Goal: Task Accomplishment & Management: Complete application form

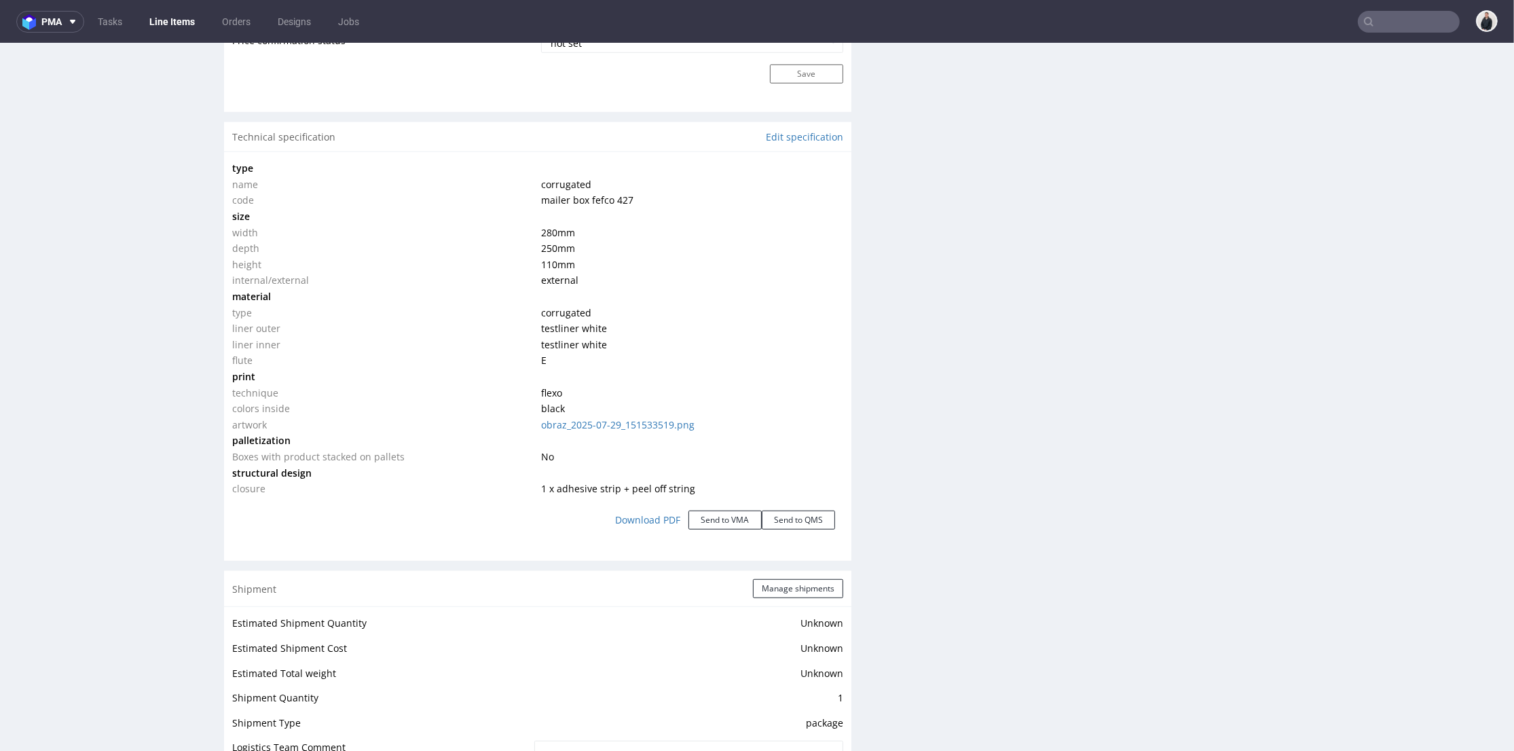
scroll to position [830, 0]
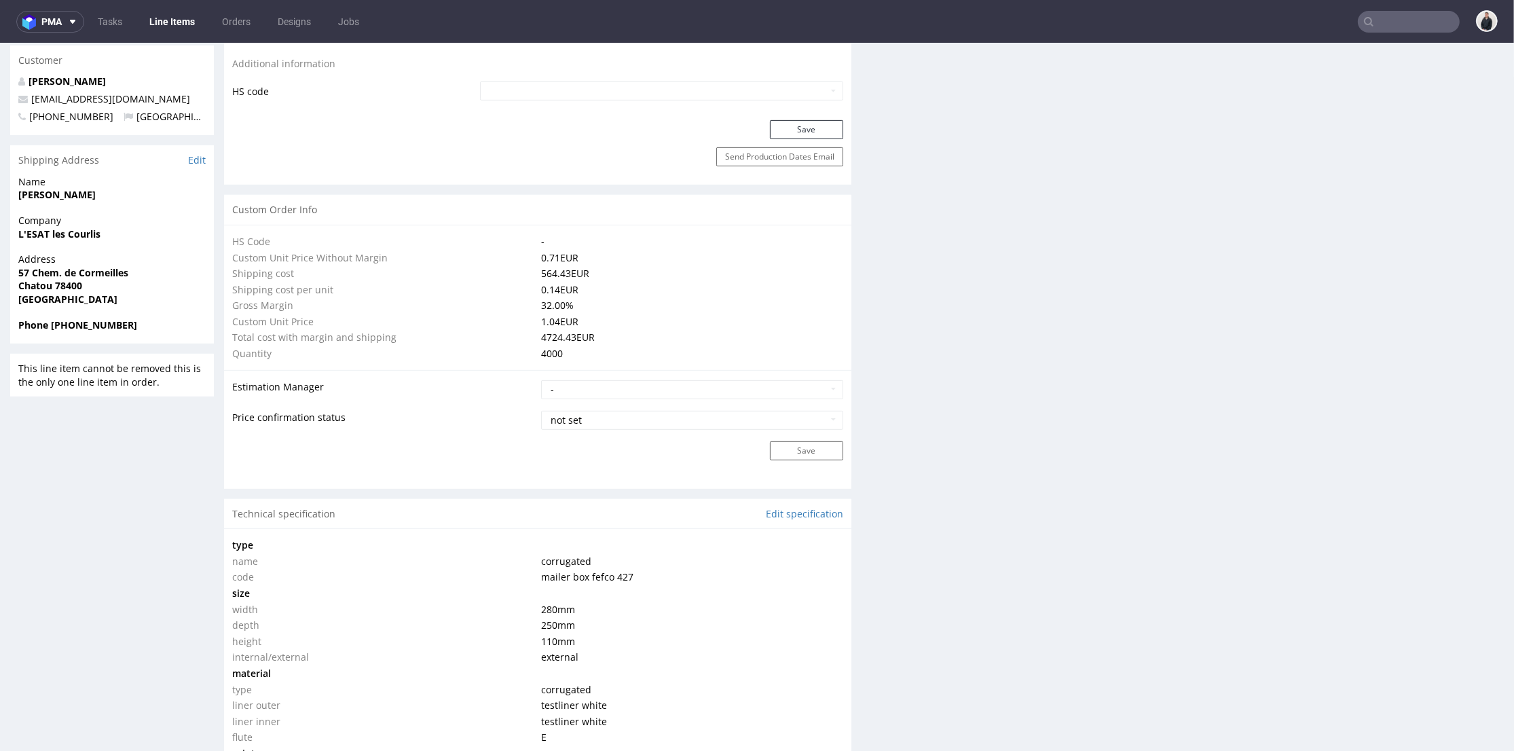
click at [1392, 26] on input "text" at bounding box center [1409, 22] width 102 height 22
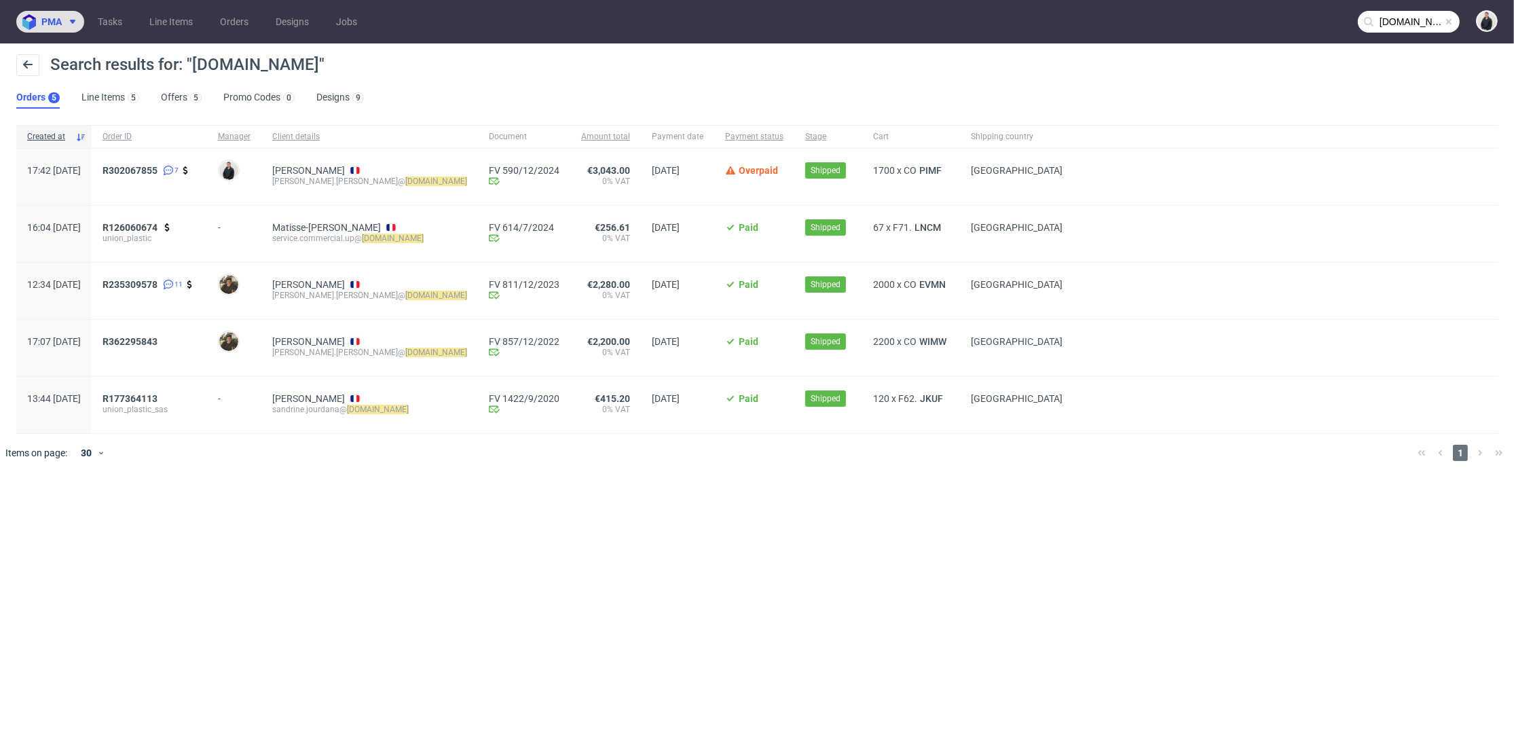
click at [73, 16] on icon at bounding box center [72, 21] width 11 height 11
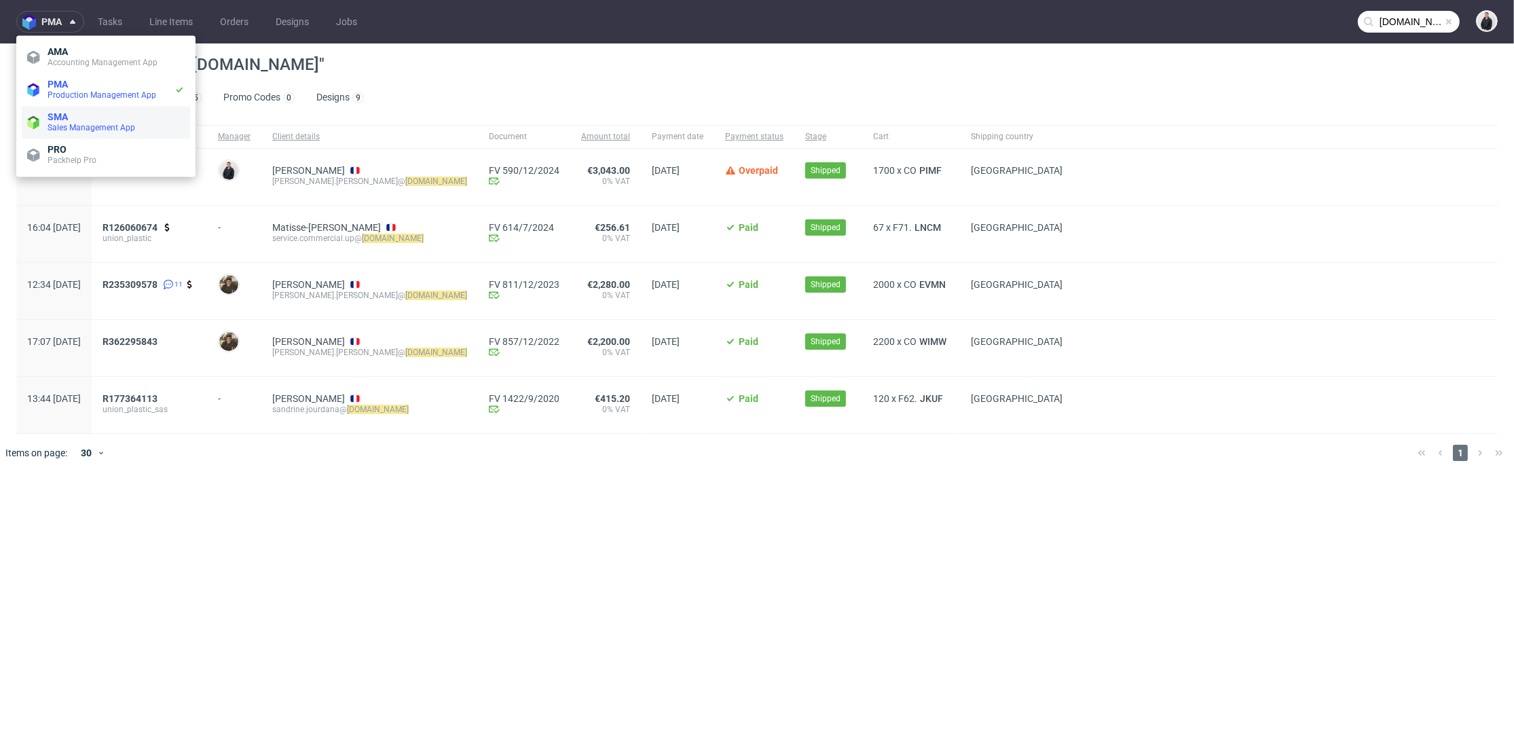
click at [75, 123] on span "Sales Management App" at bounding box center [92, 128] width 88 height 10
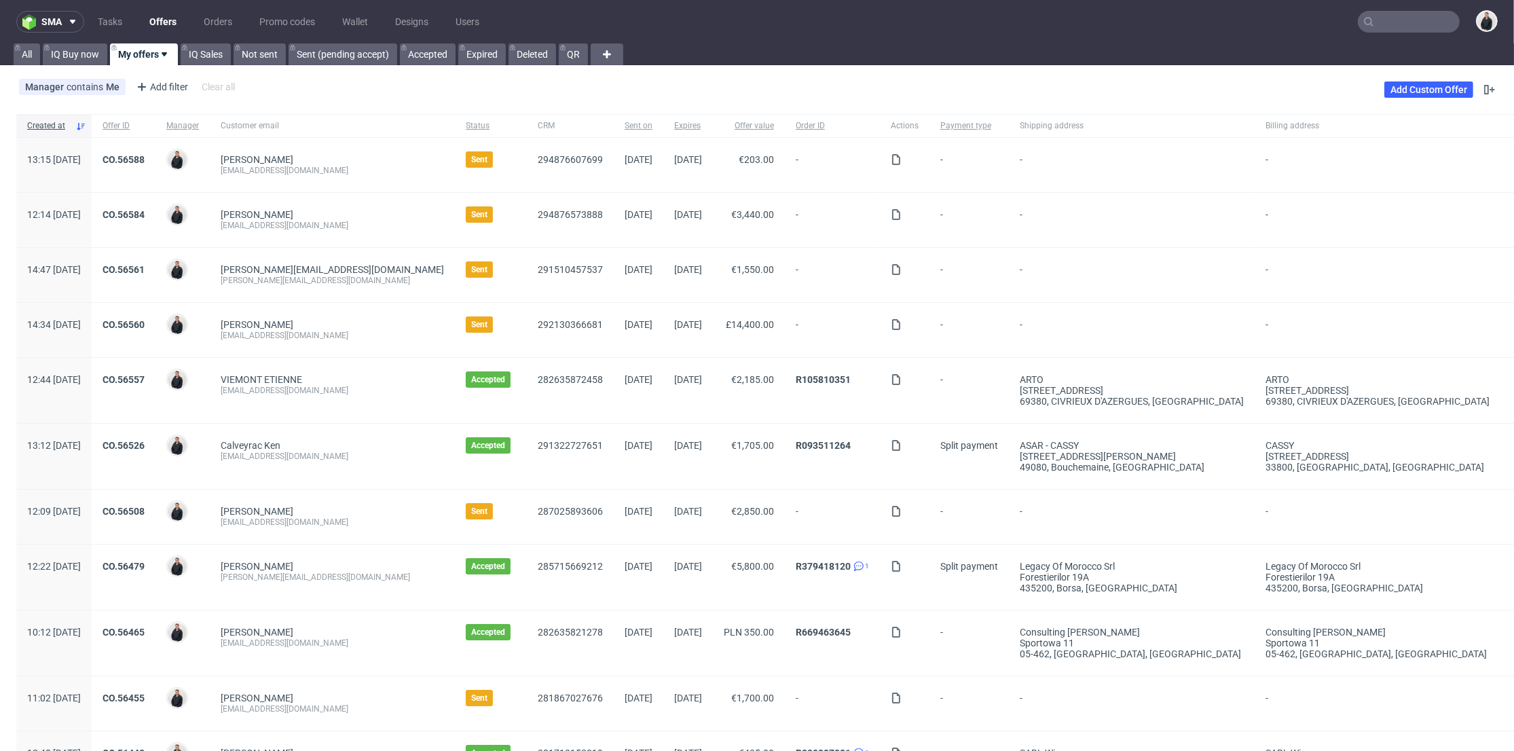
click at [160, 23] on link "Offers" at bounding box center [162, 22] width 43 height 22
click at [1402, 81] on link "Add Custom Offer" at bounding box center [1428, 89] width 89 height 16
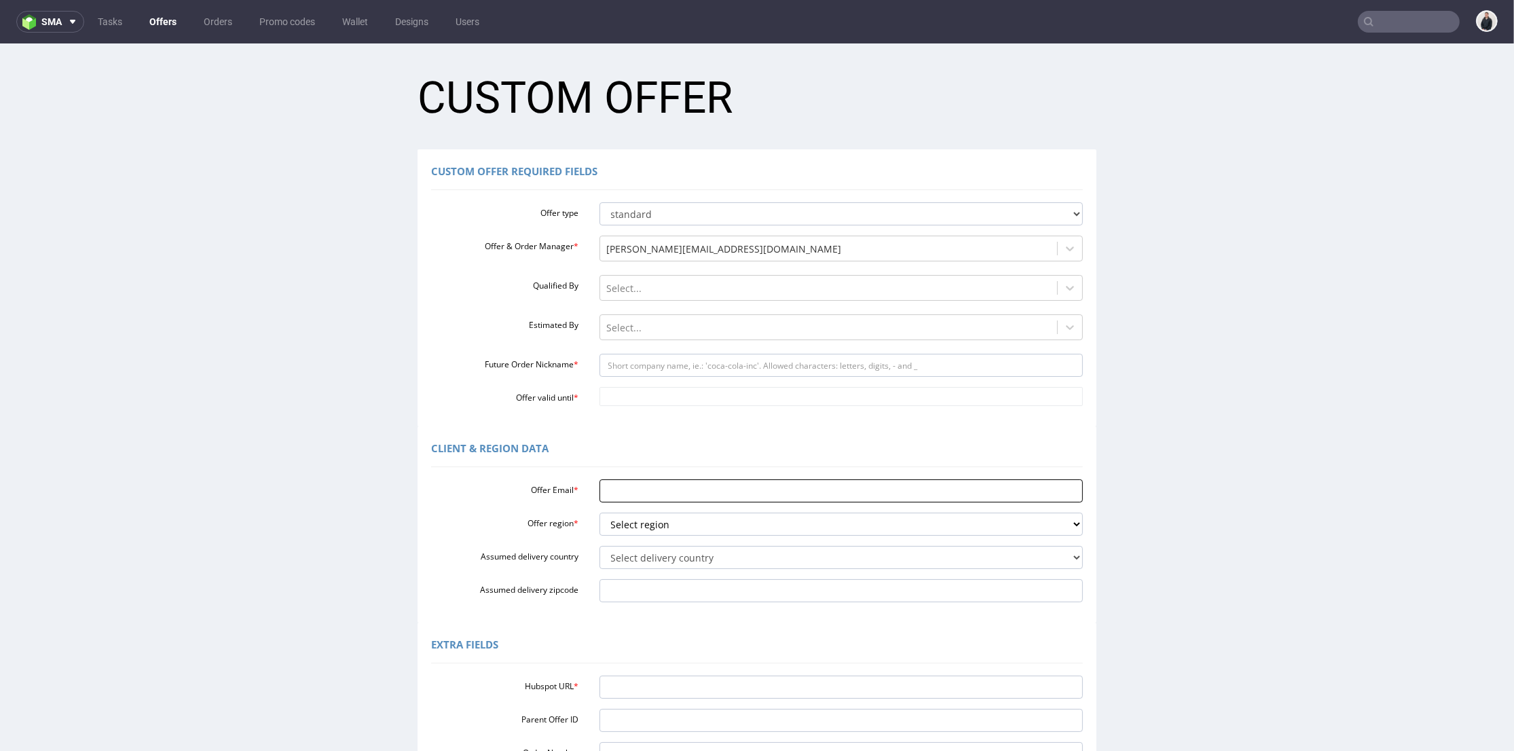
click at [660, 493] on input "Offer Email *" at bounding box center [841, 490] width 484 height 23
paste input "m.vangolen@asiaexpressfood.nl"
type input "m.vangolen@asiaexpressfood.nl"
click at [649, 520] on select "Select region eu gb de pl fr it es" at bounding box center [841, 524] width 484 height 23
select select "eu"
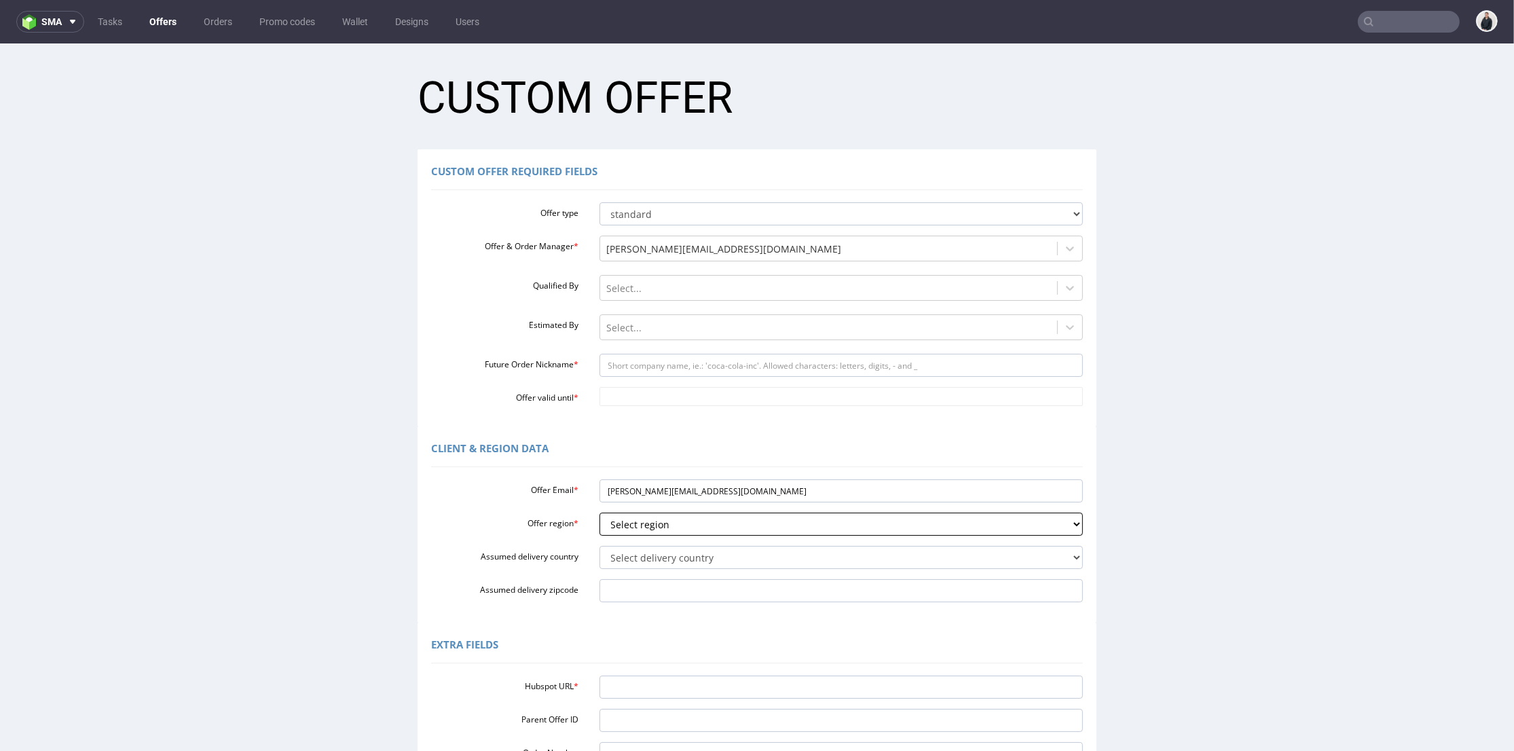
click at [599, 513] on select "Select region eu gb de pl fr it es" at bounding box center [841, 524] width 484 height 23
click at [644, 558] on select "Select delivery country Andorra Afghanistan Anguilla Albania Armenia Antarctica…" at bounding box center [841, 557] width 484 height 23
select select "166"
click at [599, 546] on select "Select delivery country Andorra Afghanistan Anguilla Albania Armenia Antarctica…" at bounding box center [841, 557] width 484 height 23
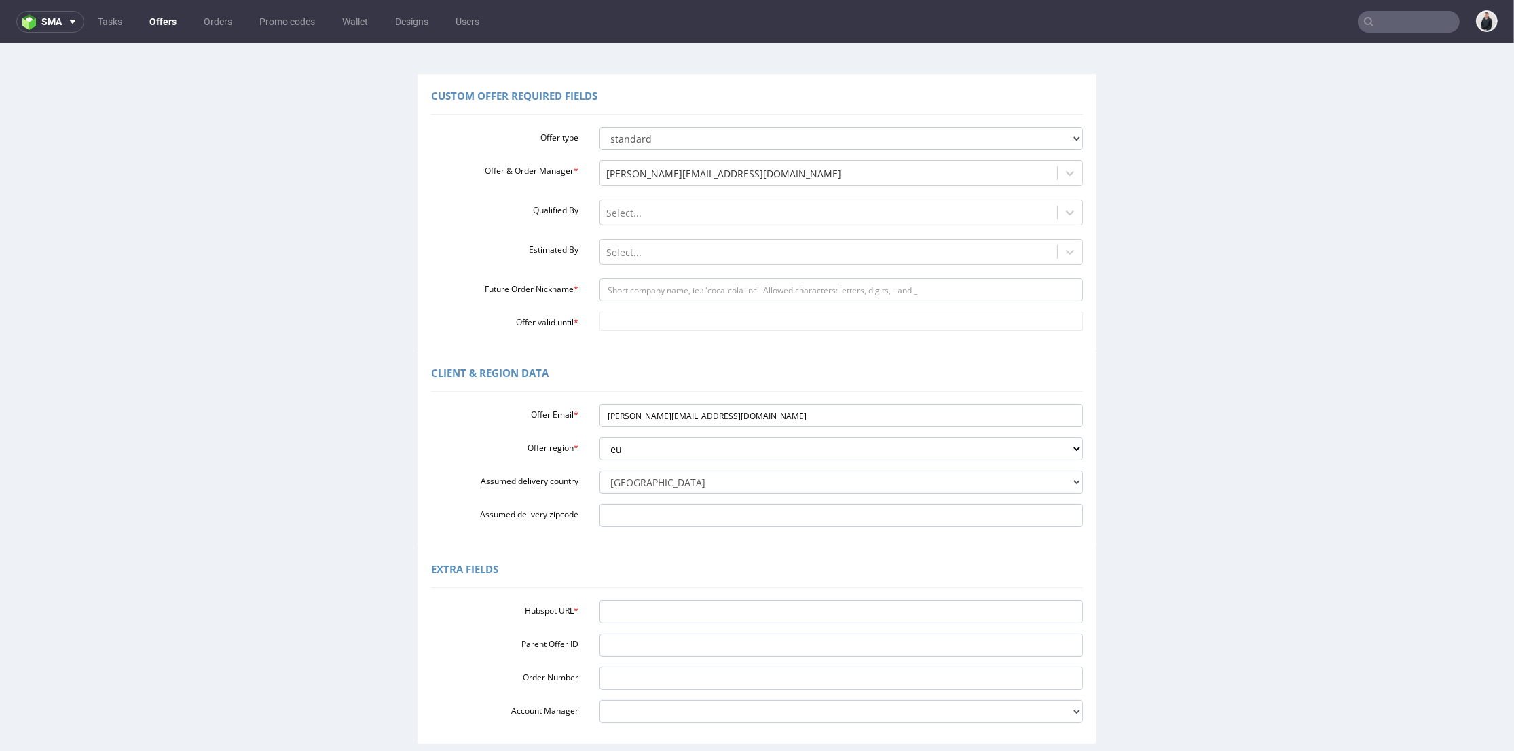
click at [663, 595] on div "Hubspot URL * Parent Offer ID Order Number Account Manager adrian.margula@packh…" at bounding box center [757, 659] width 652 height 128
drag, startPoint x: 649, startPoint y: 413, endPoint x: 691, endPoint y: 325, distance: 98.4
click at [710, 411] on input "[PERSON_NAME][EMAIL_ADDRESS][DOMAIN_NAME]" at bounding box center [841, 415] width 484 height 23
click at [675, 286] on input "Future Order Nickname *" at bounding box center [841, 289] width 484 height 23
paste input "asiaexpressfood"
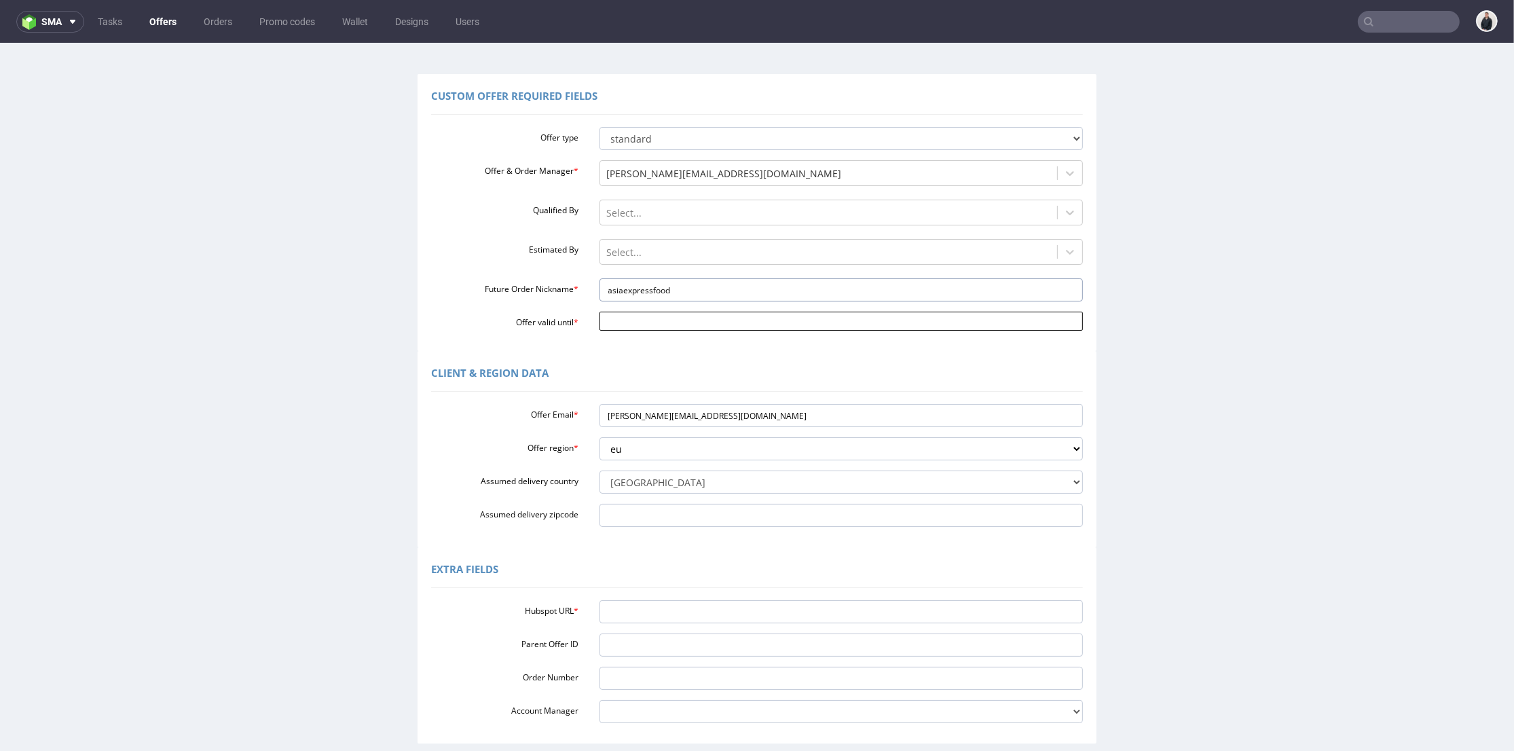
type input "asiaexpressfood"
click at [651, 319] on input "Offer valid until *" at bounding box center [841, 321] width 484 height 19
click at [732, 161] on th at bounding box center [726, 158] width 20 height 20
click at [726, 217] on td "13" at bounding box center [726, 219] width 20 height 20
type input "2025-09-13"
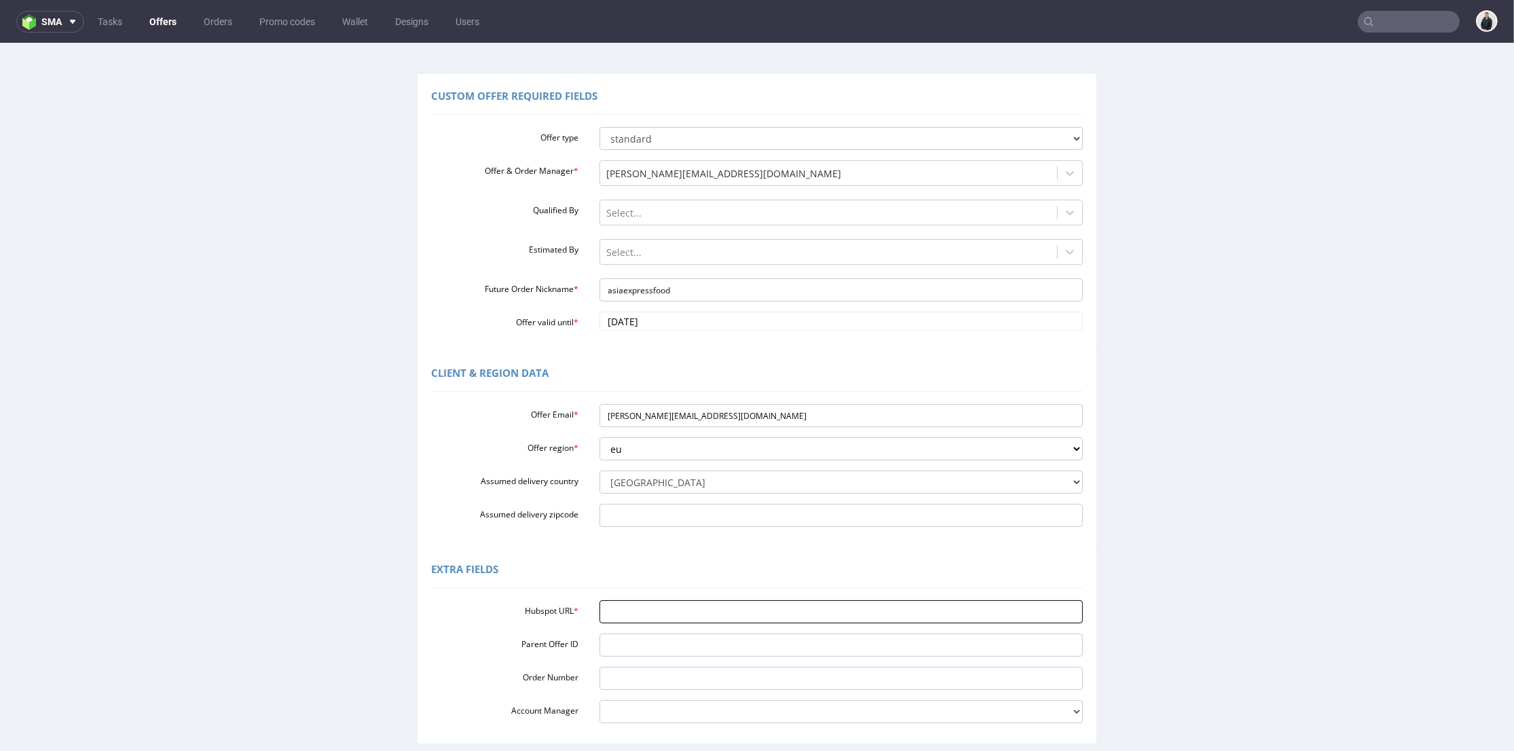
click at [600, 607] on input "Hubspot URL *" at bounding box center [841, 611] width 484 height 23
paste input "https://app-eu1.hubspot.com/contacts/25600958/record/0-3/296604566732"
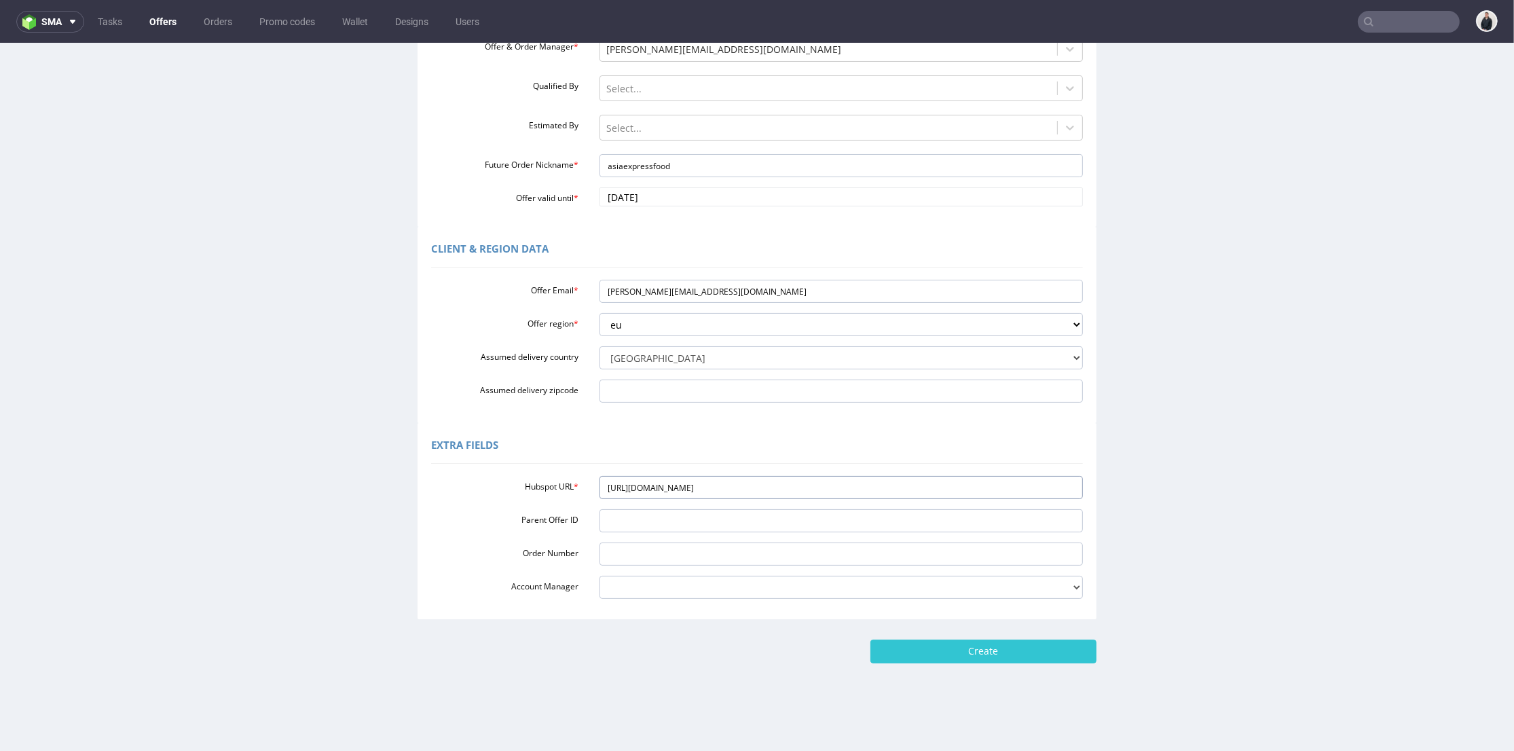
scroll to position [4, 0]
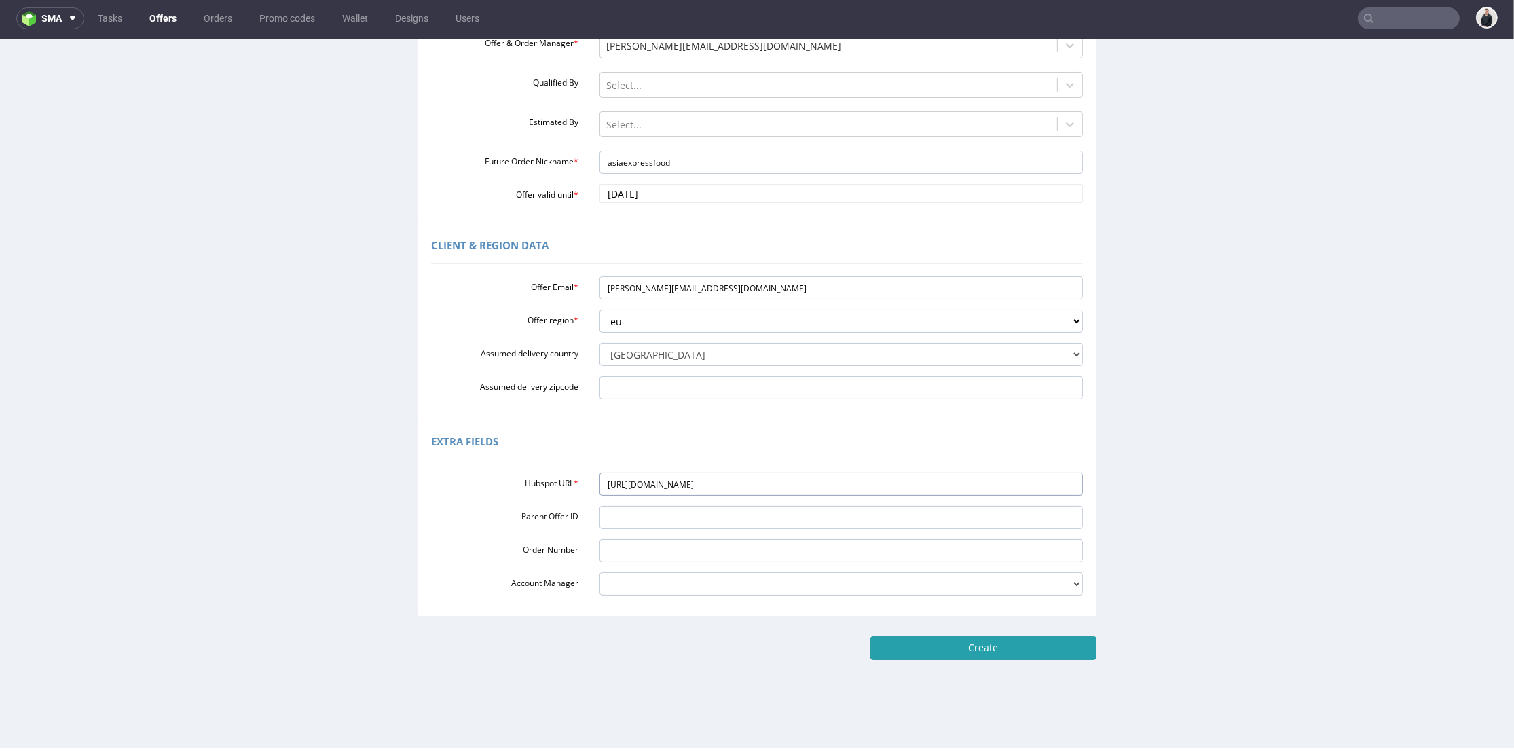
type input "https://app-eu1.hubspot.com/contacts/25600958/record/0-3/296604566732"
click at [1001, 653] on input "Create" at bounding box center [983, 647] width 226 height 23
type input "Please wait..."
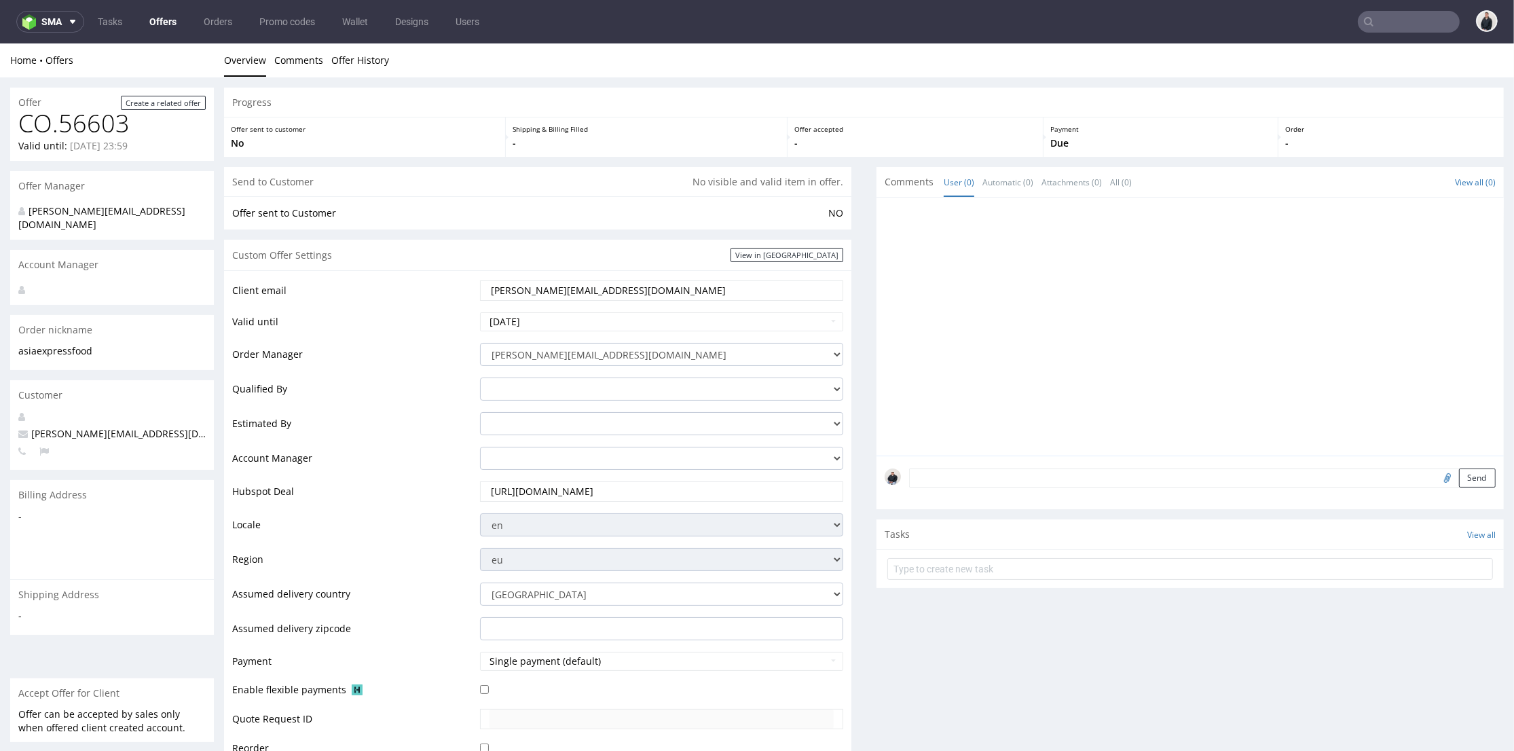
scroll to position [377, 0]
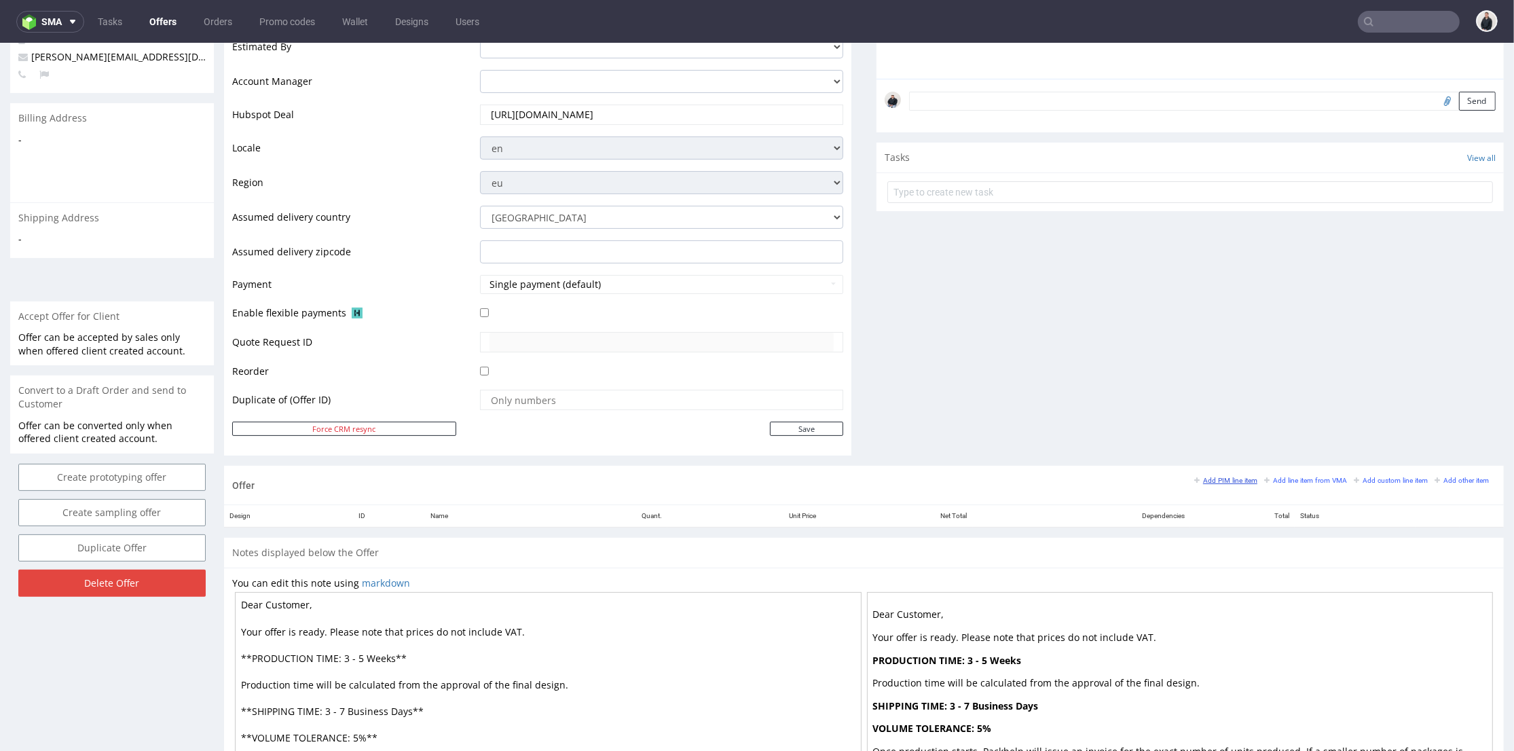
click at [1220, 481] on small "Add PIM line item" at bounding box center [1225, 480] width 63 height 7
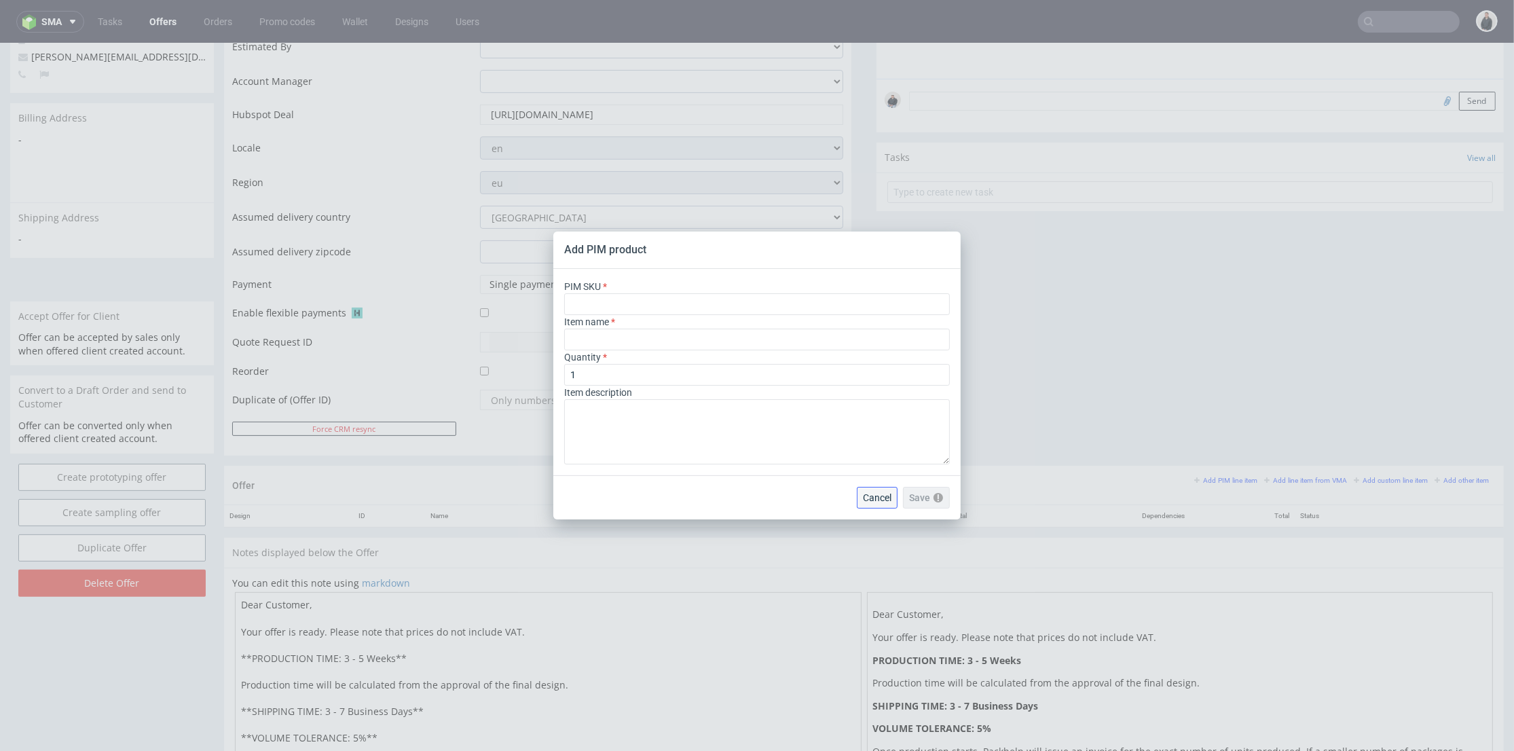
click at [884, 493] on span "Cancel" at bounding box center [877, 498] width 29 height 10
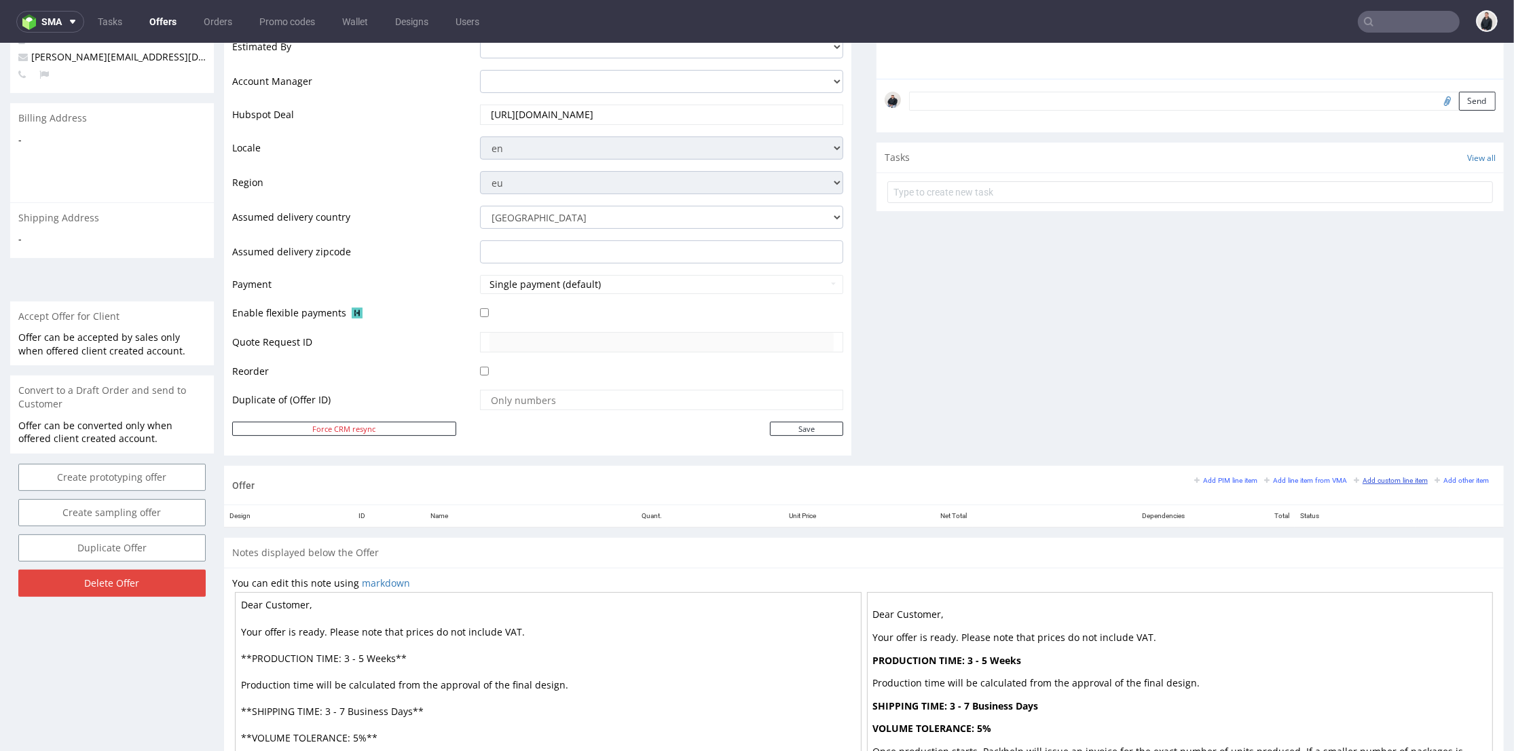
click at [1354, 477] on small "Add custom line item" at bounding box center [1391, 480] width 74 height 7
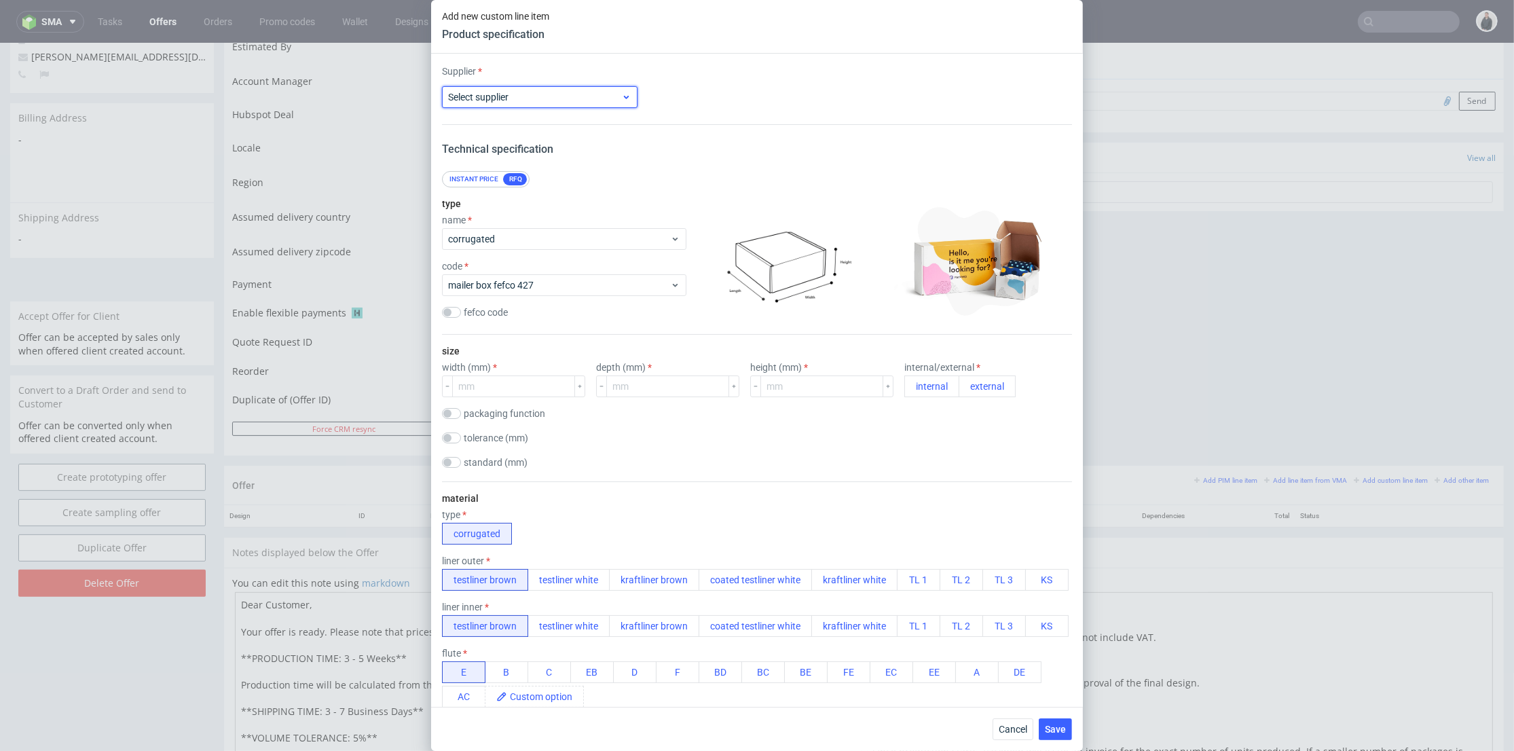
click at [579, 94] on span "Select supplier" at bounding box center [534, 97] width 173 height 14
type input "custom pack"
type input "cu"
click at [527, 131] on div "Custom" at bounding box center [538, 128] width 181 height 24
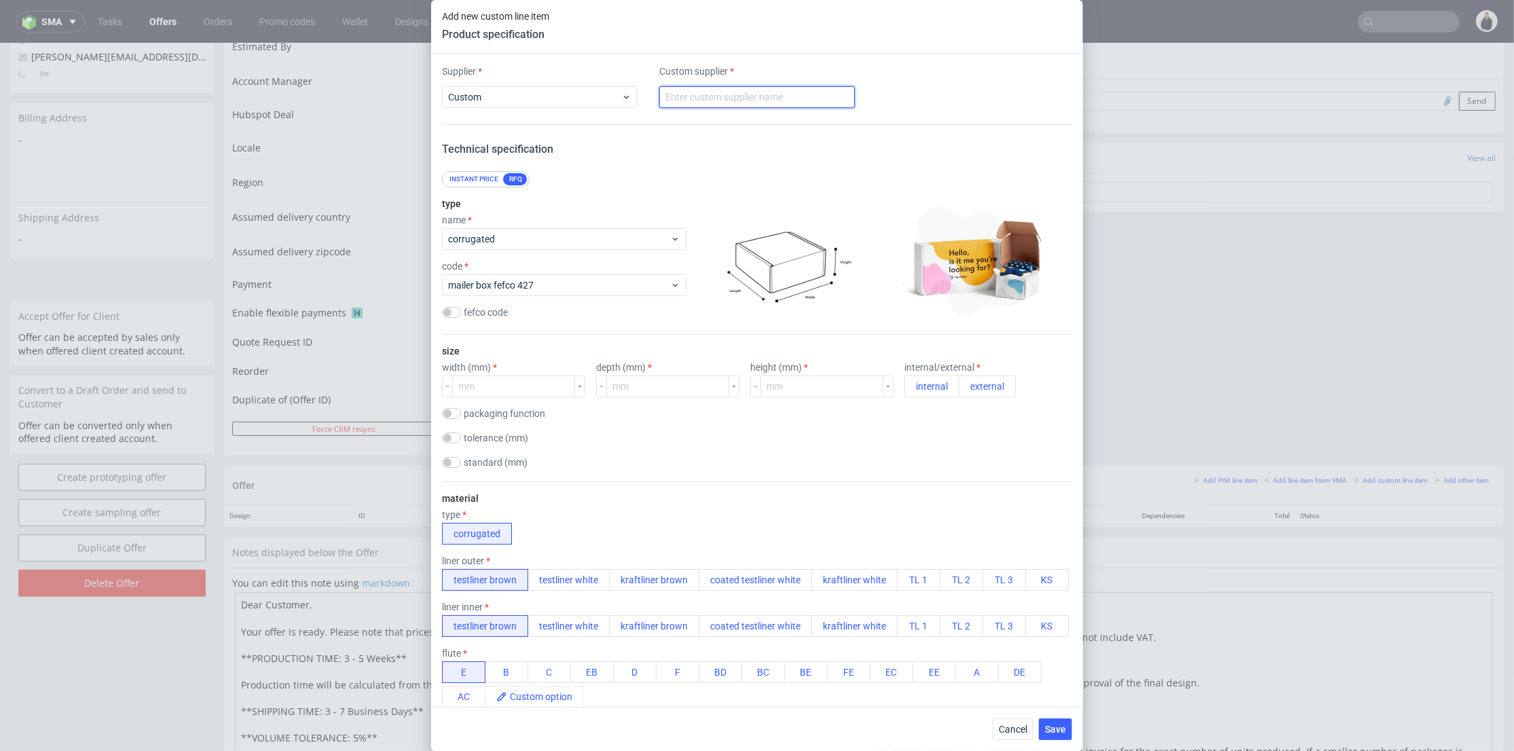
click at [723, 99] on input "text" at bounding box center [757, 97] width 196 height 22
type input "CustomPack"
click at [511, 236] on span "corrugated" at bounding box center [559, 239] width 222 height 14
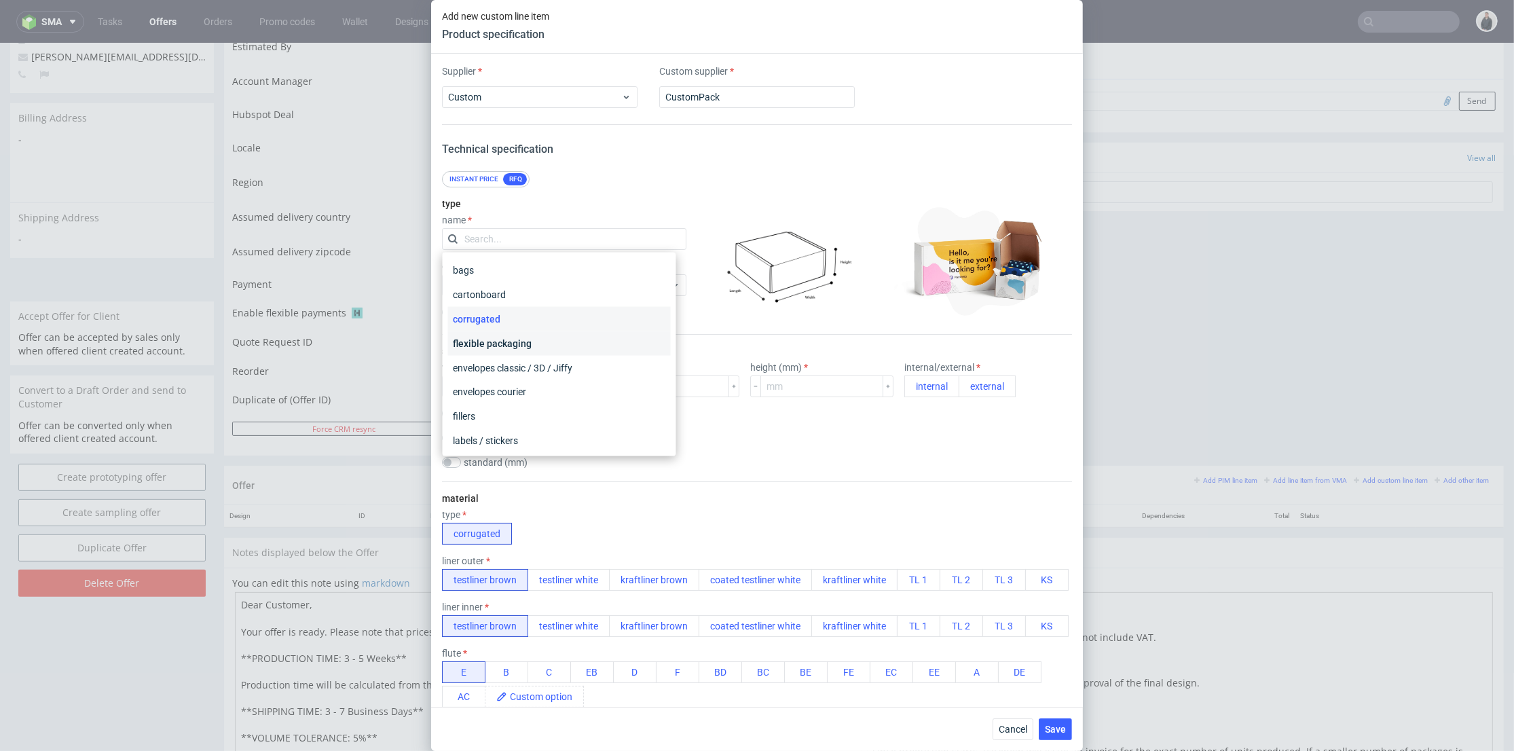
scroll to position [246, 0]
click at [547, 356] on div "not defined" at bounding box center [559, 366] width 223 height 24
checkbox input "false"
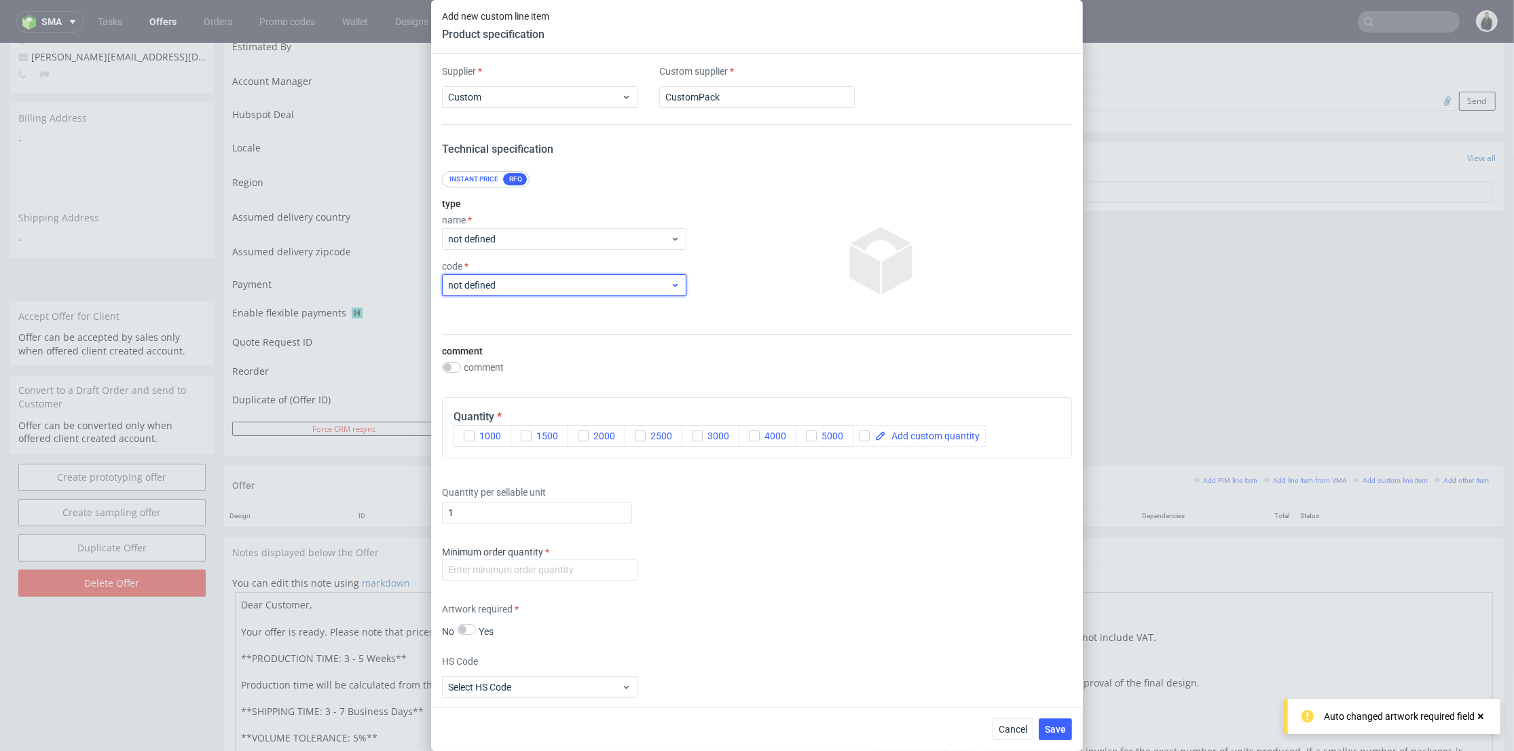
click at [549, 284] on span "not defined" at bounding box center [559, 285] width 222 height 14
click at [549, 284] on input "text" at bounding box center [564, 285] width 244 height 22
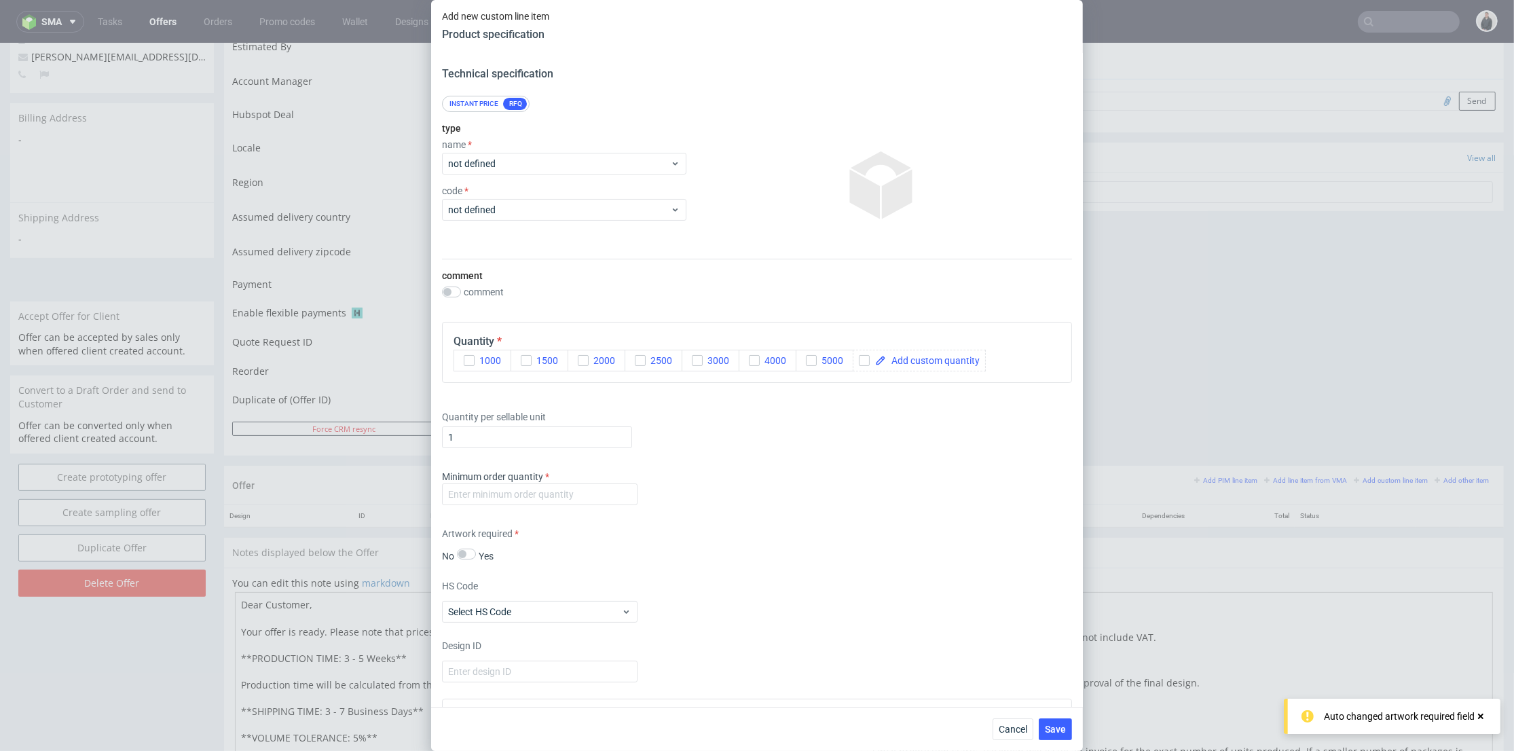
scroll to position [0, 0]
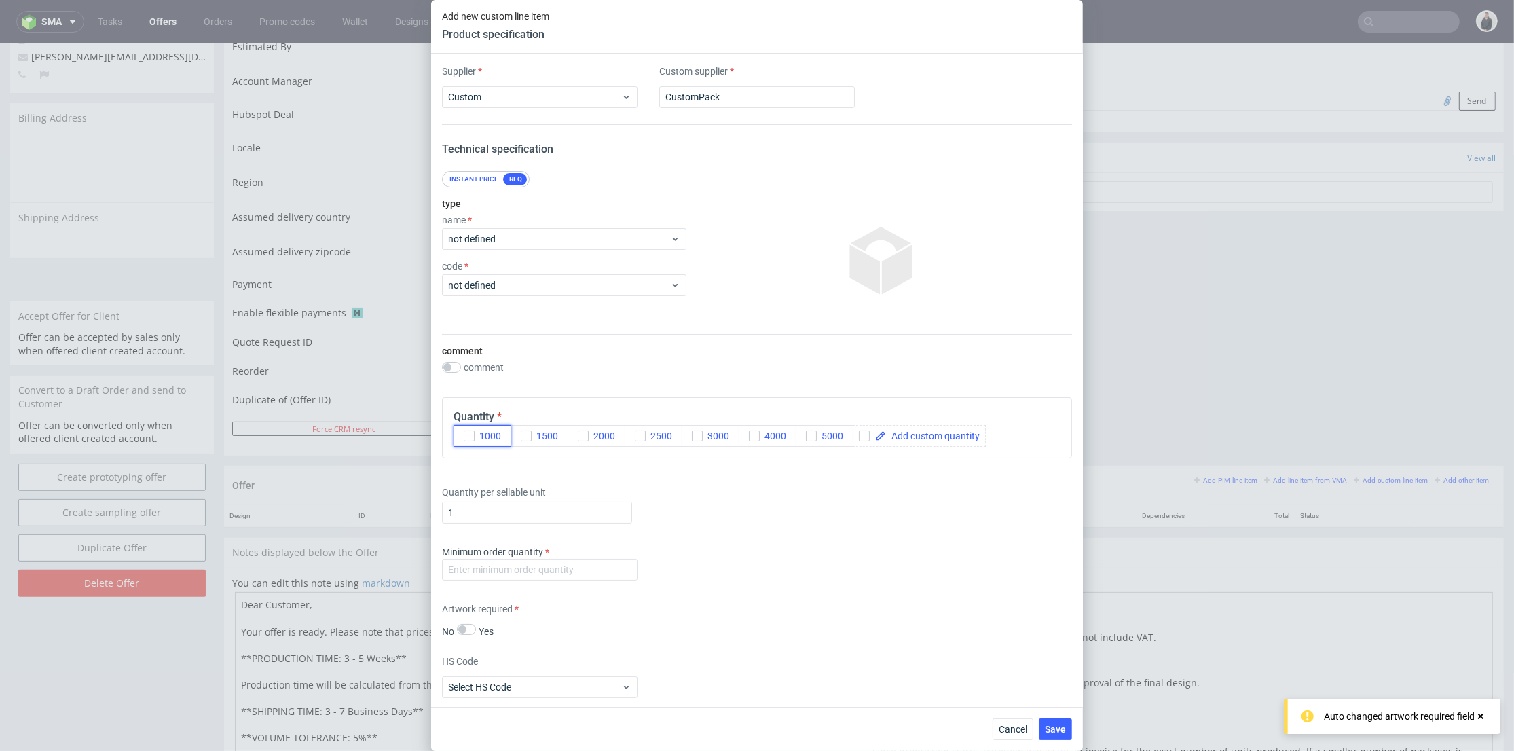
click at [461, 434] on button "1000" at bounding box center [482, 436] width 58 height 22
click at [550, 368] on div "comment" at bounding box center [757, 367] width 630 height 11
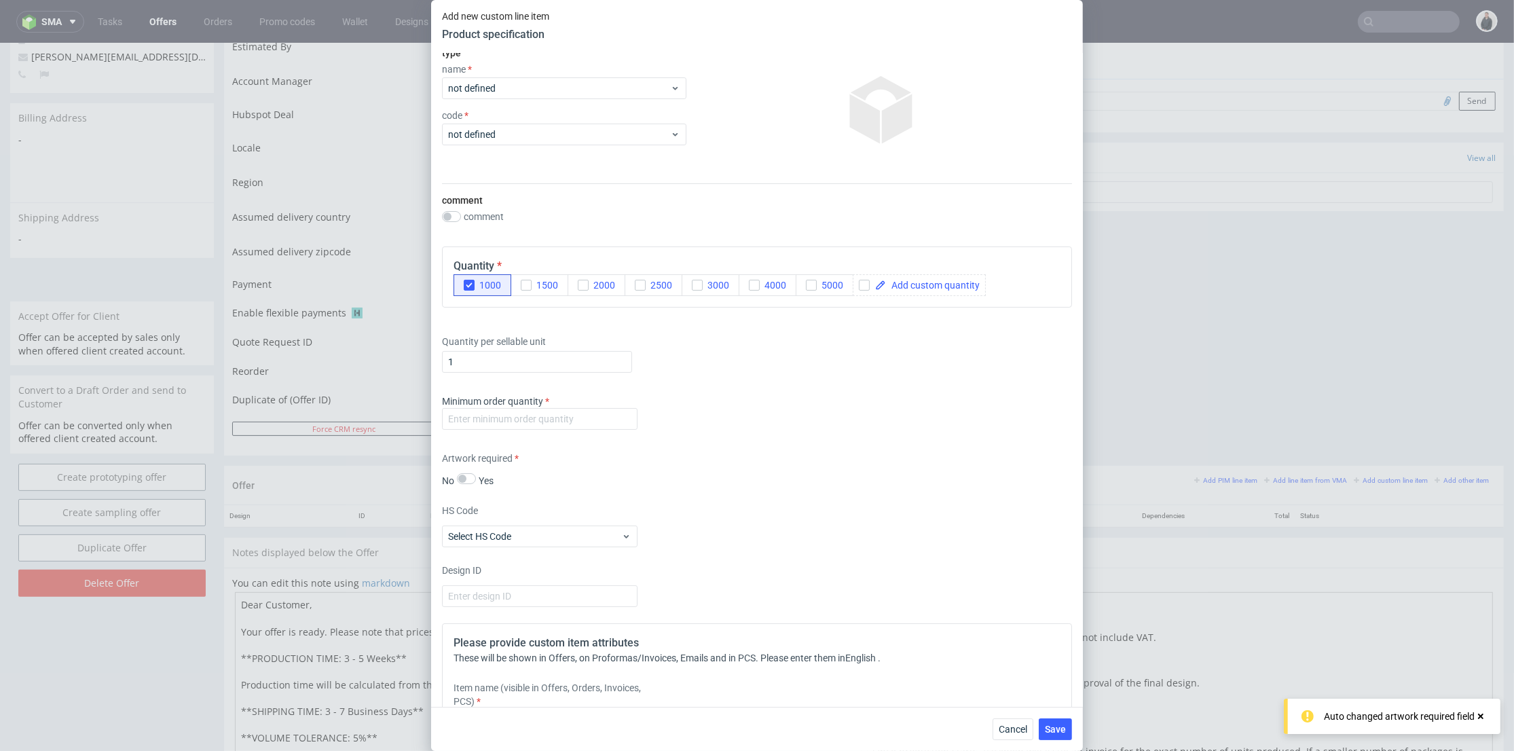
click at [537, 432] on div "Minimum order quantity" at bounding box center [757, 414] width 630 height 41
click at [542, 423] on input "number" at bounding box center [540, 419] width 196 height 22
type input "1"
click at [675, 422] on div "Minimum order quantity 1" at bounding box center [757, 414] width 630 height 41
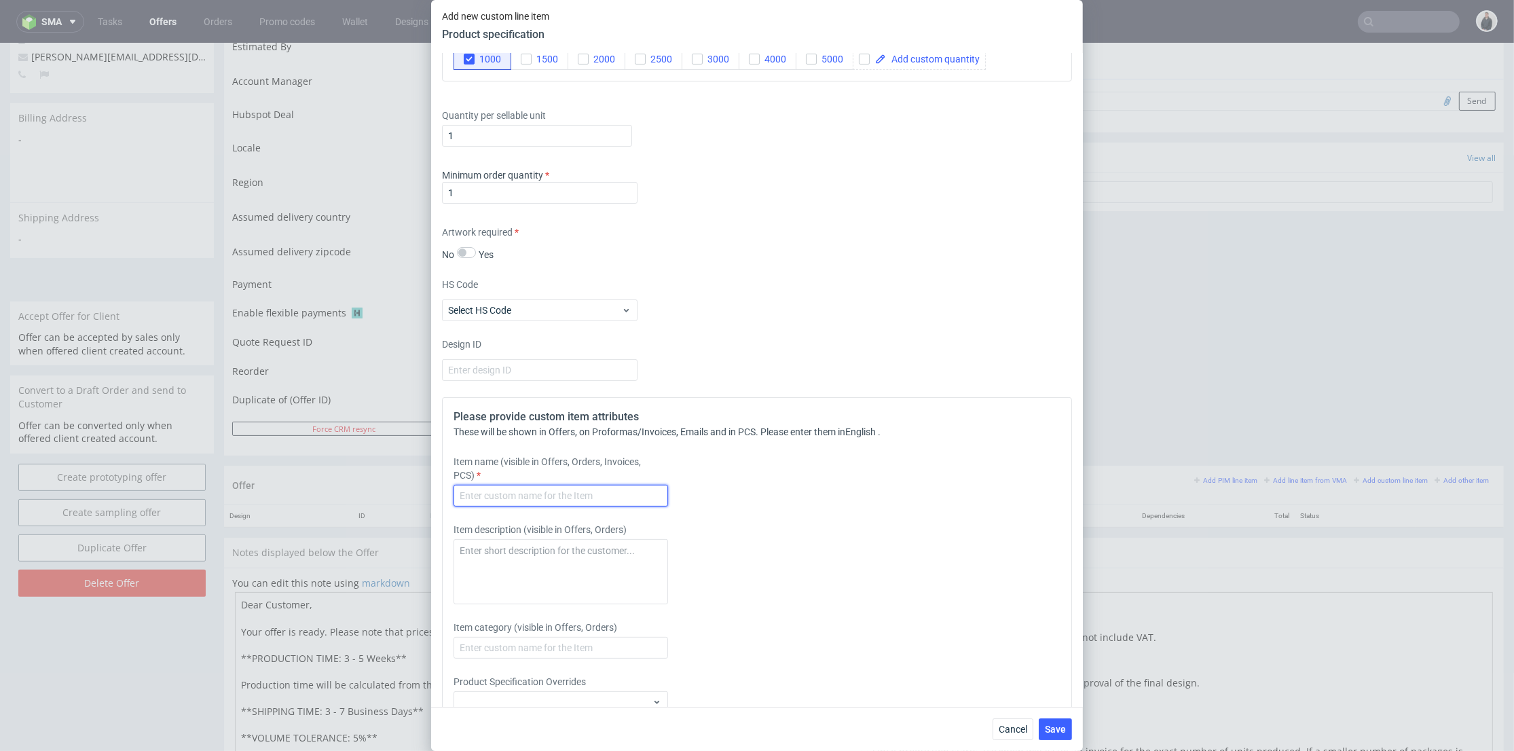
click at [536, 489] on input "text" at bounding box center [560, 496] width 215 height 22
paste input "Display with 4 shelves, 550 x 330 x 150 mm_18kg + plinth + topper (PAAA)"
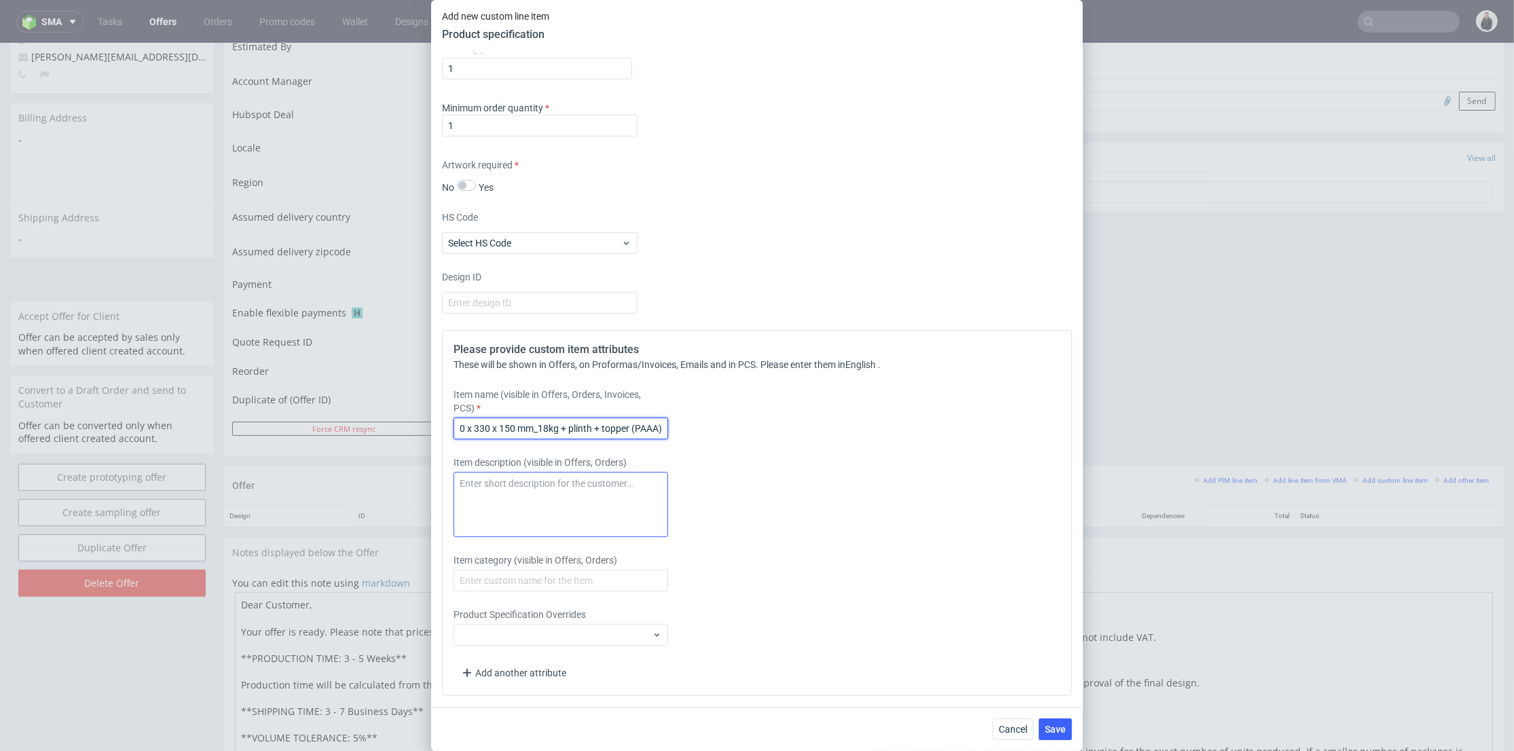
type input "Display with 4 shelves, 550 x 330 x 150 mm_18kg + plinth + topper (PAAA)"
click at [580, 477] on div "Item description (visible in Offers, Orders)" at bounding box center [678, 496] width 451 height 81
click at [522, 502] on textarea at bounding box center [560, 504] width 215 height 65
paste textarea "GD2 210g / 5W EB 1*biała 620g (TW/TB) - / 5W EB 2*brązowa 630g (TB/TB)"
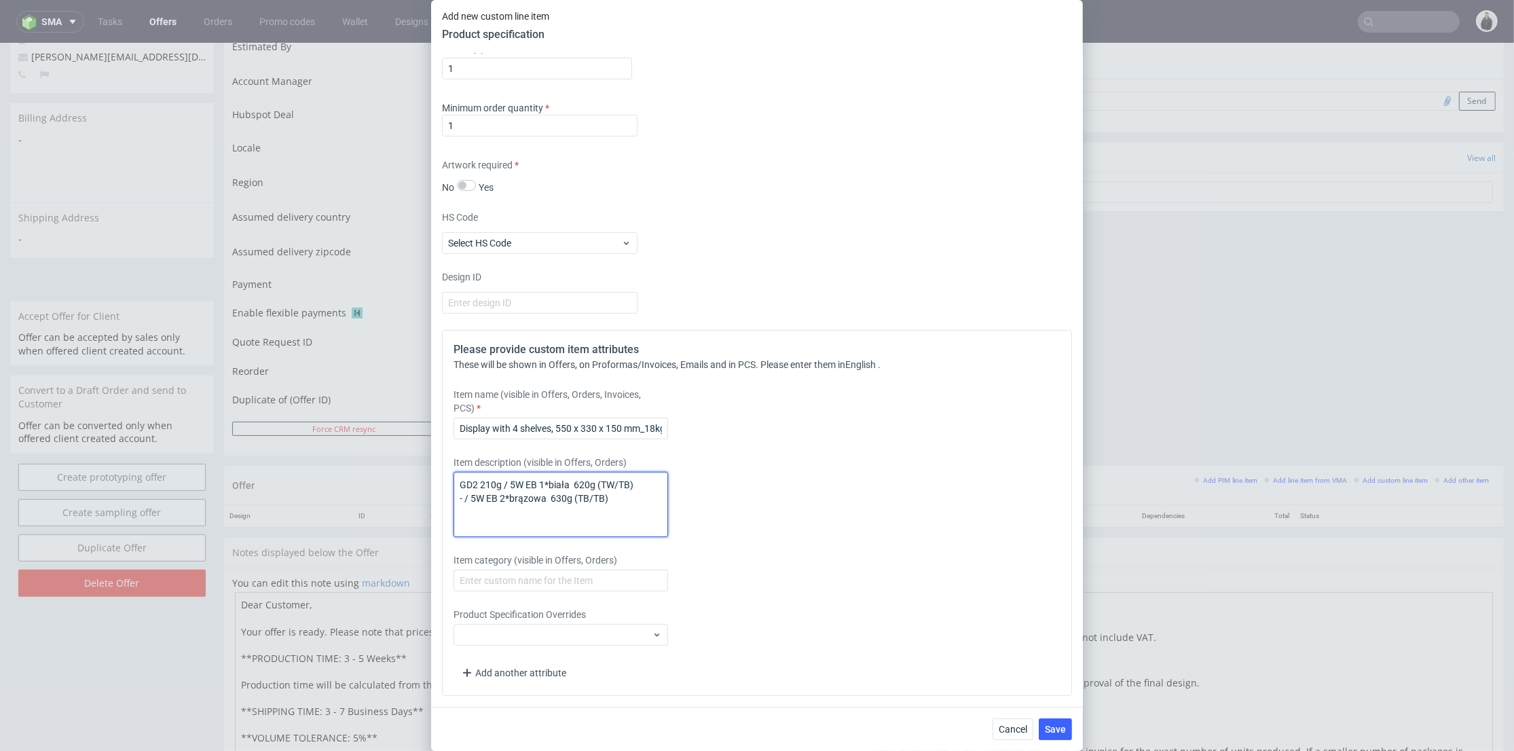
drag, startPoint x: 468, startPoint y: 494, endPoint x: 455, endPoint y: 498, distance: 14.0
click at [454, 496] on textarea "GD2 210g / 5W EB 1*biała 620g (TW/TB) - / 5W EB 2*brązowa 630g (TB/TB)" at bounding box center [560, 504] width 215 height 65
click at [624, 498] on textarea "GD2 210g / 5W EB 1*biała 620g (TW/TB) 5W EB 2*brązowa 630g (TB/TB)" at bounding box center [560, 504] width 215 height 65
drag, startPoint x: 621, startPoint y: 499, endPoint x: 437, endPoint y: 487, distance: 184.4
click at [437, 487] on div "Supplier Custom Custom supplier CustomPack Technical specification Instant pric…" at bounding box center [757, 380] width 652 height 653
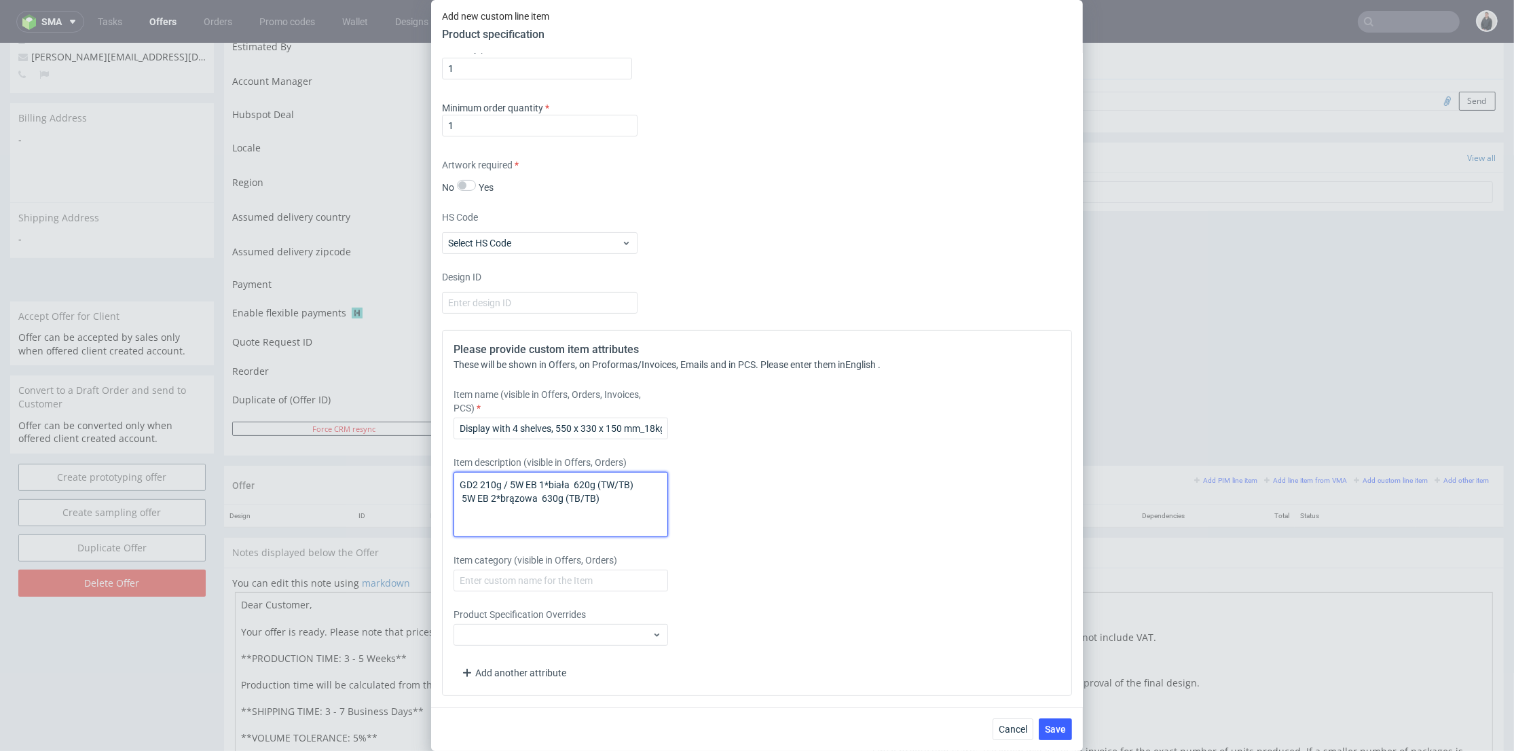
paste textarea "white 620g (TW/TB) 5W EB 2*brown 630g (TB/TB) Certified 100% biodegradable. Sus…"
type textarea "GD2 210g / 5W EB 1*white 620g (TW/TB) 5W EB 2*brown 630g (TB/TB) Certified 100%…"
click at [1057, 731] on span "Save" at bounding box center [1055, 729] width 21 height 10
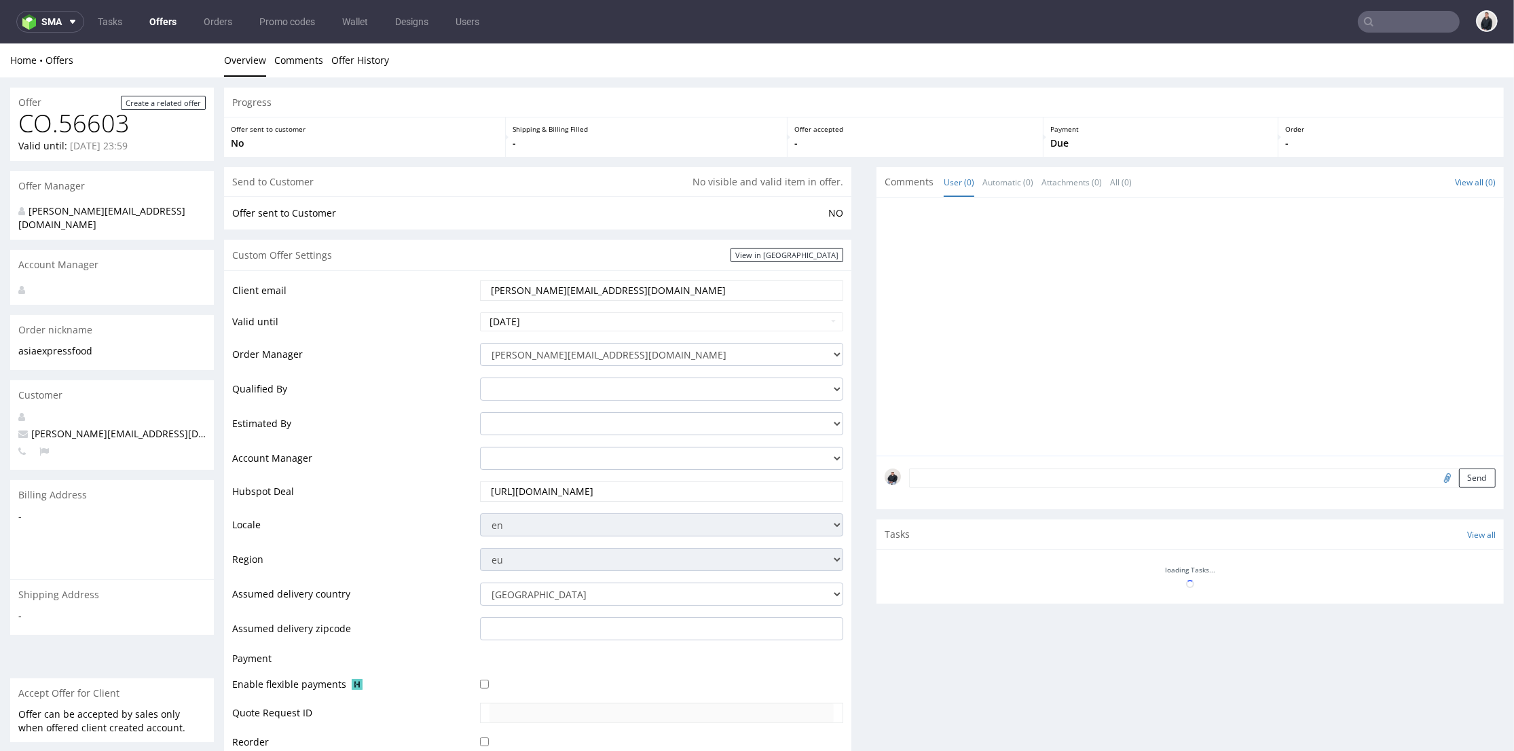
scroll to position [452, 0]
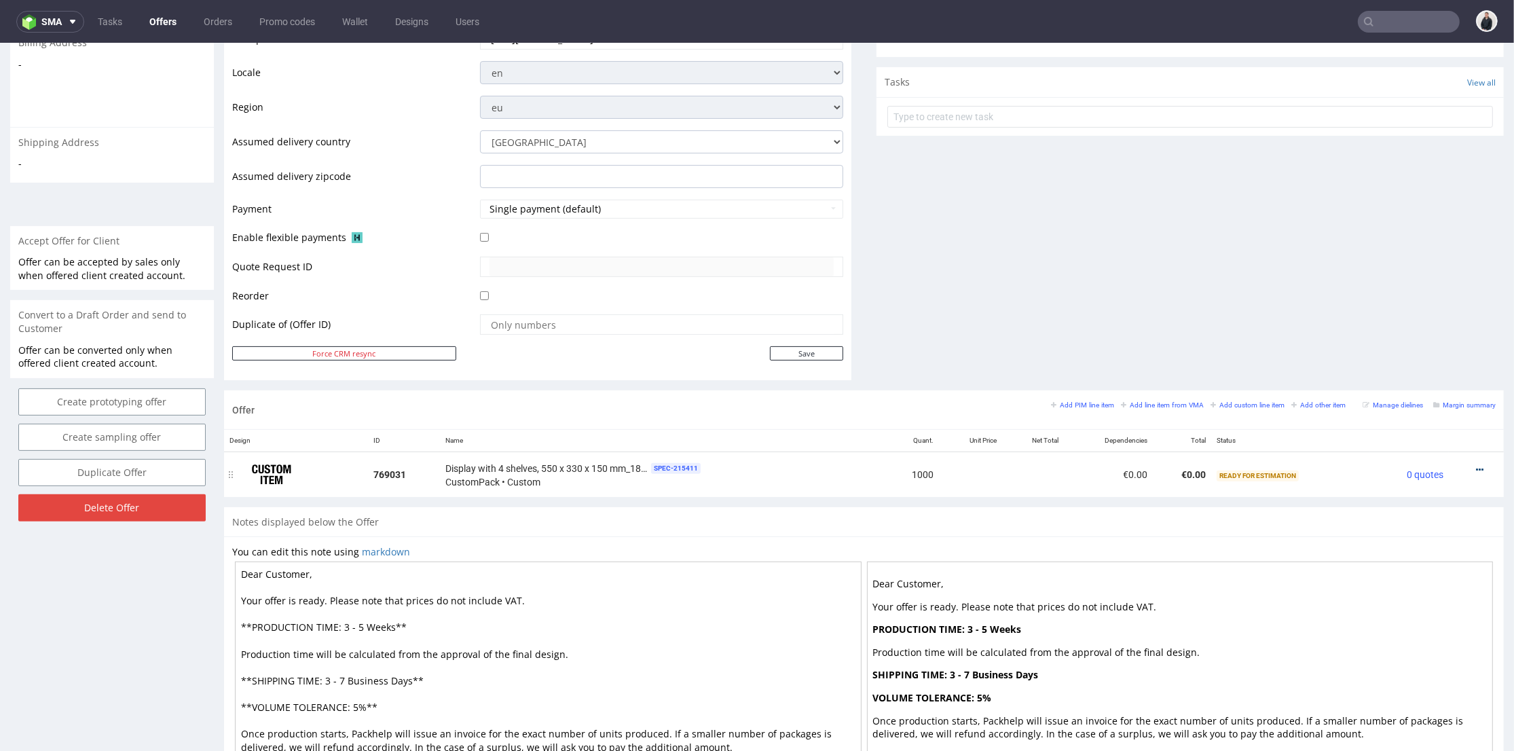
drag, startPoint x: 1458, startPoint y: 466, endPoint x: 1456, endPoint y: 459, distance: 7.3
click at [1476, 466] on icon at bounding box center [1479, 470] width 7 height 10
click at [1421, 310] on li "Add cost manually" at bounding box center [1413, 318] width 131 height 24
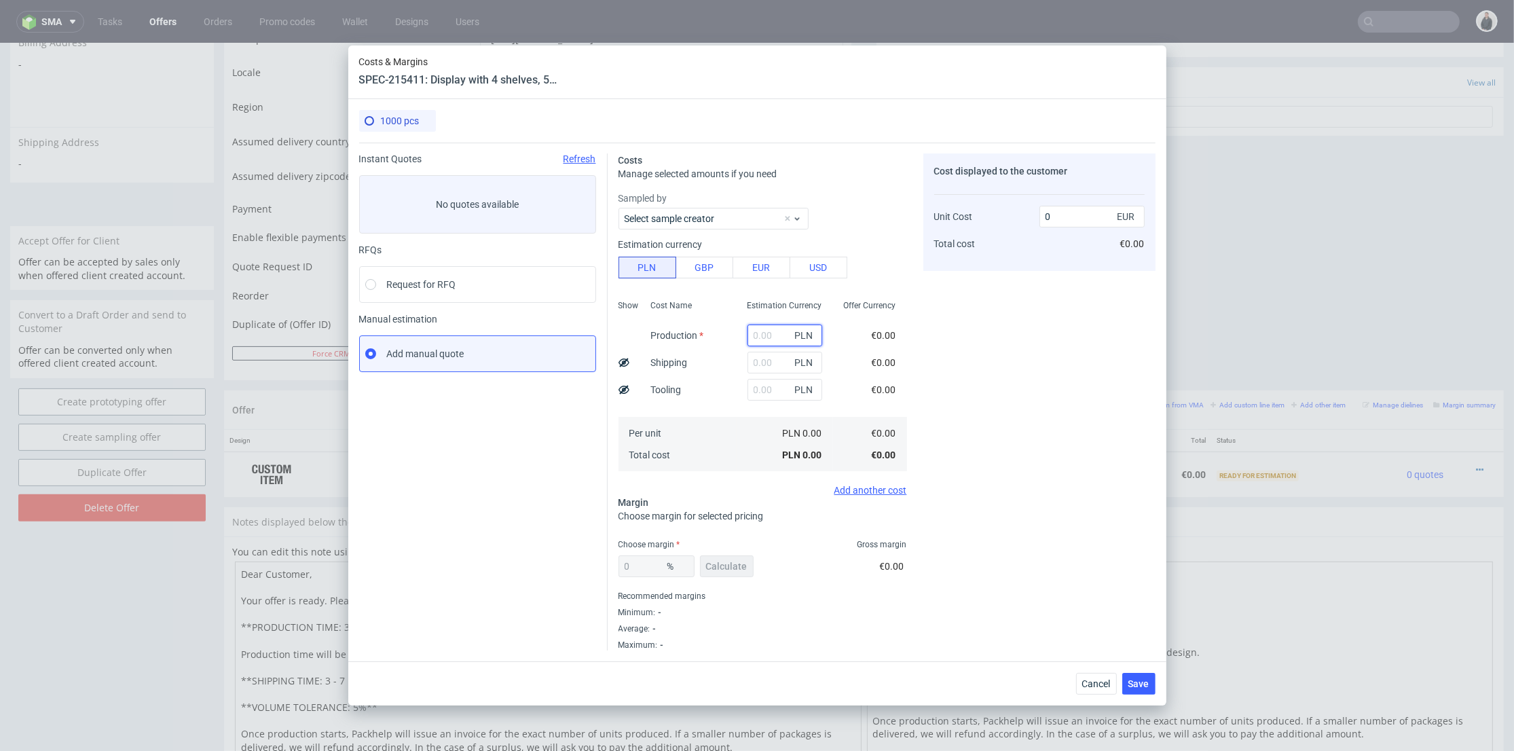
click at [758, 334] on input "text" at bounding box center [784, 336] width 75 height 22
paste input "100 329,00"
click at [752, 334] on input "100 329,00" at bounding box center [784, 336] width 75 height 22
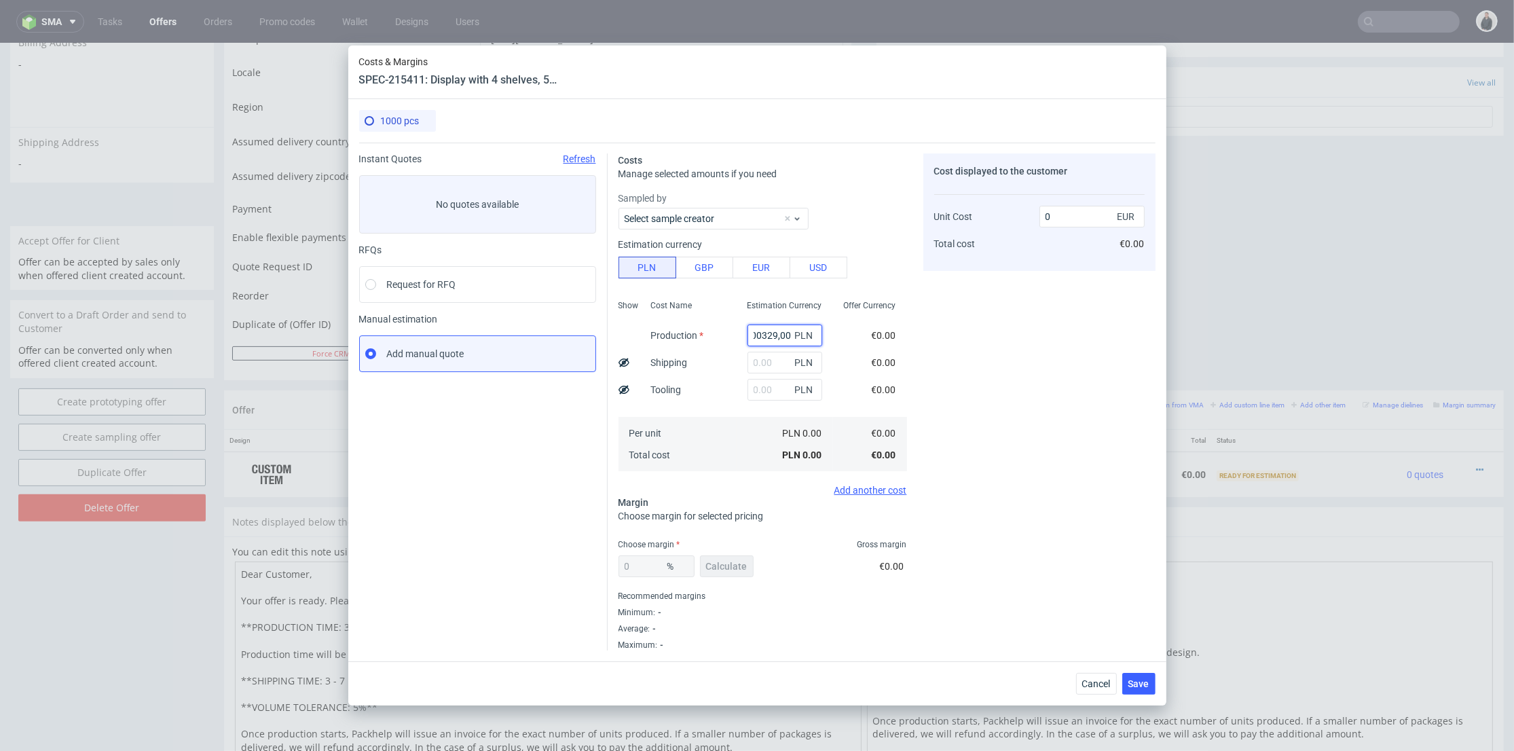
type input "100329"
type input "23.52"
type input "100329"
click at [1011, 331] on div "Cost displayed to the customer Unit Cost Total cost 23.52 EUR €23,520.00" at bounding box center [1039, 401] width 232 height 497
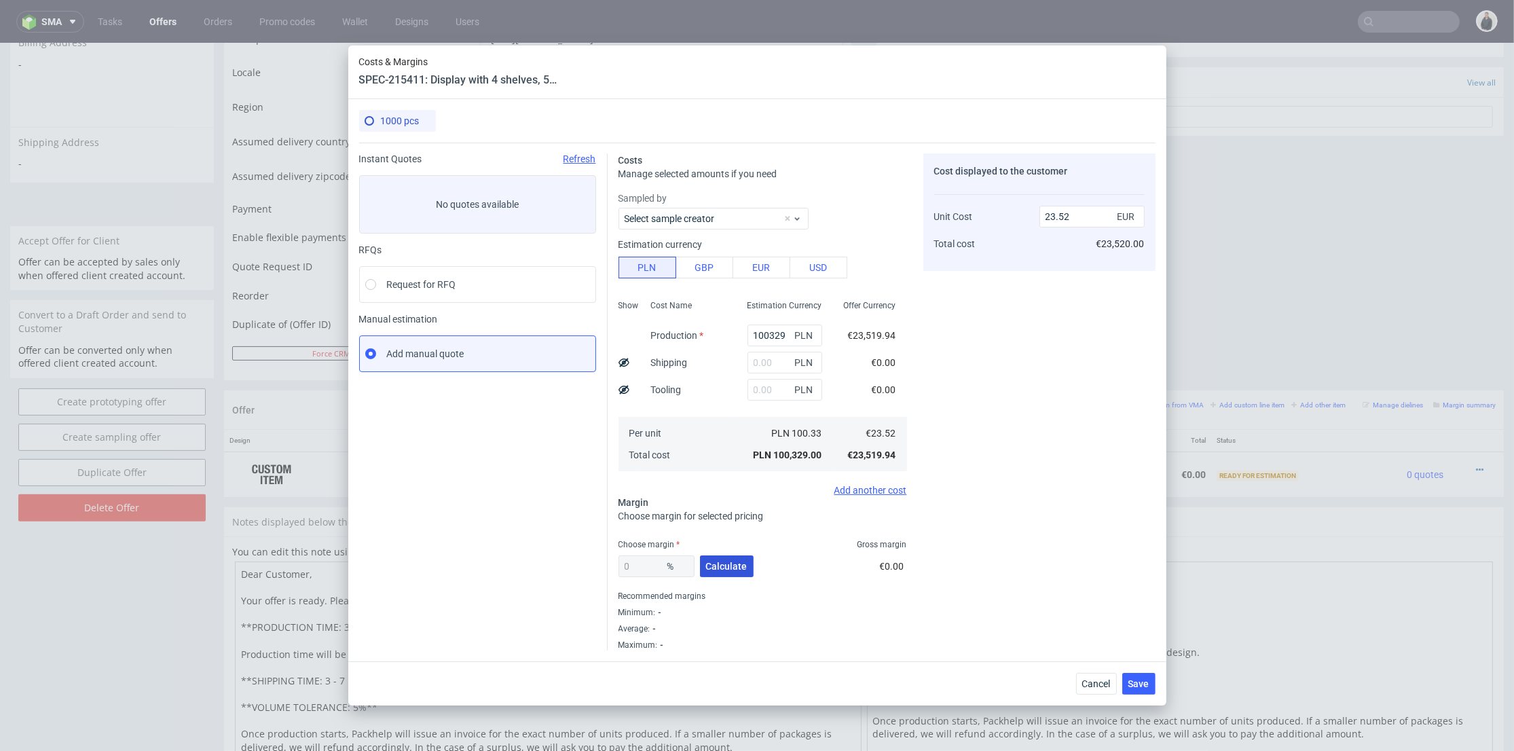
click at [728, 565] on span "Calculate" at bounding box center [726, 566] width 41 height 10
type input "18.32"
type input "28.8"
click at [759, 390] on input "text" at bounding box center [784, 390] width 75 height 22
type input "7500"
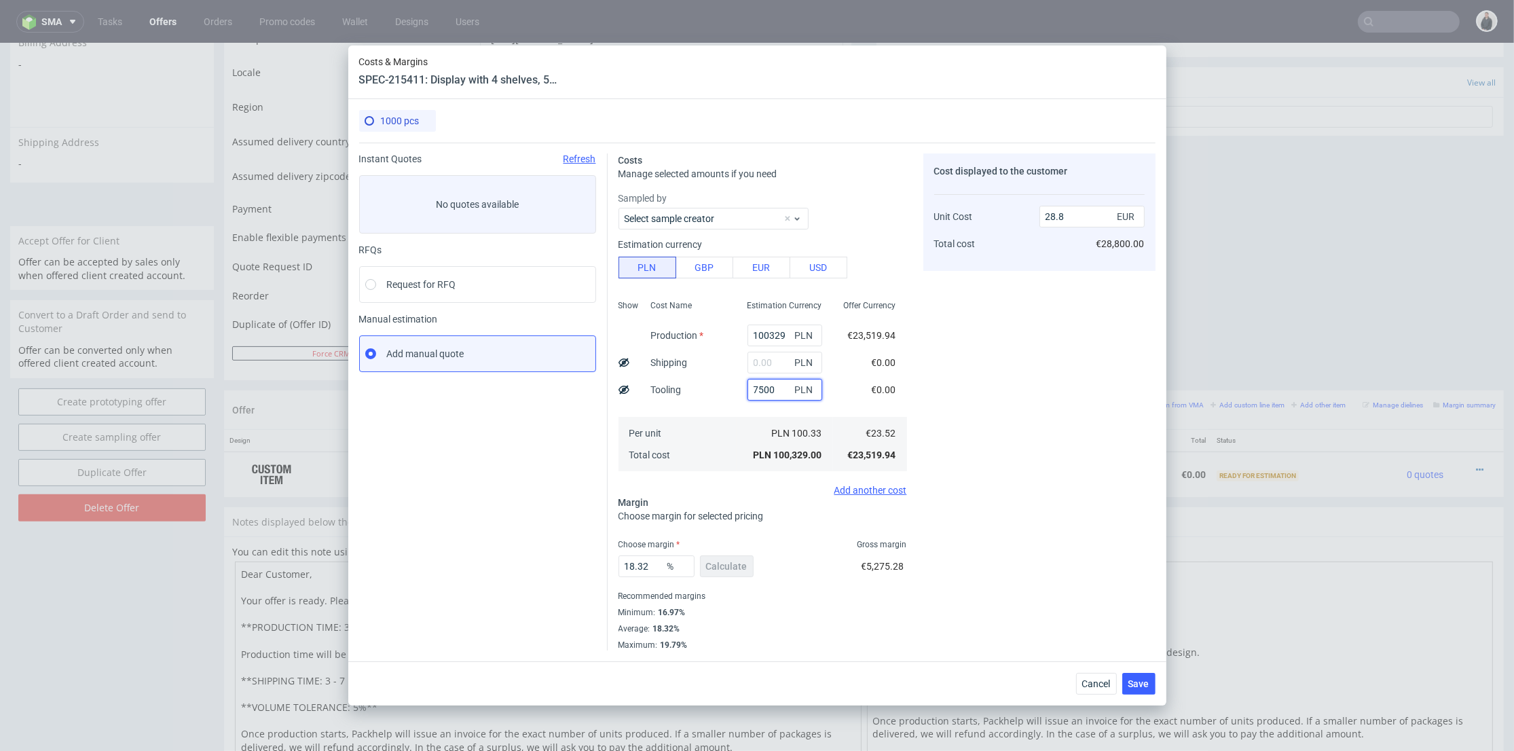
type input "30.95"
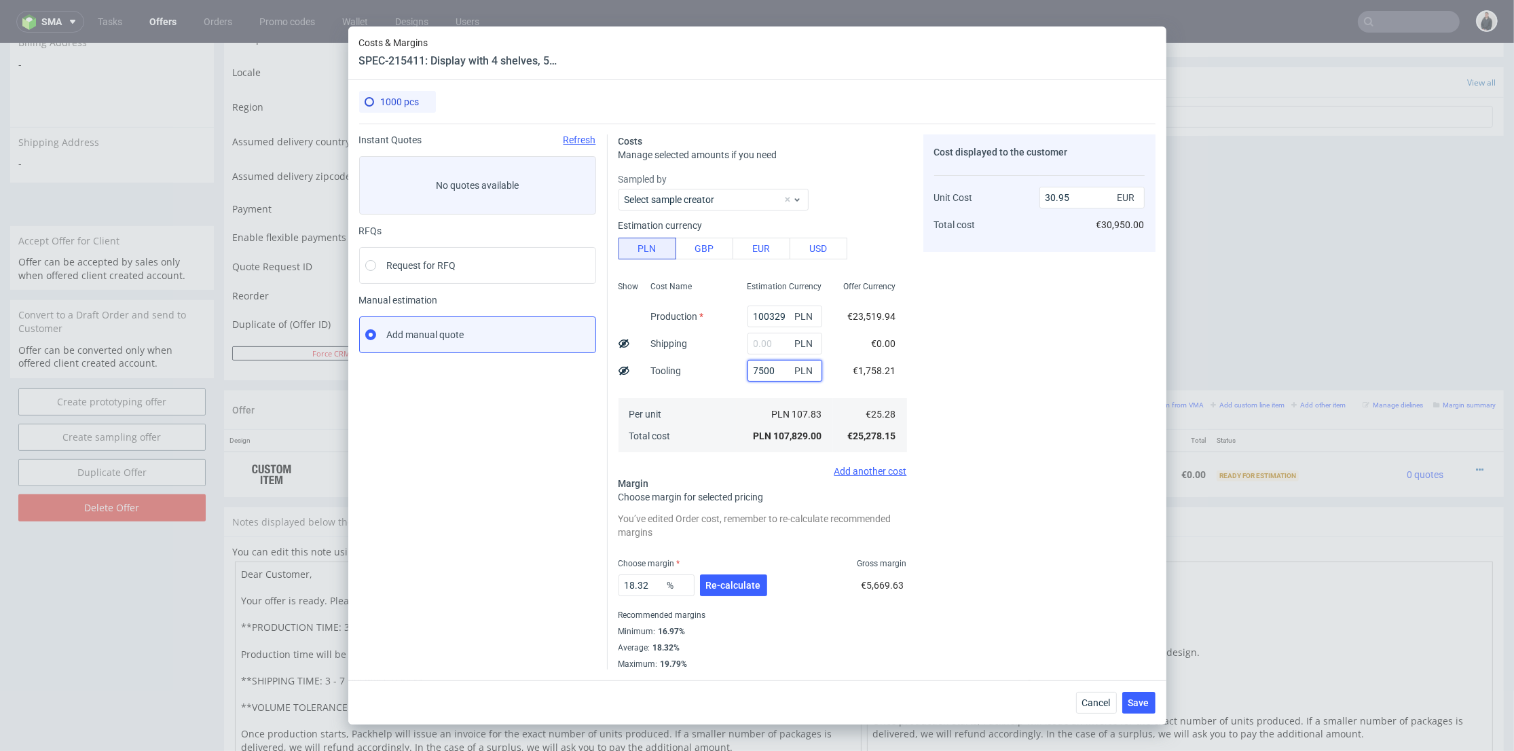
type input "7500"
click at [621, 373] on use at bounding box center [623, 370] width 11 height 9
type input "29.19"
click at [988, 355] on div "Cost displayed to the customer Tooling Unit Cost Total cost 1760 EUR 29.19 EUR …" at bounding box center [1039, 401] width 232 height 535
click at [716, 591] on button "Re-calculate" at bounding box center [733, 585] width 67 height 22
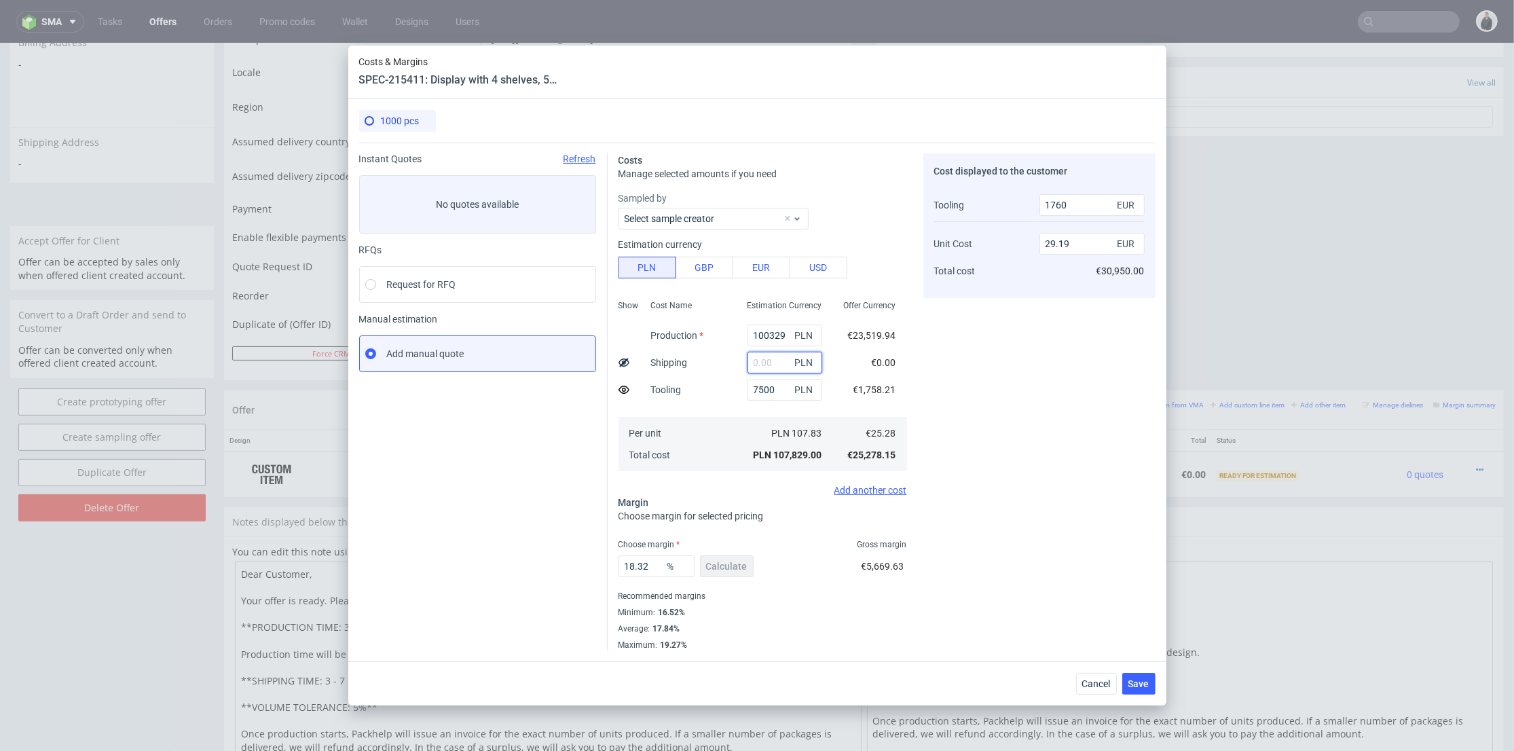
click at [761, 360] on input "text" at bounding box center [784, 363] width 75 height 22
type input "21500"
click at [737, 395] on div "7500 PLN" at bounding box center [785, 389] width 96 height 27
type input "35.36"
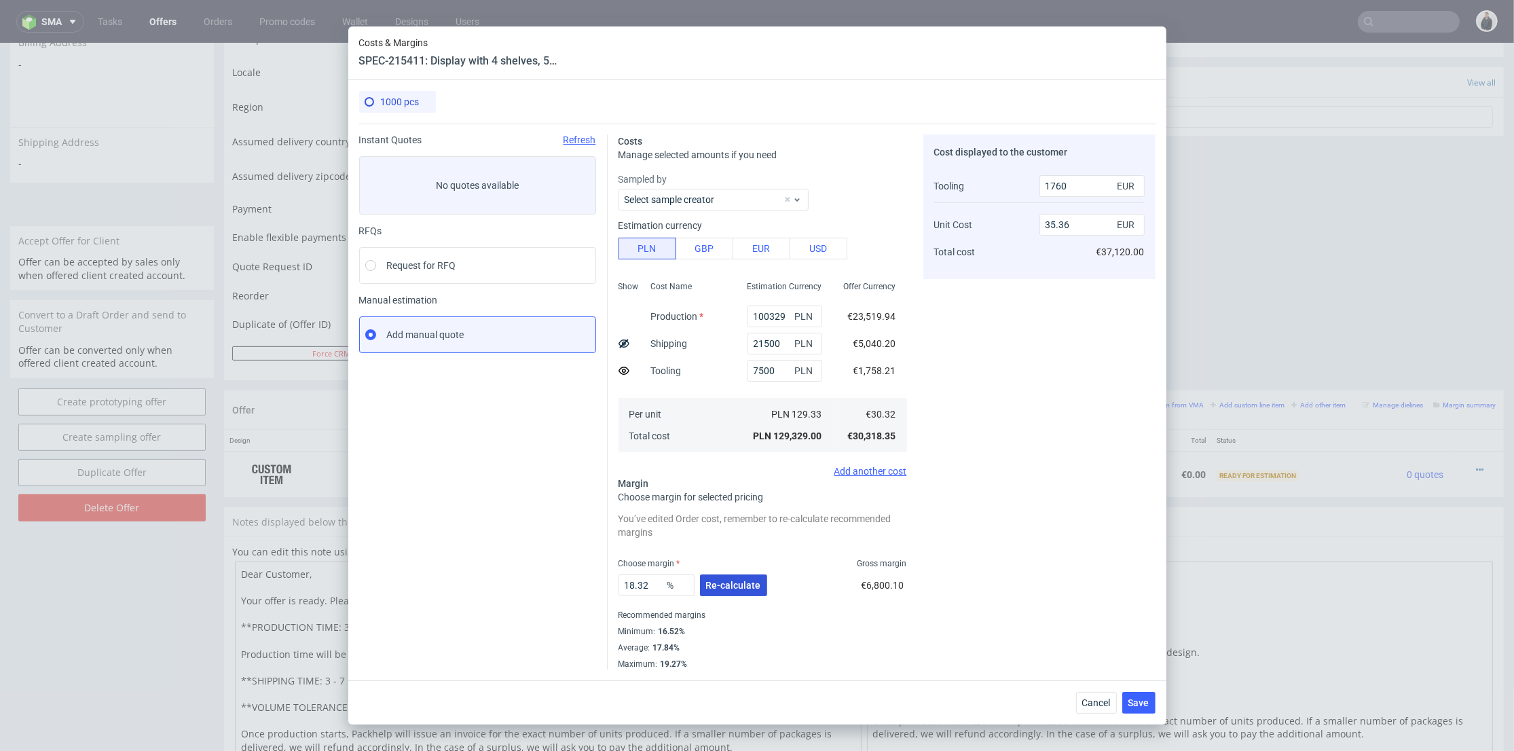
click at [734, 580] on span "Re-calculate" at bounding box center [733, 585] width 55 height 10
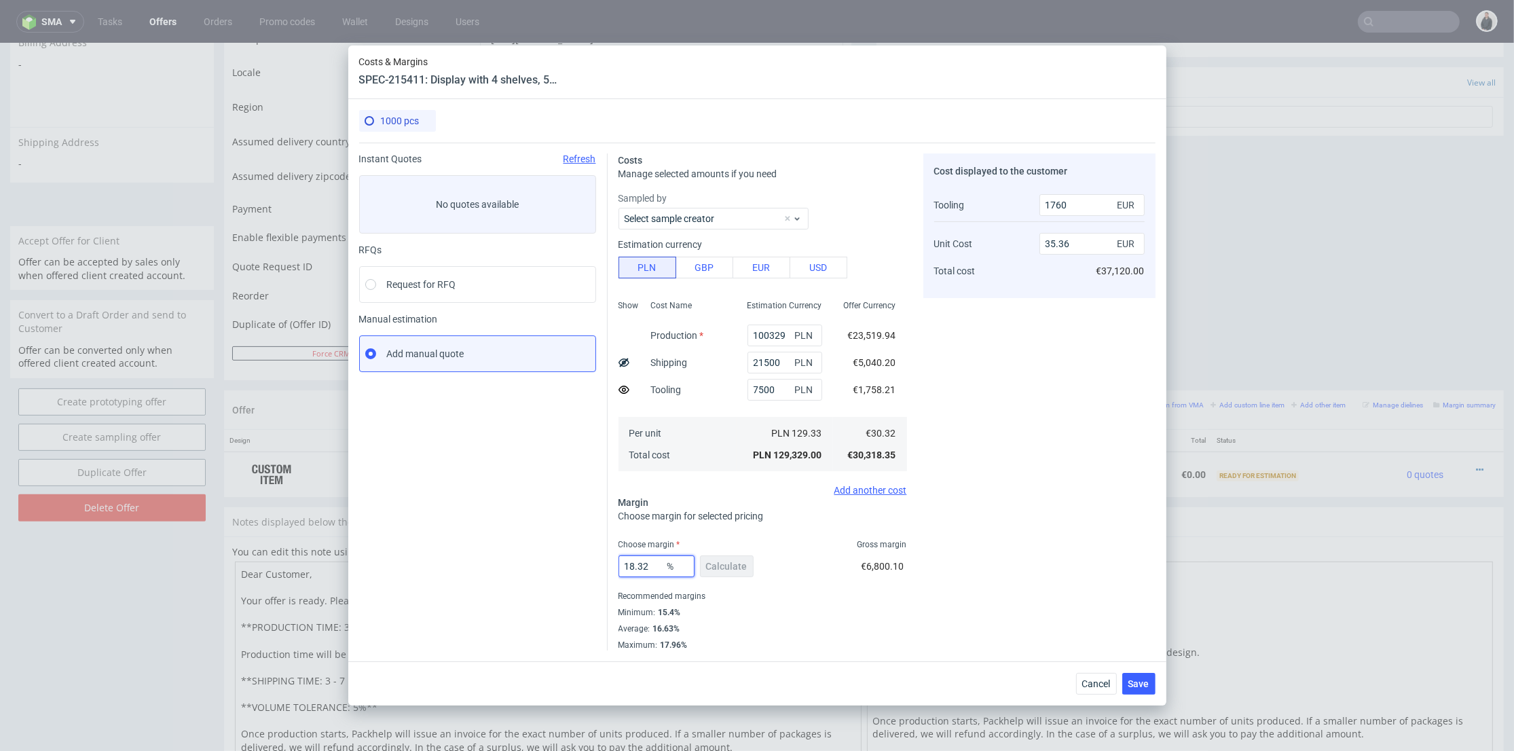
drag, startPoint x: 655, startPoint y: 568, endPoint x: 580, endPoint y: 566, distance: 75.4
click at [561, 568] on div "Instant Quotes Refresh No quotes available RFQs Request for RFQ Manual estimati…" at bounding box center [757, 397] width 796 height 508
type input "16"
click at [1089, 521] on div "Cost displayed to the customer Tooling Unit Cost Total cost 1760 EUR 35.36 EUR …" at bounding box center [1039, 401] width 232 height 497
type input "34.33"
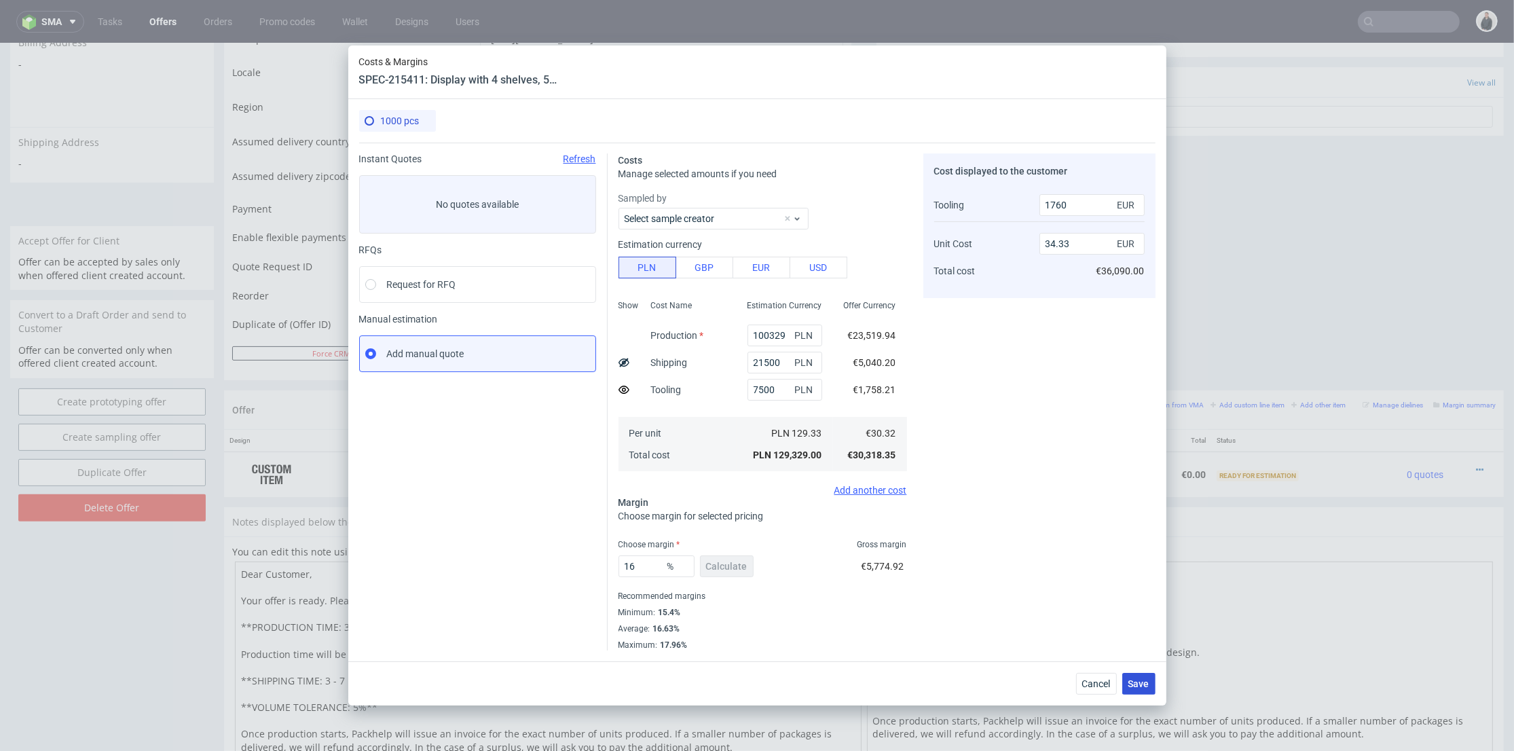
click at [1147, 679] on span "Save" at bounding box center [1138, 684] width 21 height 10
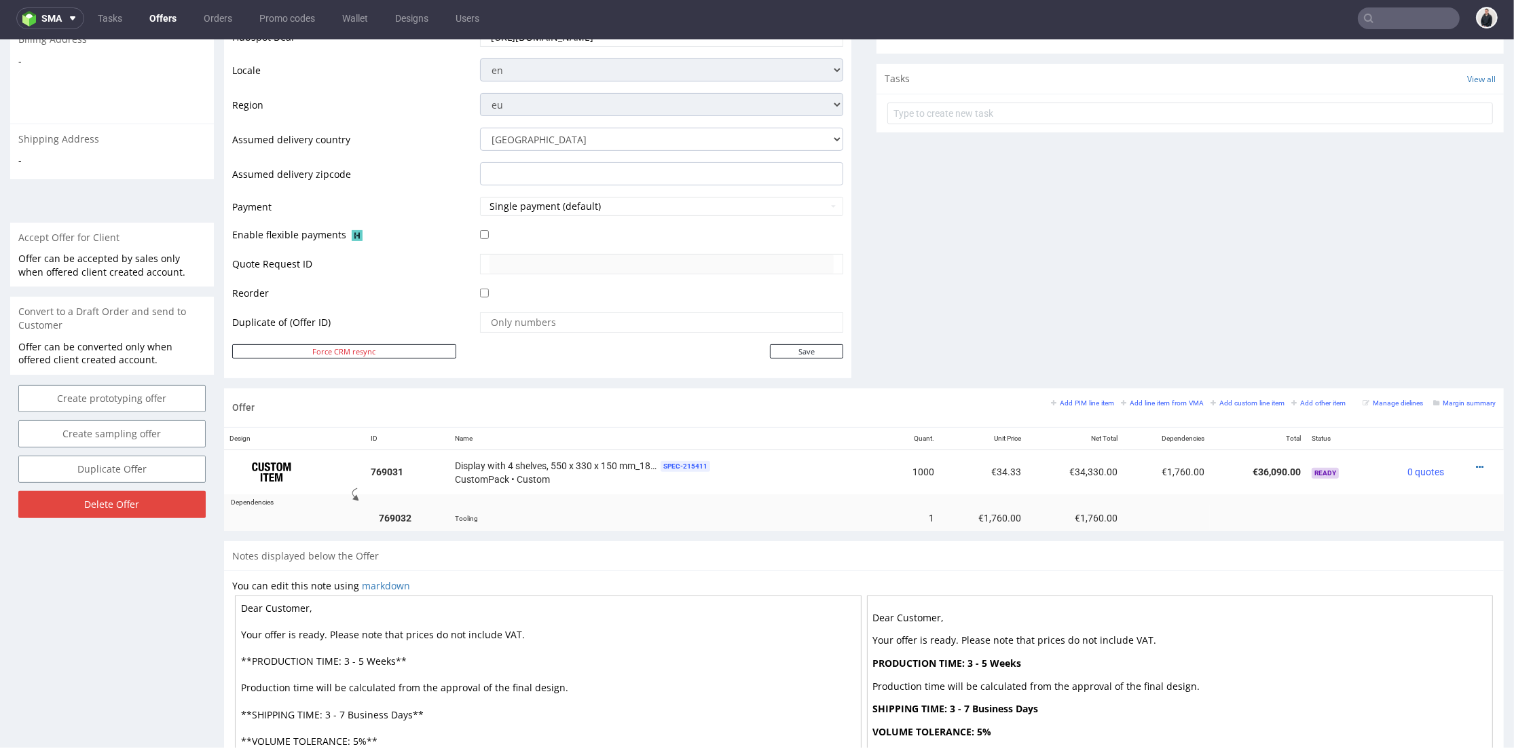
scroll to position [527, 0]
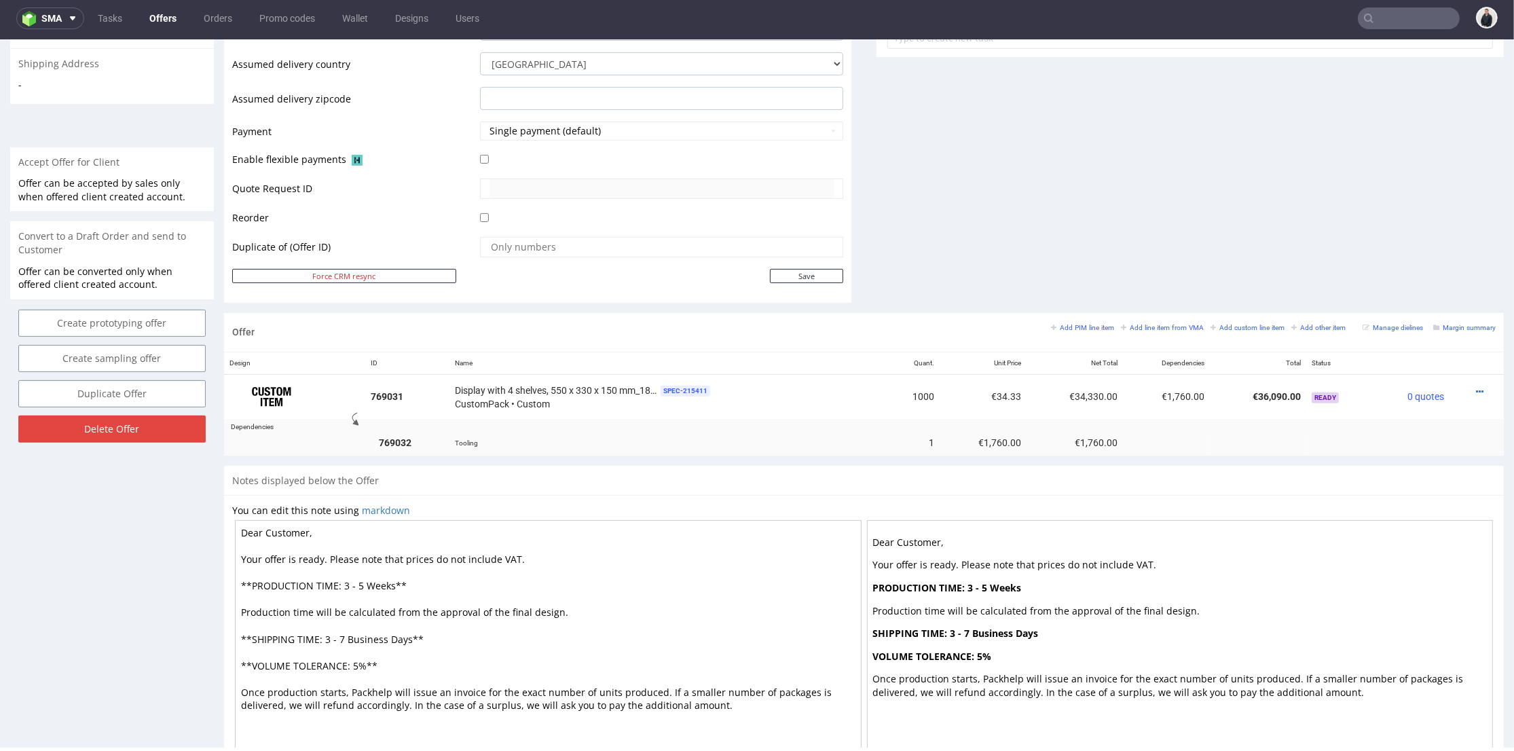
drag, startPoint x: 359, startPoint y: 581, endPoint x: 343, endPoint y: 582, distance: 16.3
click at [343, 582] on textarea "Dear Customer, Your offer is ready. Please note that prices do not include VAT.…" at bounding box center [548, 639] width 627 height 238
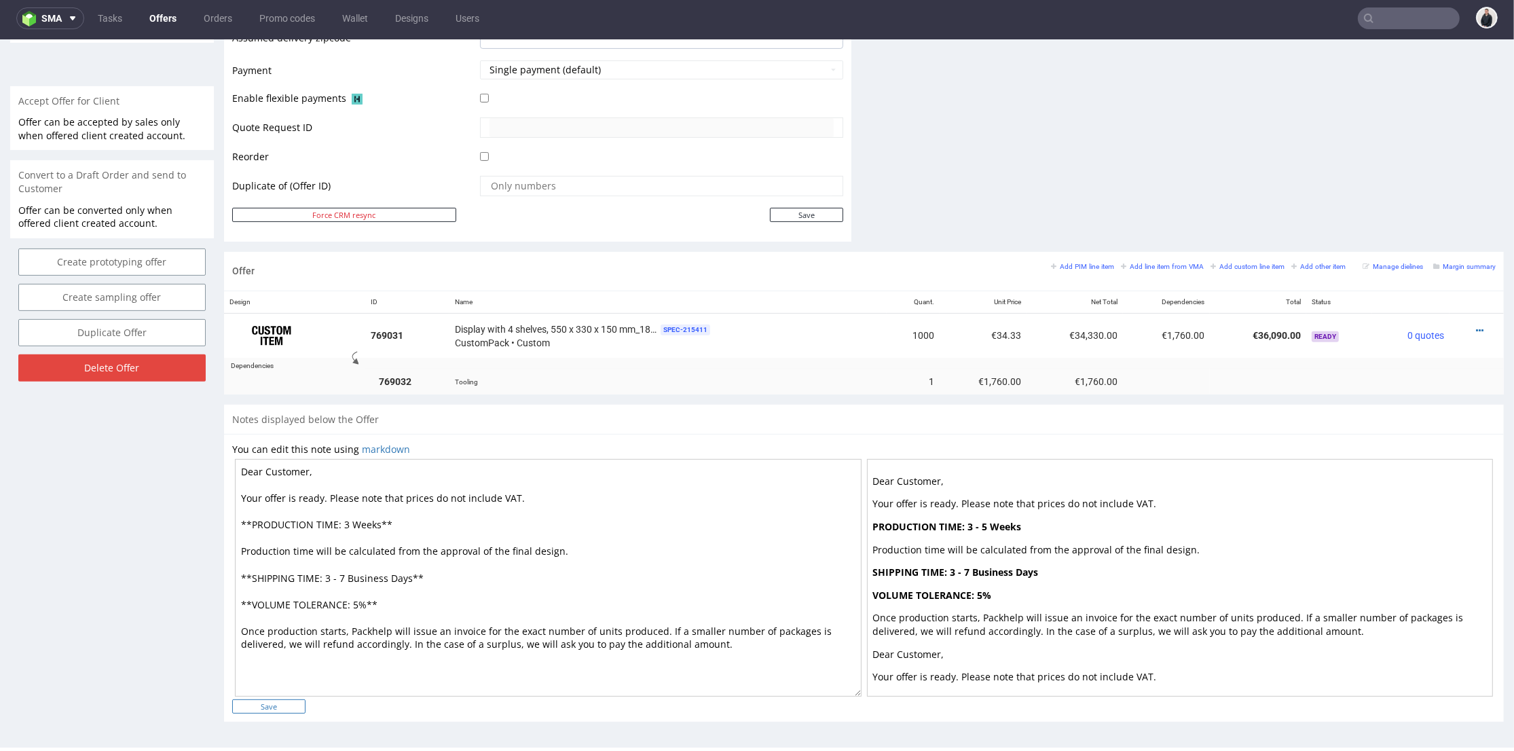
type textarea "Dear Customer, Your offer is ready. Please note that prices do not include VAT.…"
click at [280, 700] on input "Save" at bounding box center [268, 706] width 73 height 14
type input "In progress..."
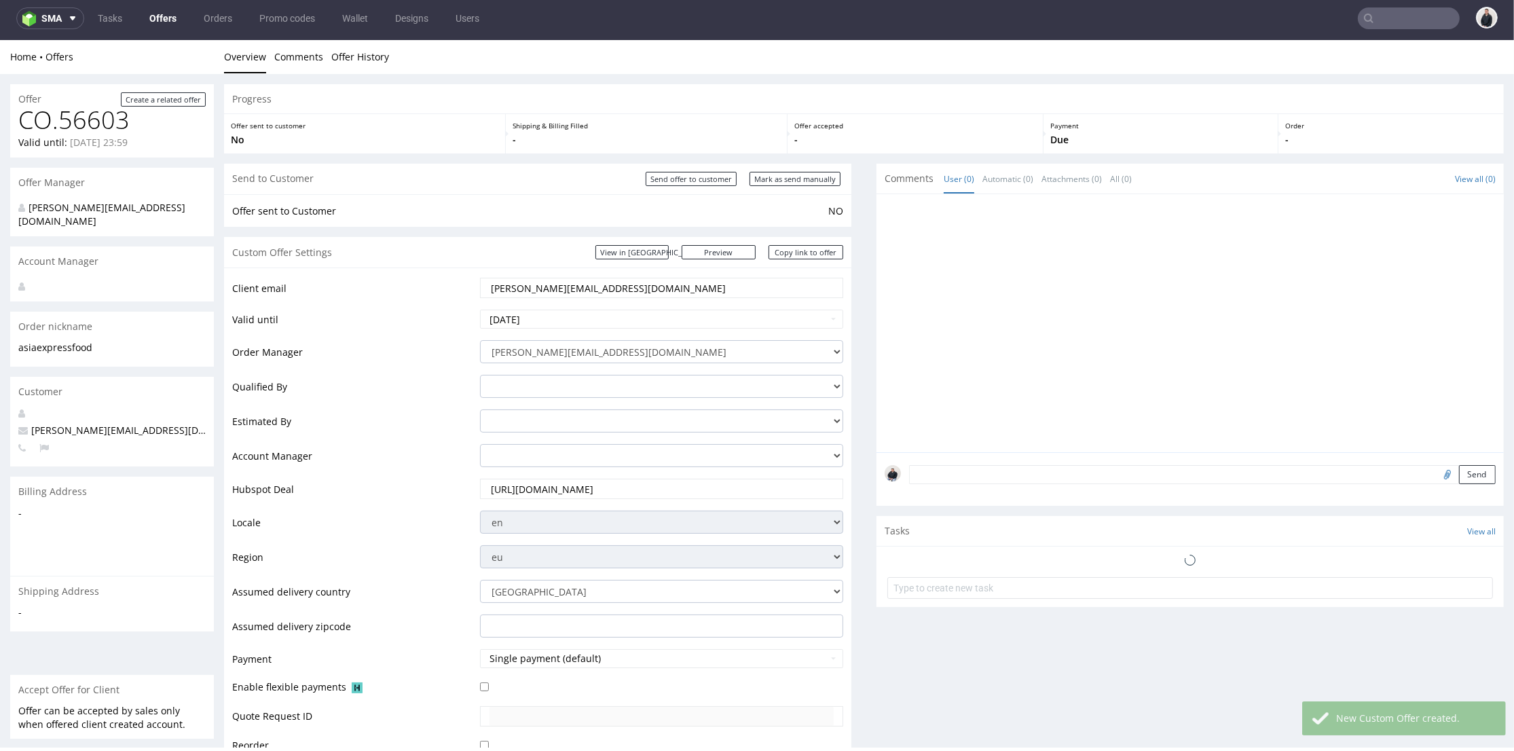
scroll to position [0, 0]
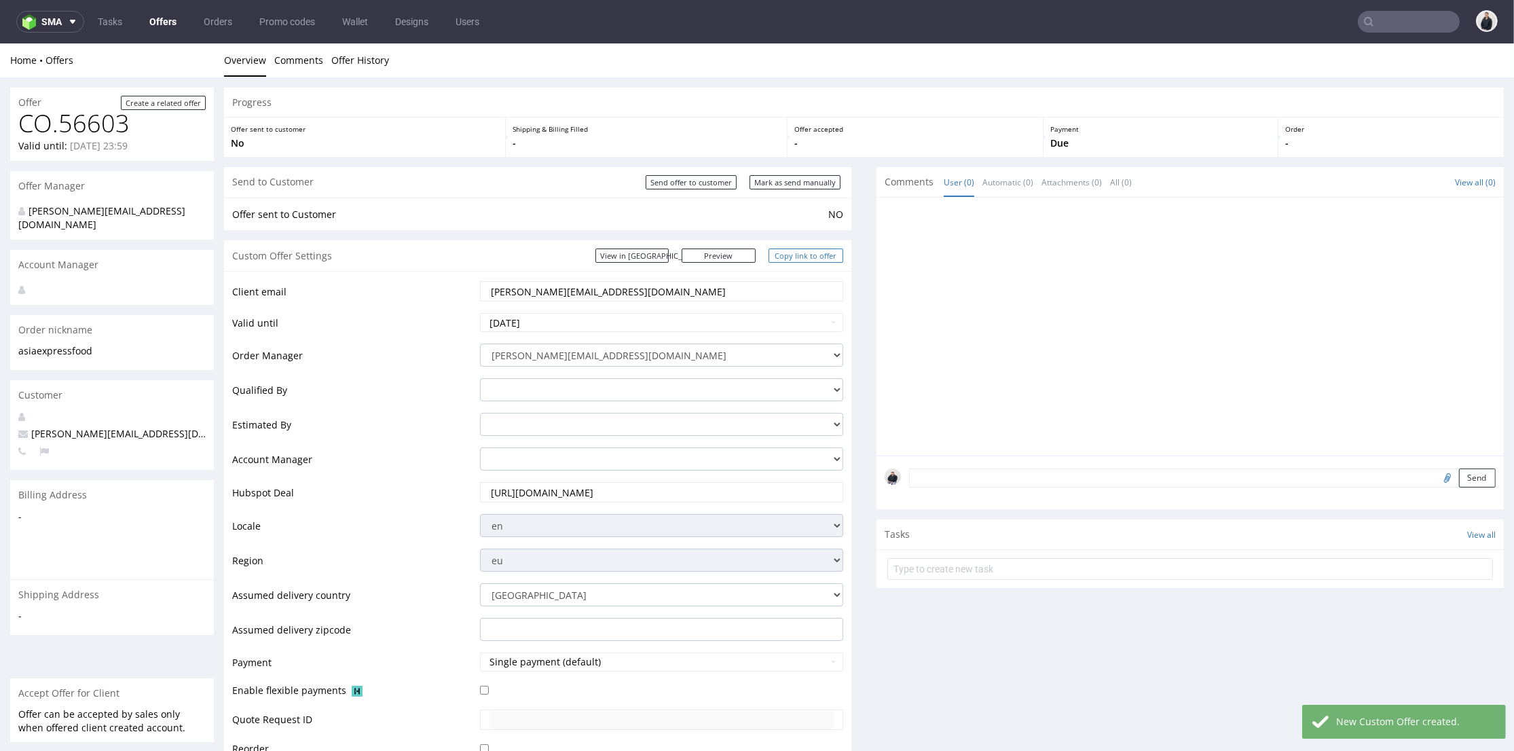
click at [794, 257] on link "Copy link to offer" at bounding box center [805, 255] width 75 height 14
click at [697, 186] on input "Send offer to customer" at bounding box center [691, 182] width 91 height 14
type input "In progress..."
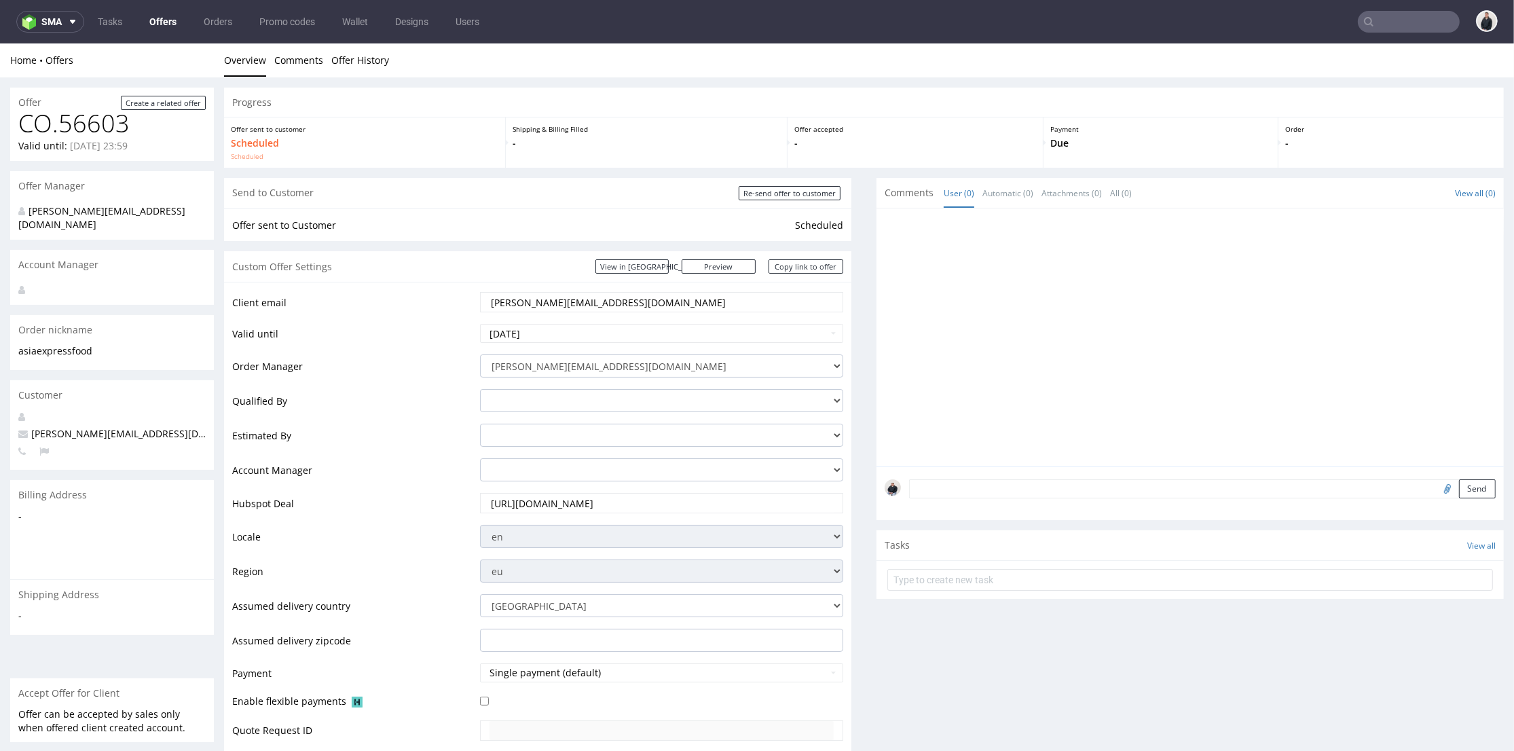
click at [168, 21] on link "Offers" at bounding box center [162, 22] width 43 height 22
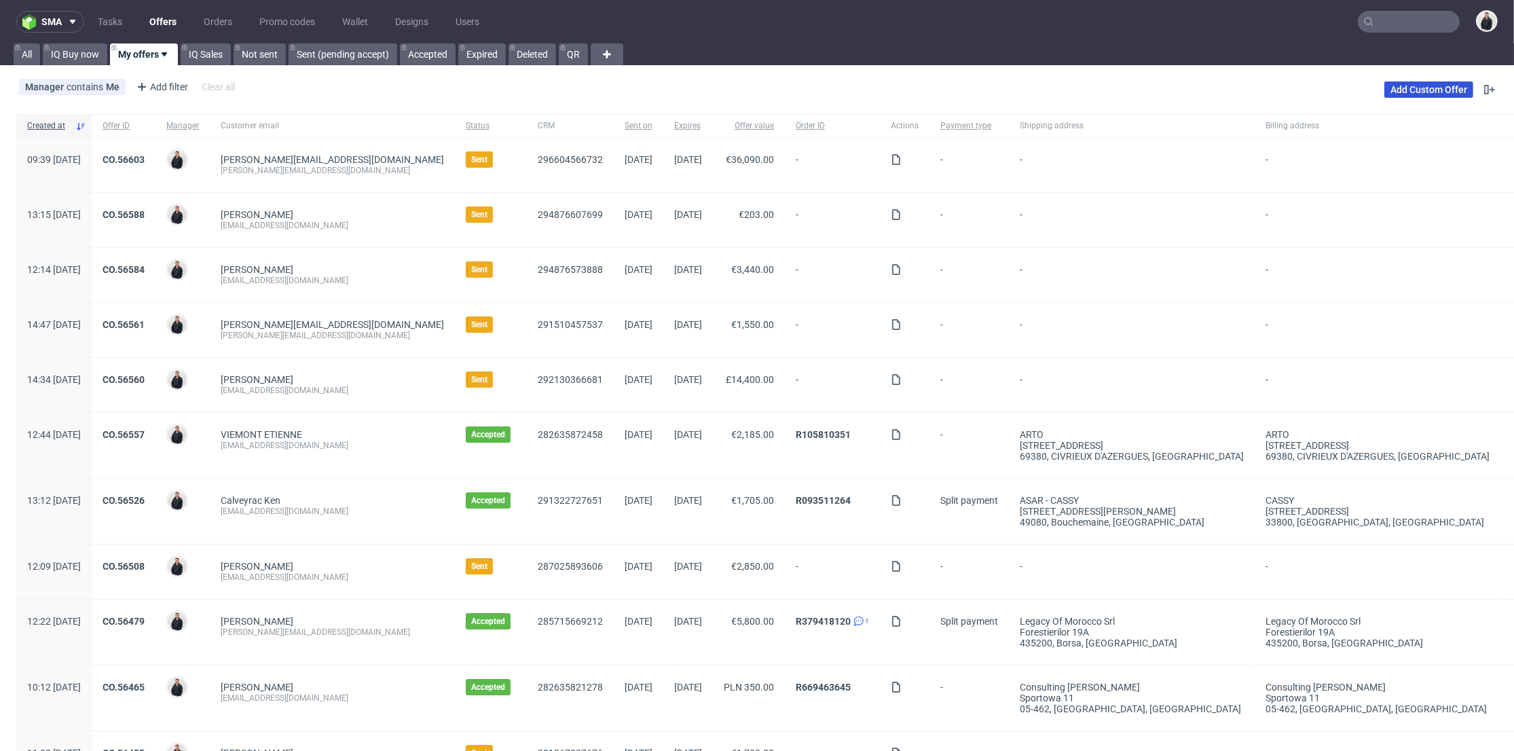
click at [1416, 83] on div "Add Custom Offer" at bounding box center [1440, 90] width 113 height 22
click at [1400, 88] on link "Add Custom Offer" at bounding box center [1428, 89] width 89 height 16
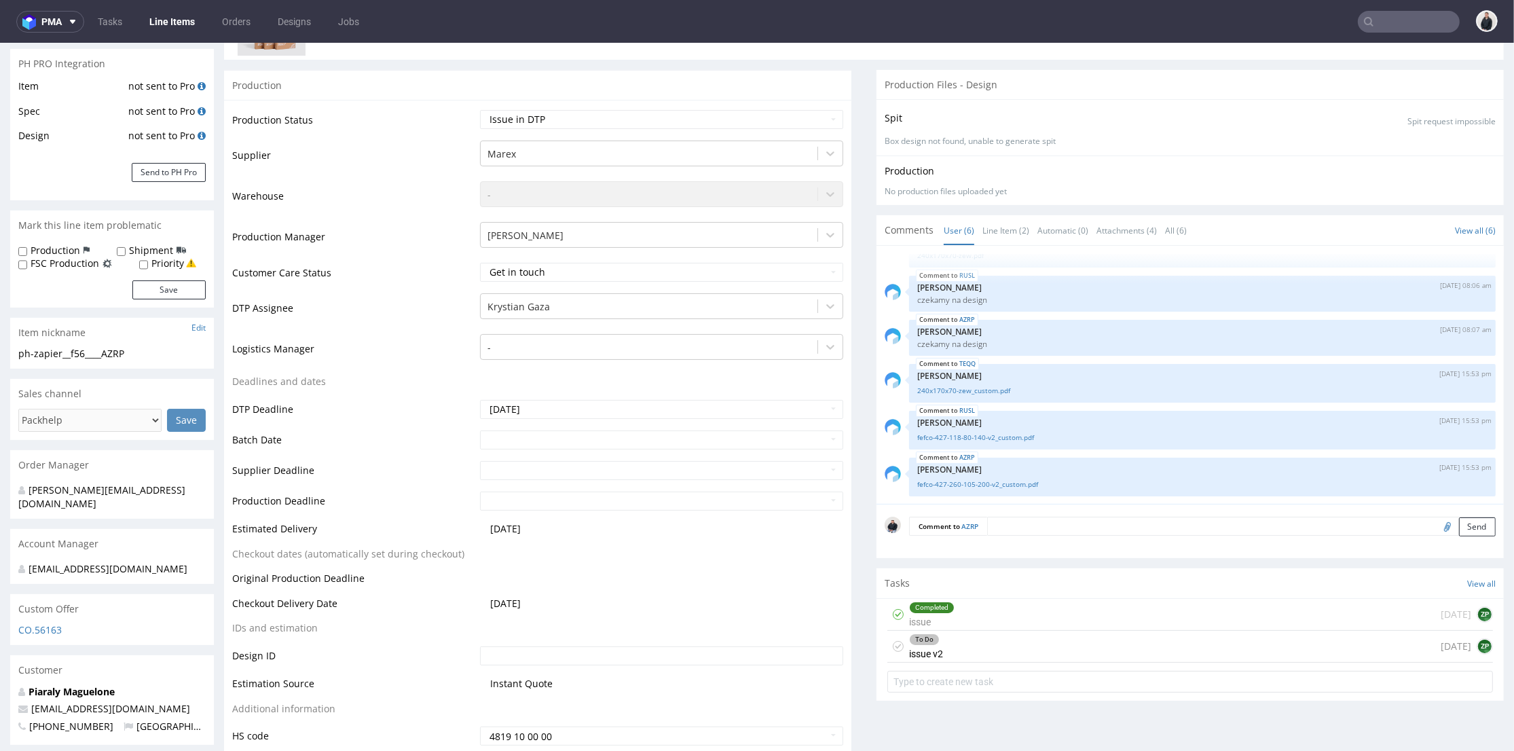
scroll to position [151, 0]
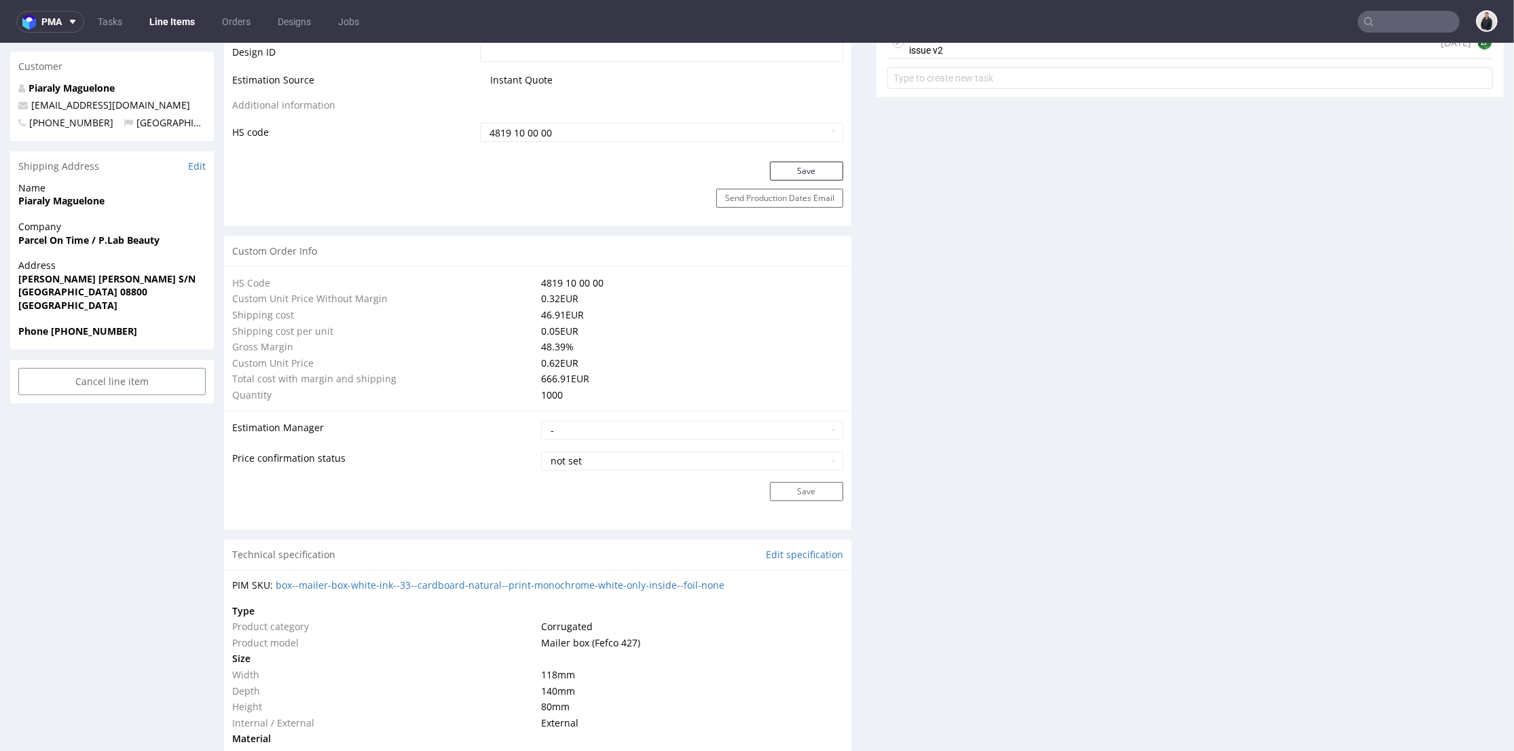
scroll to position [905, 0]
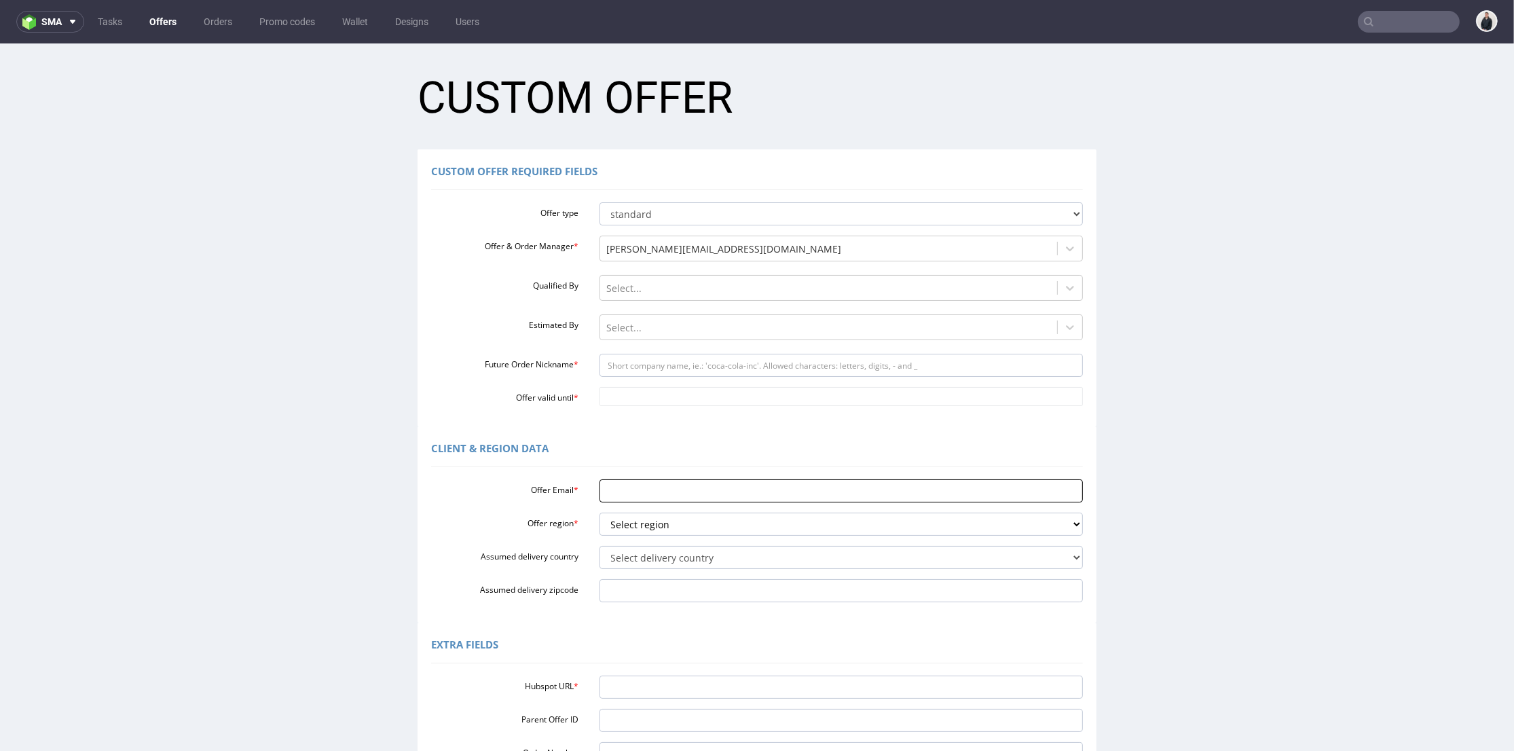
click at [642, 483] on input "Offer Email *" at bounding box center [841, 490] width 484 height 23
paste input "[EMAIL_ADDRESS][DOMAIN_NAME]"
type input "[EMAIL_ADDRESS][DOMAIN_NAME]"
click at [646, 522] on select "Select region eu gb de pl fr it es" at bounding box center [841, 524] width 484 height 23
select select "fr"
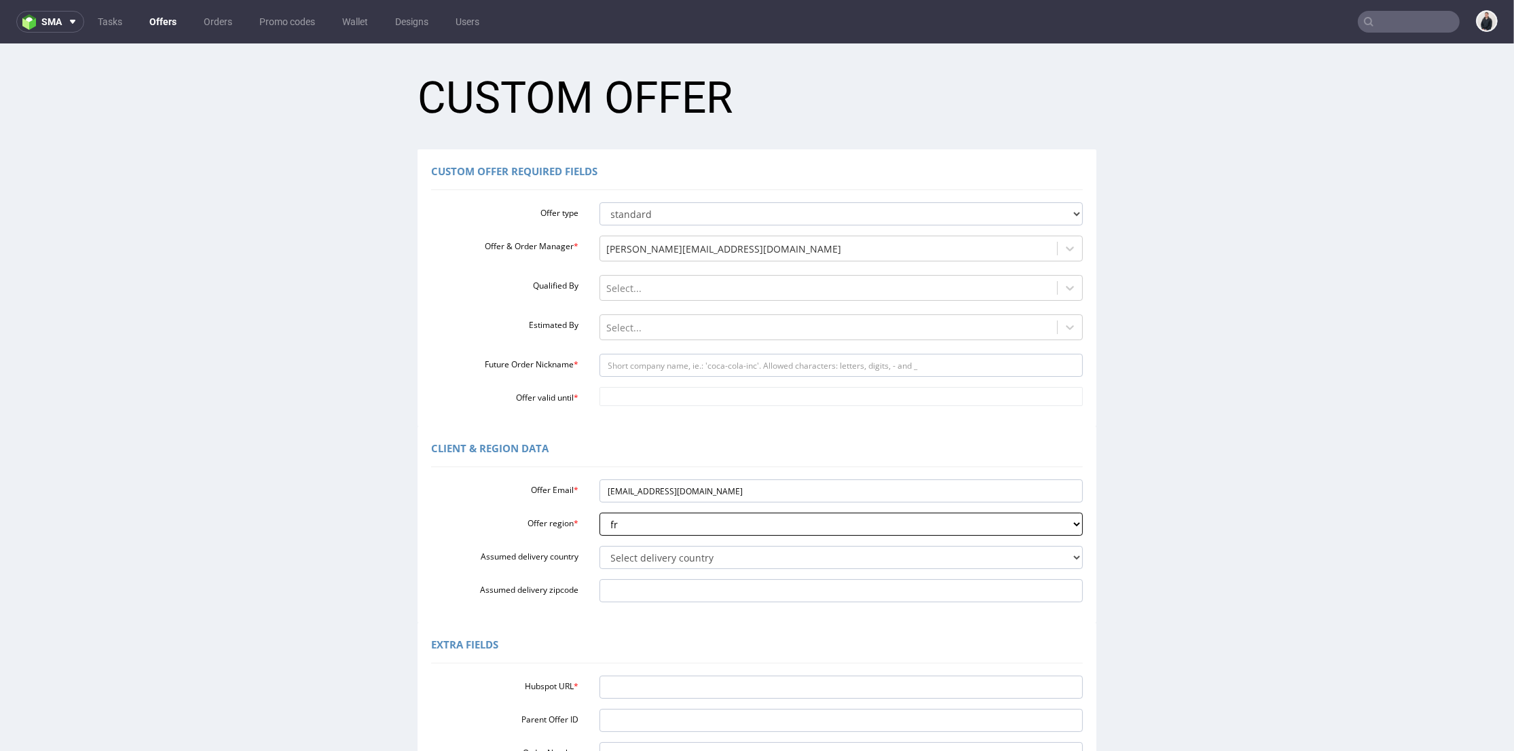
click at [599, 513] on select "Select region eu gb de pl fr it es" at bounding box center [841, 524] width 484 height 23
click at [650, 548] on select "Select delivery country Andorra Afghanistan Anguilla Albania Armenia Antarctica…" at bounding box center [841, 557] width 484 height 23
select select "75"
click at [599, 546] on select "Select delivery country Andorra Afghanistan Anguilla Albania Armenia Antarctica…" at bounding box center [841, 557] width 484 height 23
drag, startPoint x: 643, startPoint y: 491, endPoint x: 758, endPoint y: 494, distance: 114.8
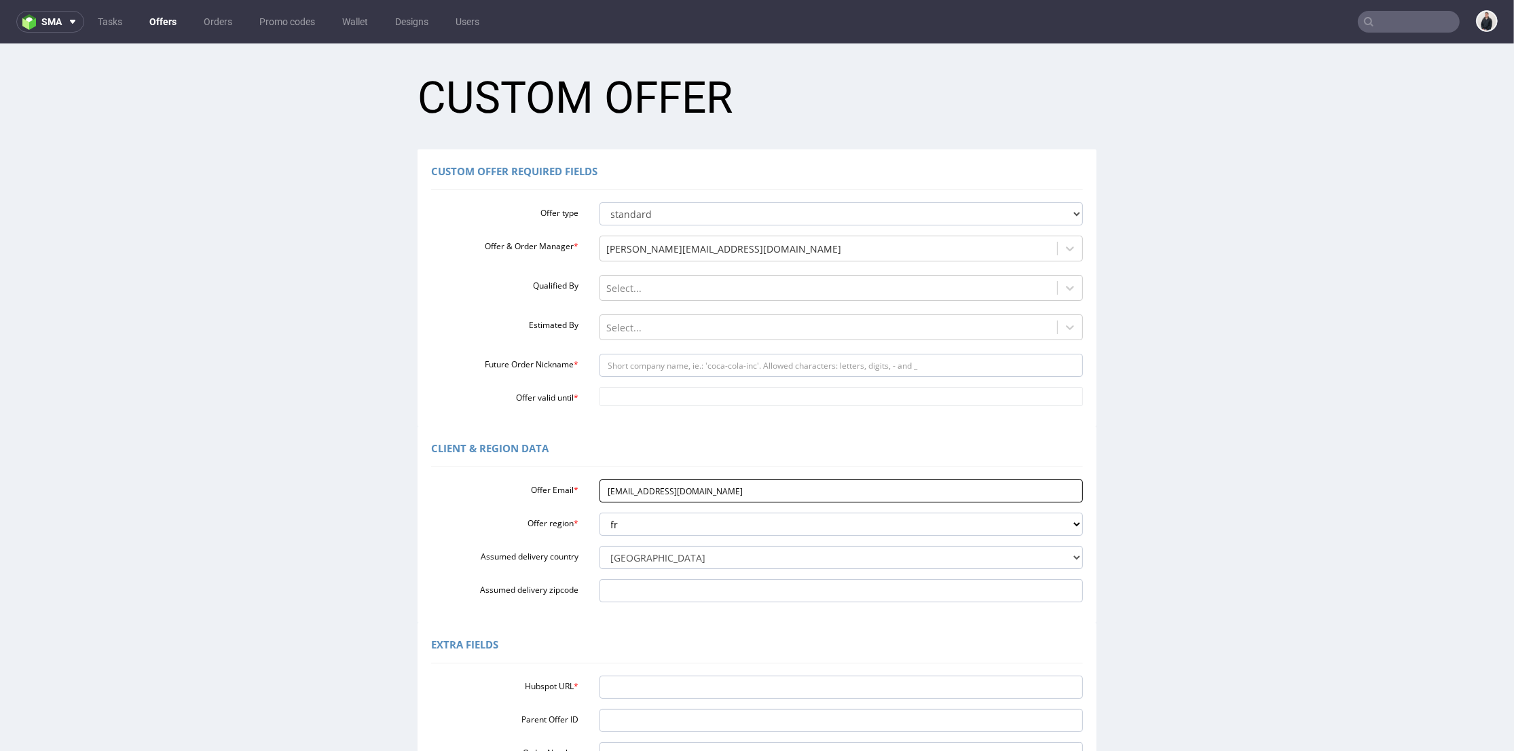
click at [758, 494] on input "[EMAIL_ADDRESS][DOMAIN_NAME]" at bounding box center [841, 490] width 484 height 23
click at [705, 366] on input "Future Order Nickname *" at bounding box center [841, 365] width 484 height 23
paste input "manufacturedesbebesfrancais"
type input "manufacturedesbebesfrancais"
drag, startPoint x: 679, startPoint y: 392, endPoint x: 692, endPoint y: 393, distance: 12.9
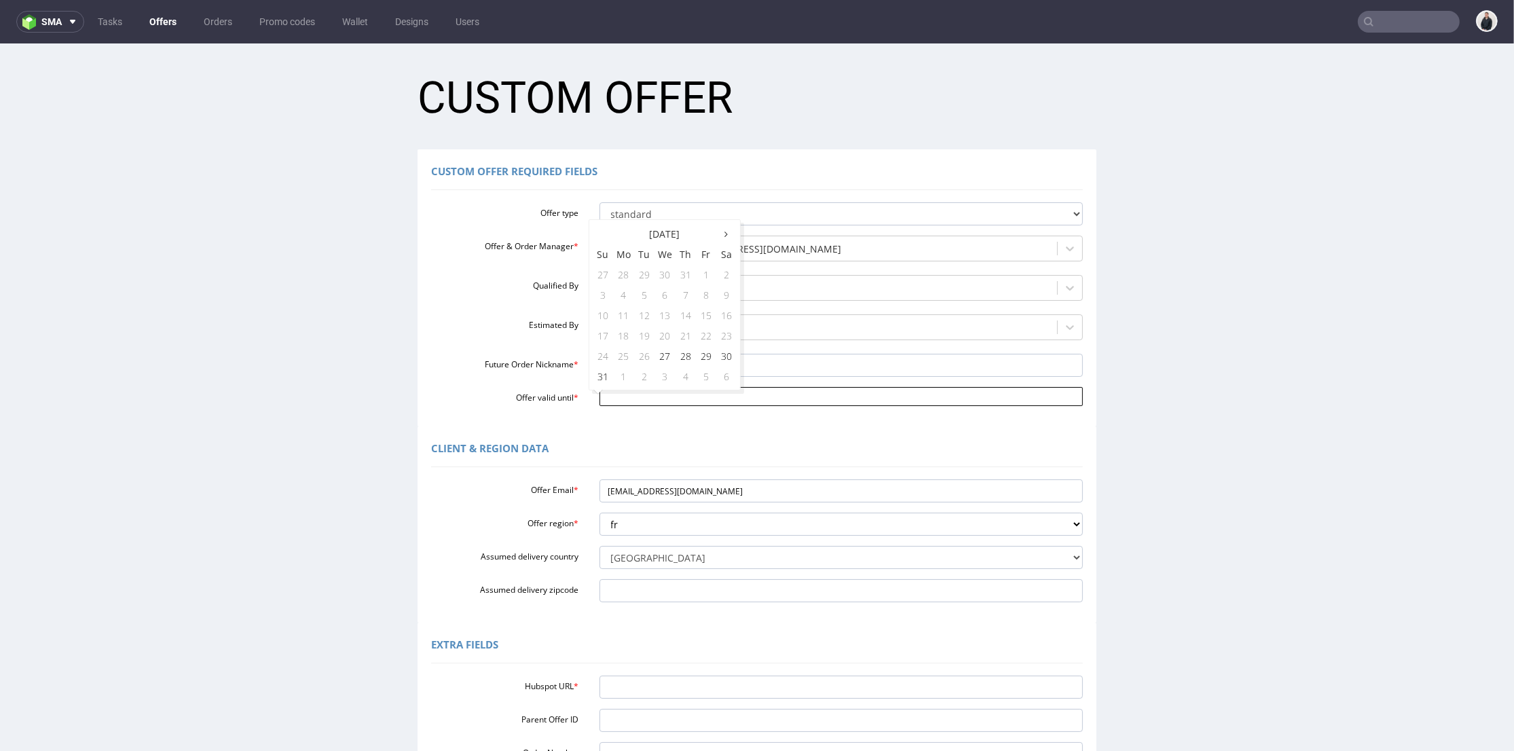
click at [679, 392] on input "Offer valid until *" at bounding box center [841, 396] width 484 height 19
drag, startPoint x: 730, startPoint y: 377, endPoint x: 728, endPoint y: 385, distance: 8.6
click at [730, 377] on td "6" at bounding box center [726, 376] width 20 height 20
type input "2025-09-06"
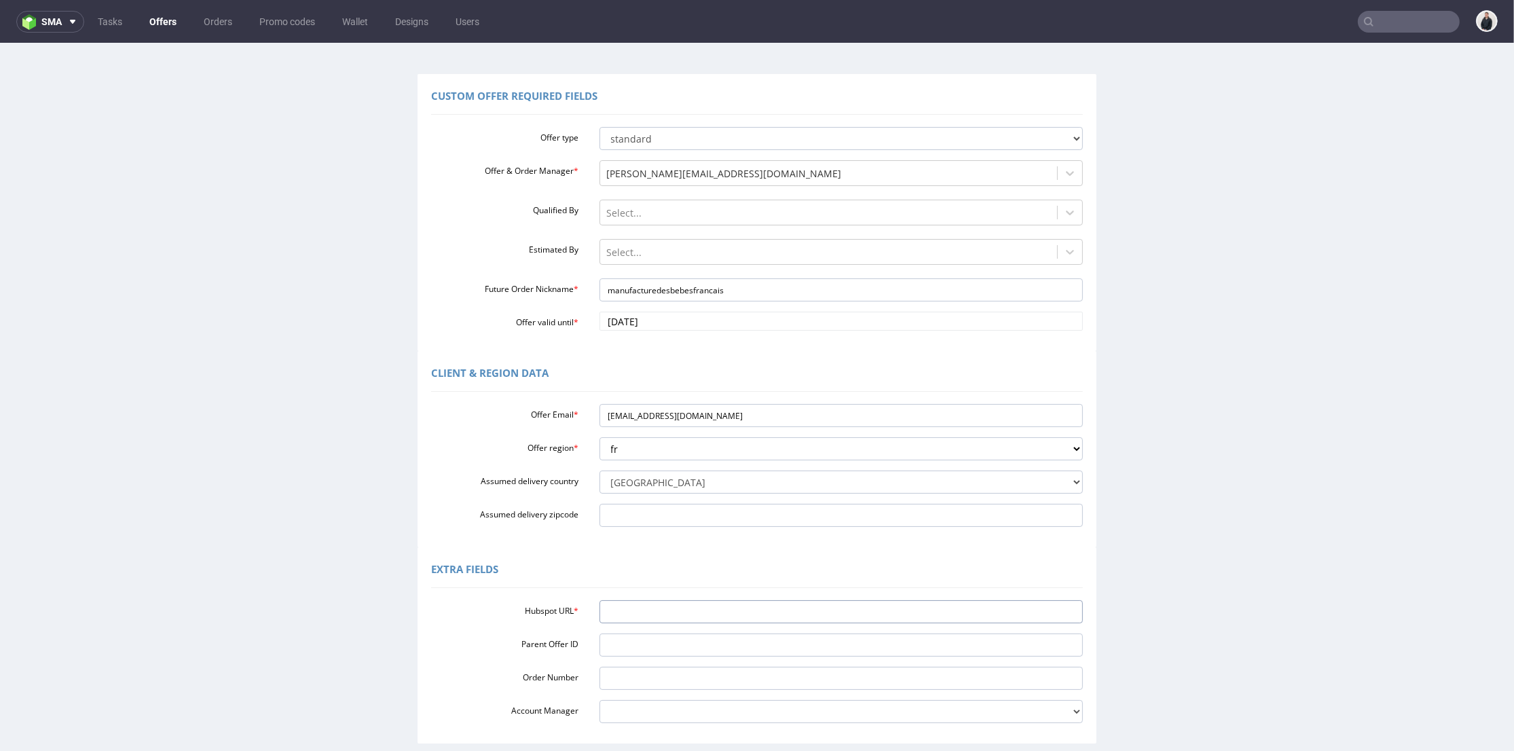
drag, startPoint x: 672, startPoint y: 614, endPoint x: 807, endPoint y: 349, distance: 297.8
click at [673, 615] on input "Hubspot URL *" at bounding box center [841, 611] width 484 height 23
paste input "https://app-eu1.hubspot.com/contacts/25600958/record/0-3/296605290687"
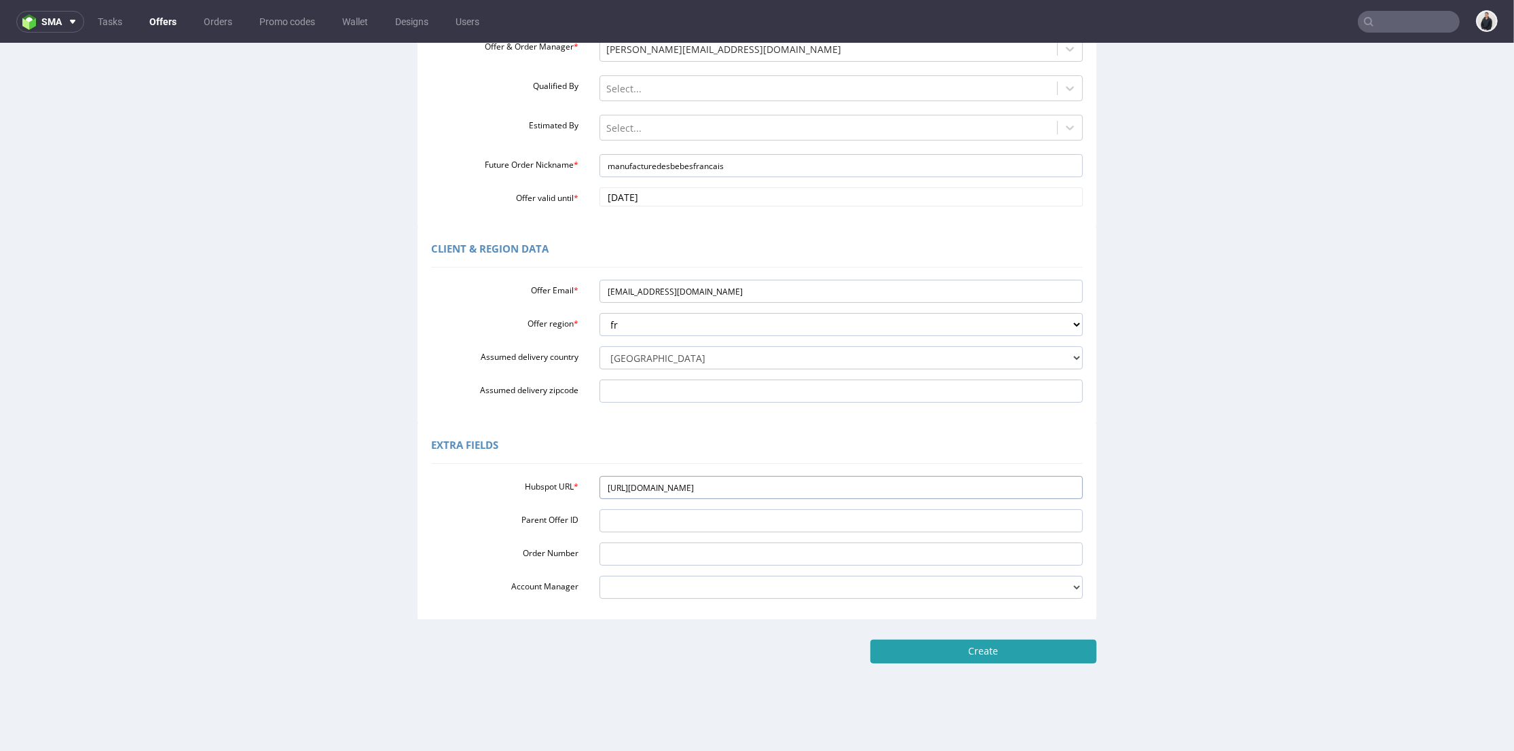
type input "https://app-eu1.hubspot.com/contacts/25600958/record/0-3/296605290687"
click at [965, 652] on input "Create" at bounding box center [983, 651] width 226 height 23
type input "Please wait..."
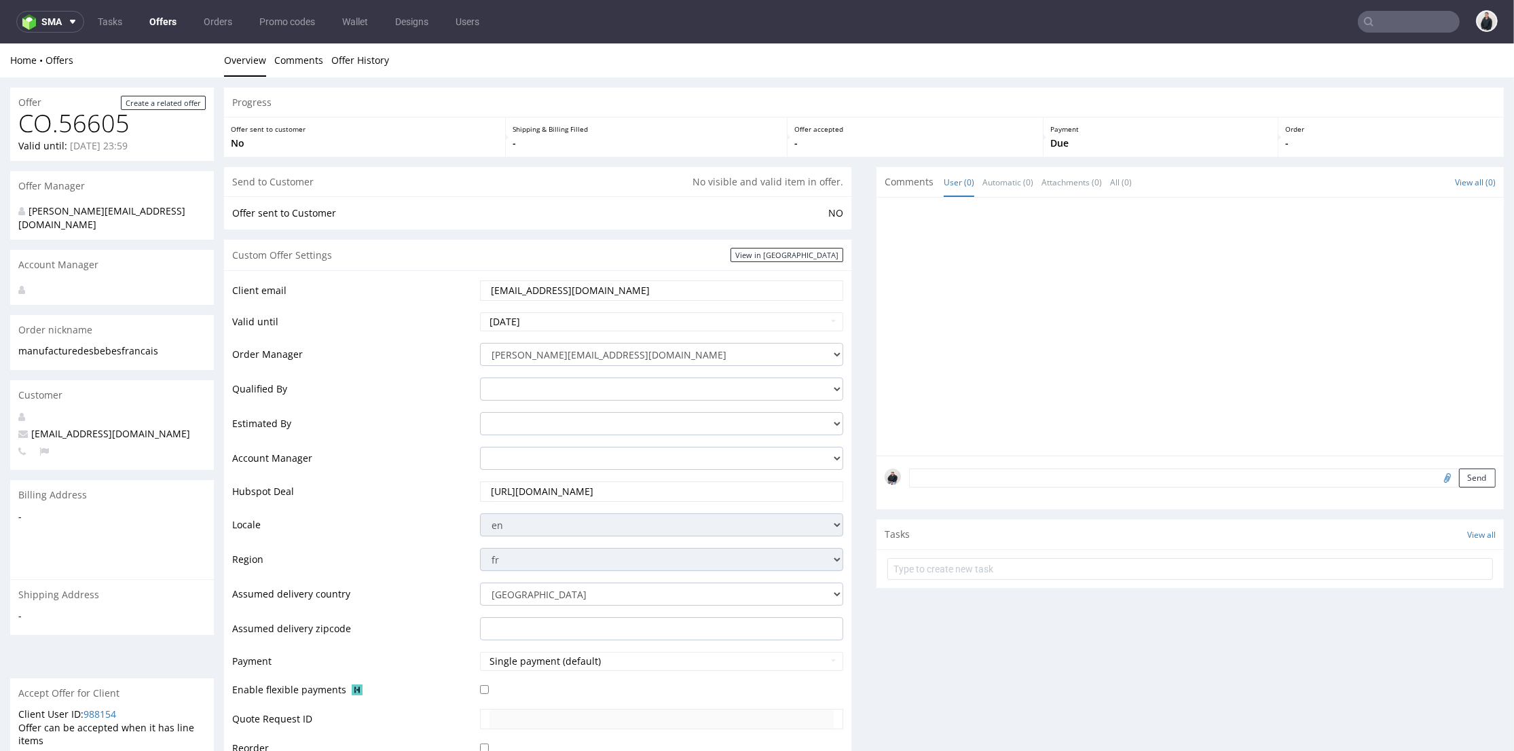
scroll to position [377, 0]
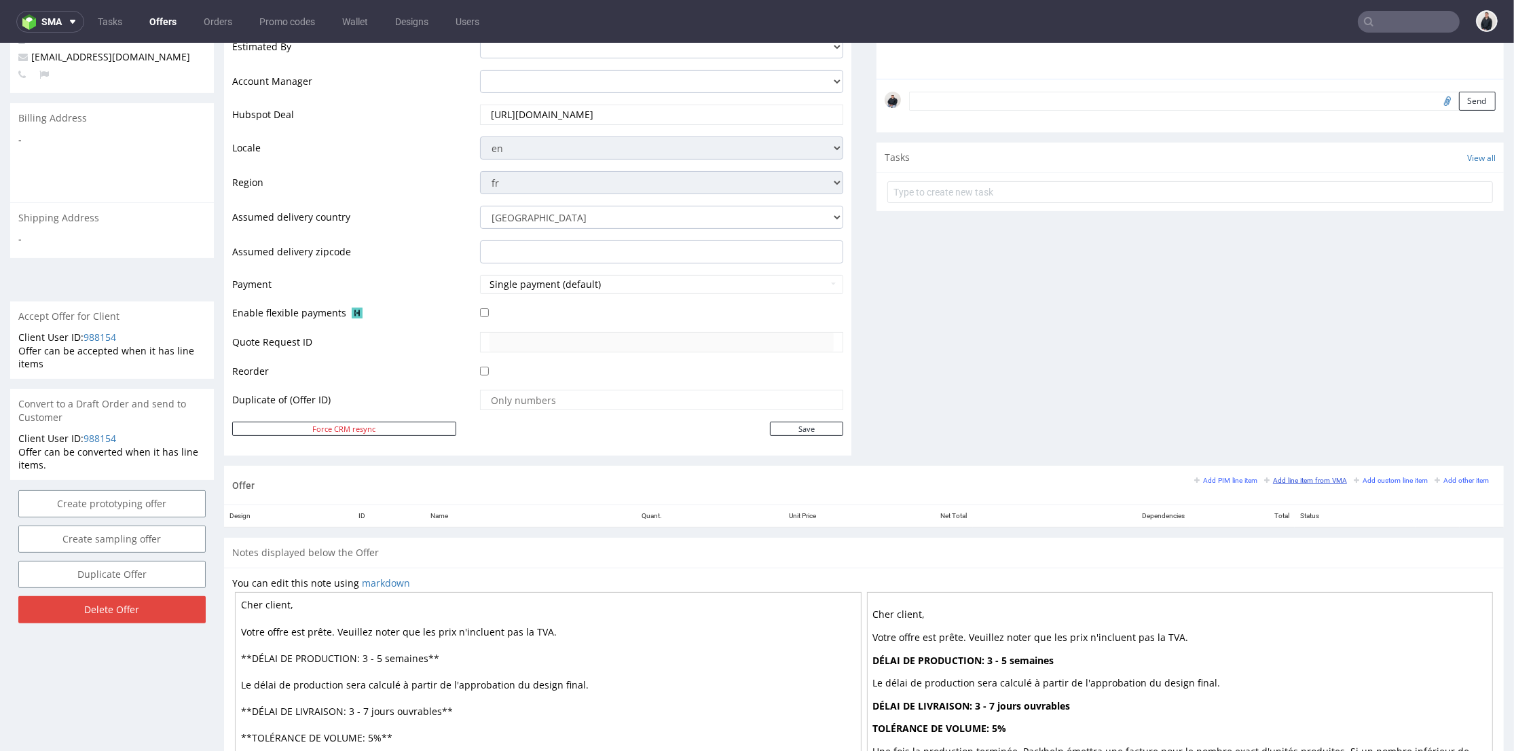
click at [1266, 479] on small "Add line item from VMA" at bounding box center [1305, 480] width 83 height 7
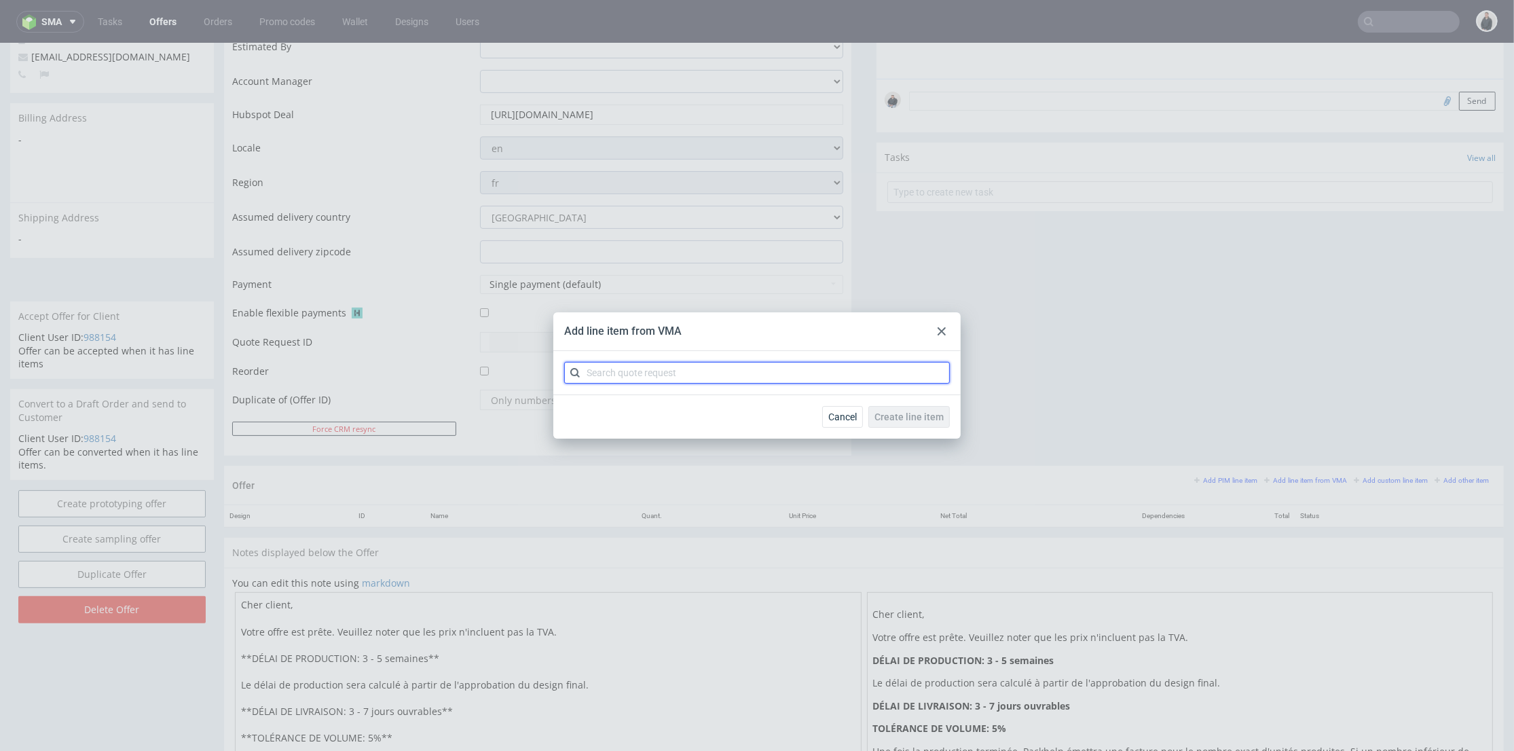
click at [678, 374] on input "text" at bounding box center [757, 373] width 386 height 22
type input "cbdr"
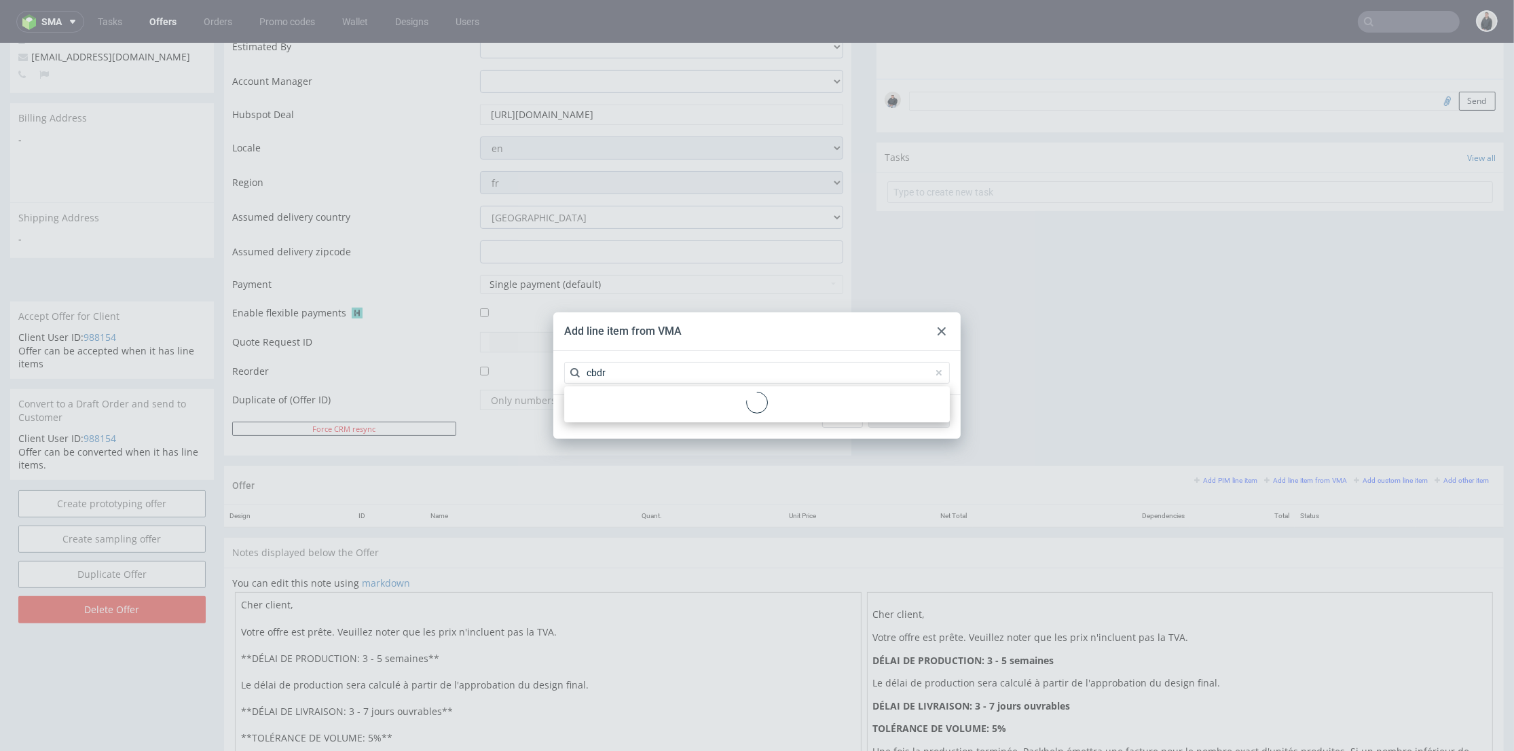
click at [669, 401] on div at bounding box center [757, 404] width 375 height 25
click at [667, 401] on div "CBDR 1 variant" at bounding box center [757, 404] width 375 height 24
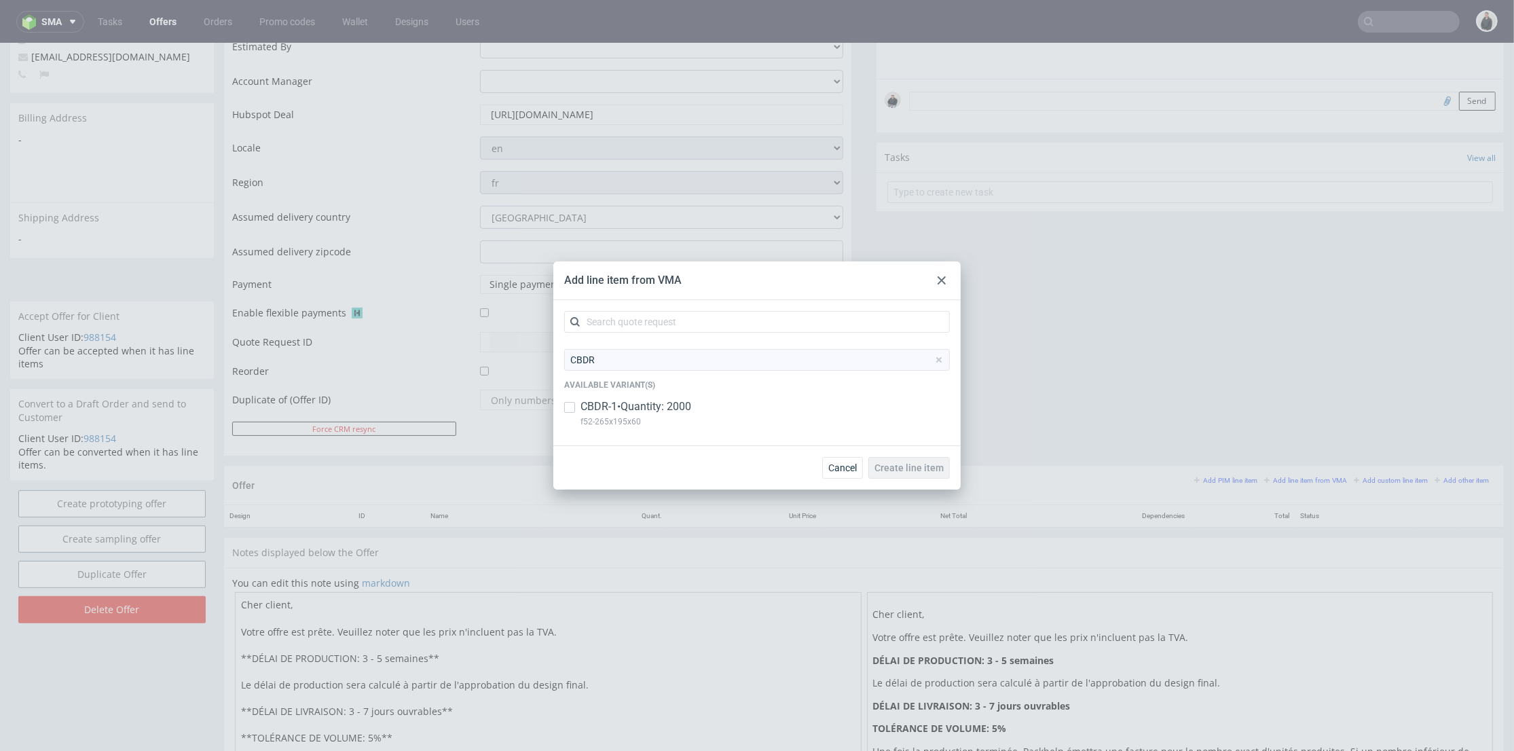
click at [676, 406] on p "CBDR-1 • Quantity: 2000" at bounding box center [635, 406] width 111 height 15
checkbox input "true"
click at [925, 468] on span "Create line item" at bounding box center [908, 468] width 69 height 10
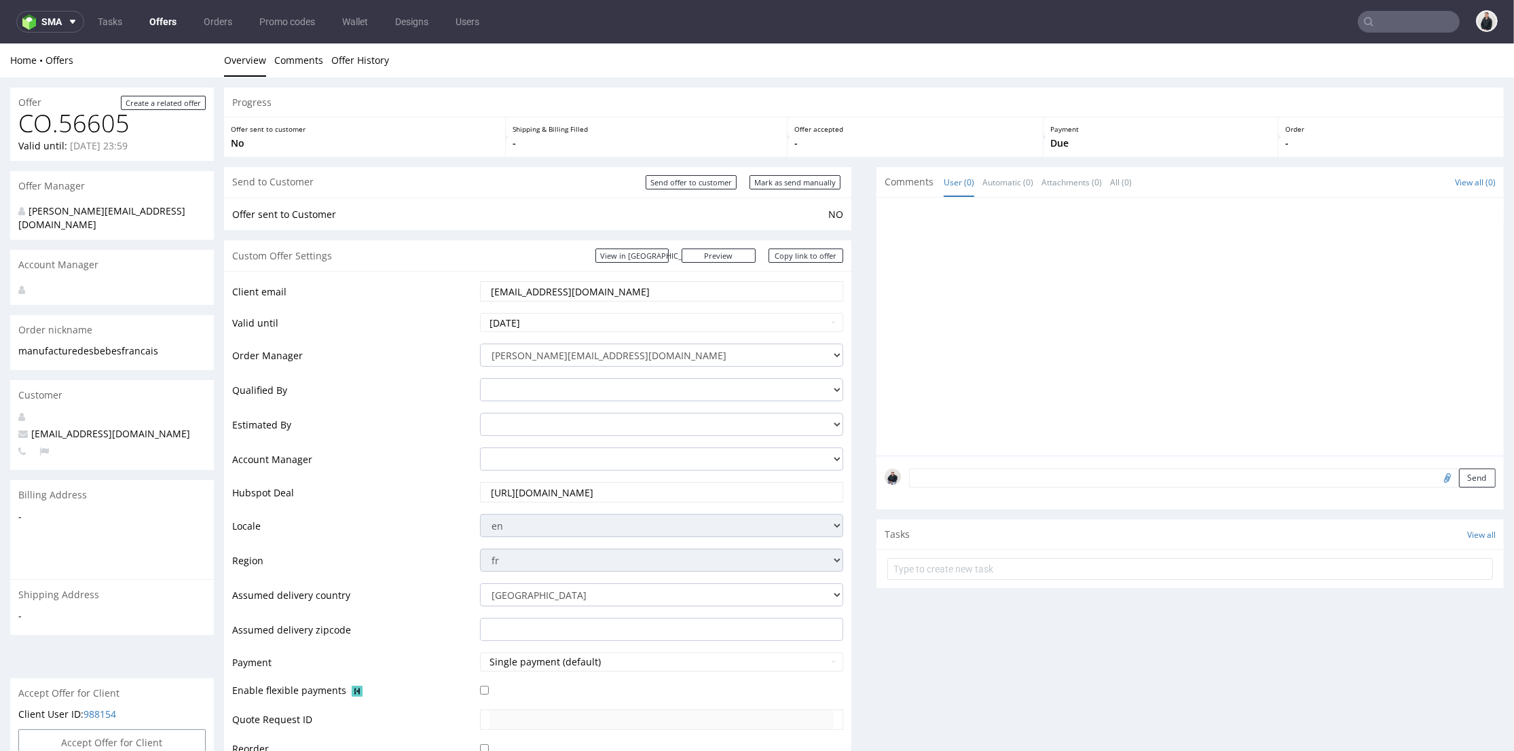
scroll to position [452, 0]
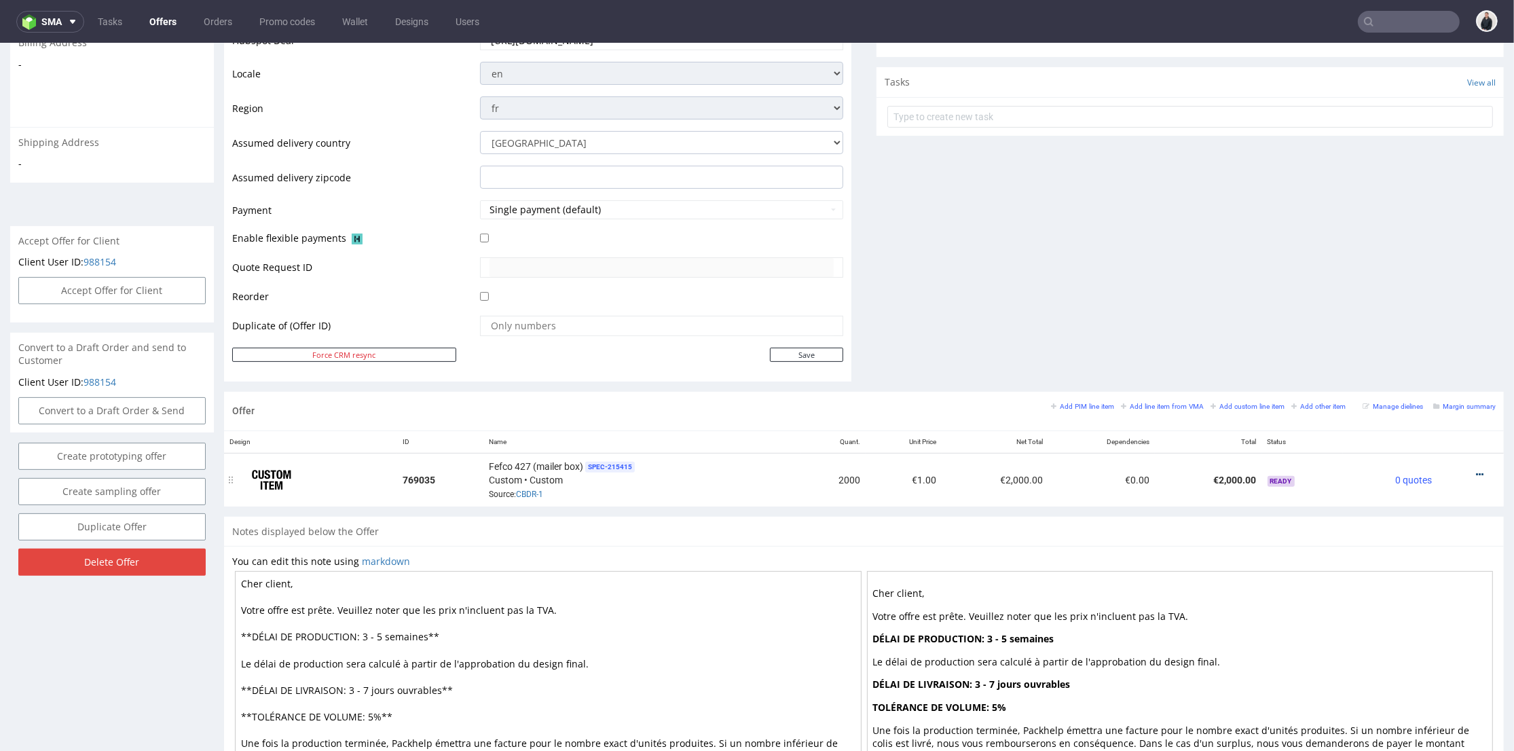
click at [1476, 471] on icon at bounding box center [1479, 475] width 7 height 10
click at [1400, 325] on span "Edit item price" at bounding box center [1418, 324] width 109 height 14
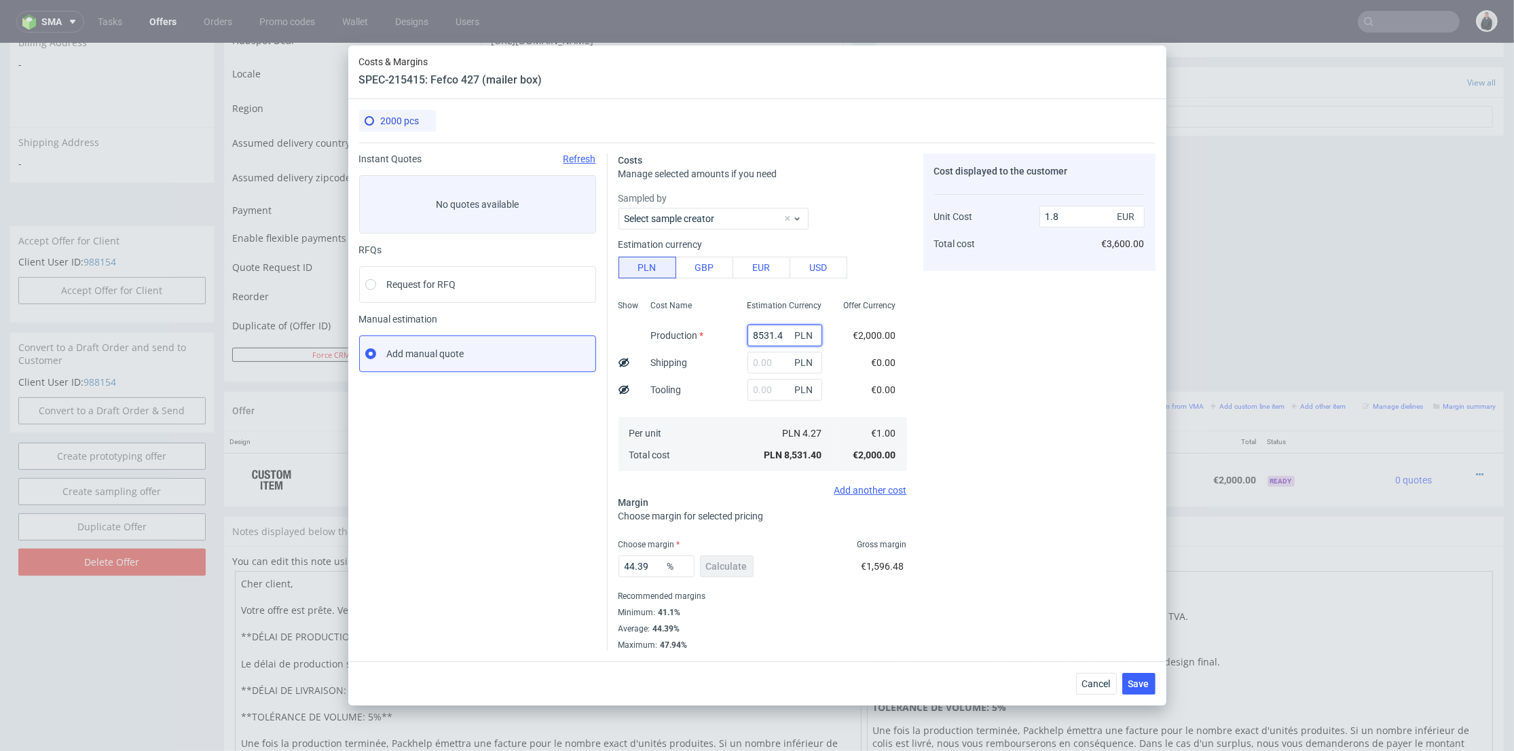
drag, startPoint x: 775, startPoint y: 331, endPoint x: 721, endPoint y: 293, distance: 66.7
click at [724, 331] on div "Show Cost Name Production Shipping Tooling Per unit Total cost Estimation Curre…" at bounding box center [762, 384] width 289 height 179
type input "2180"
type input "0.46"
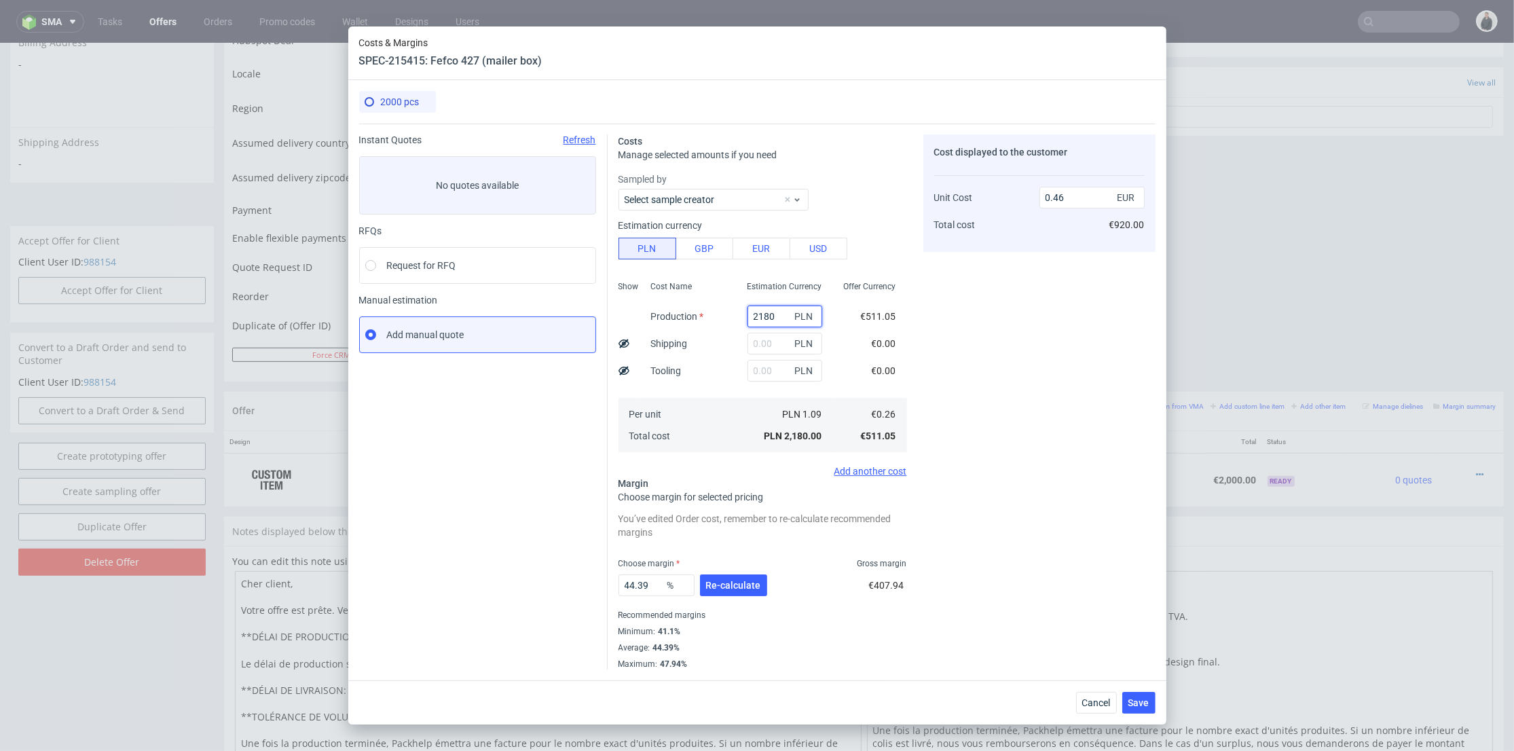
type input "2180"
click at [749, 337] on input "text" at bounding box center [784, 344] width 75 height 22
type input "900"
click at [710, 368] on div "Cost Name Production Shipping Tooling Per unit Total cost" at bounding box center [688, 365] width 96 height 179
type input "0.65"
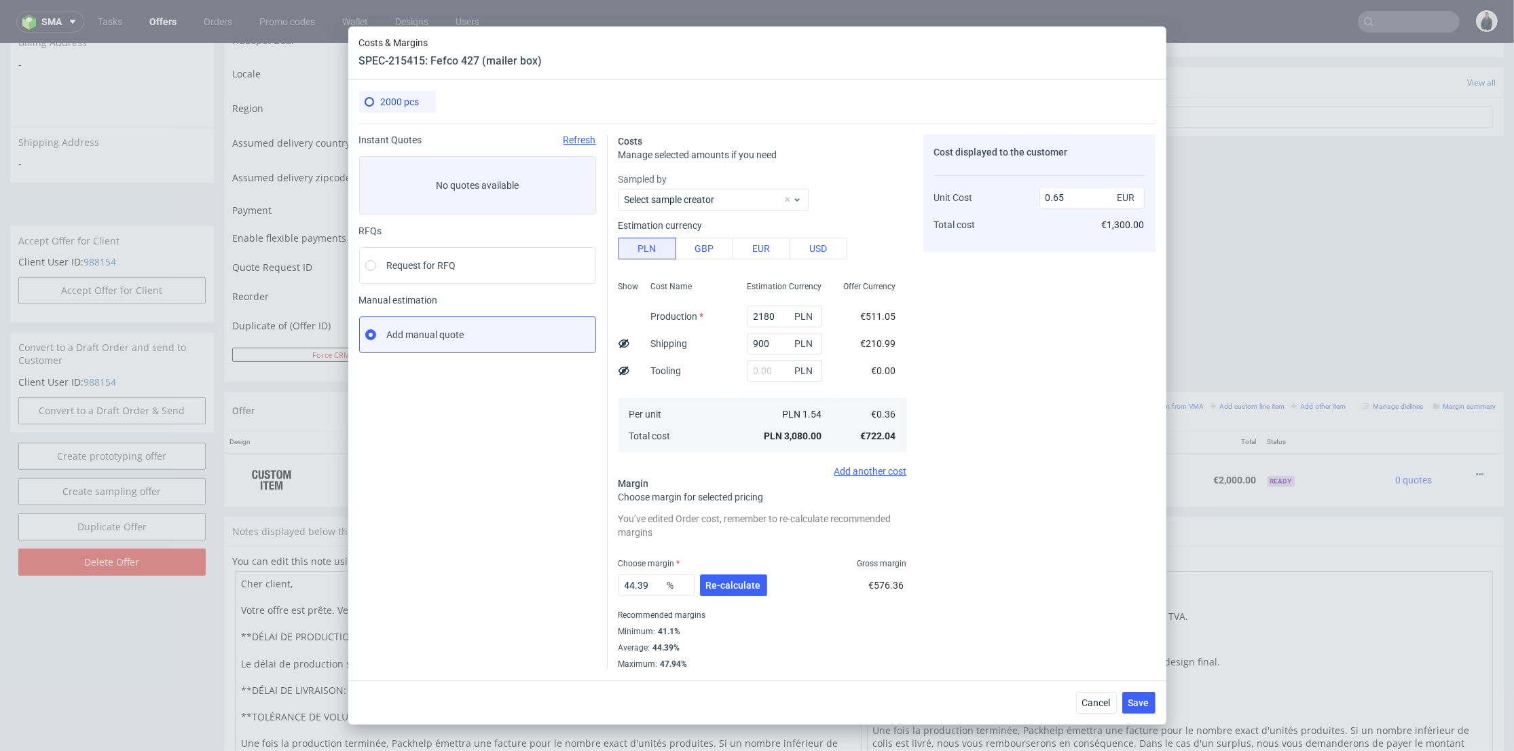
click at [735, 574] on div "44.39 % Re-calculate" at bounding box center [693, 588] width 151 height 38
click at [729, 583] on span "Re-calculate" at bounding box center [733, 585] width 55 height 10
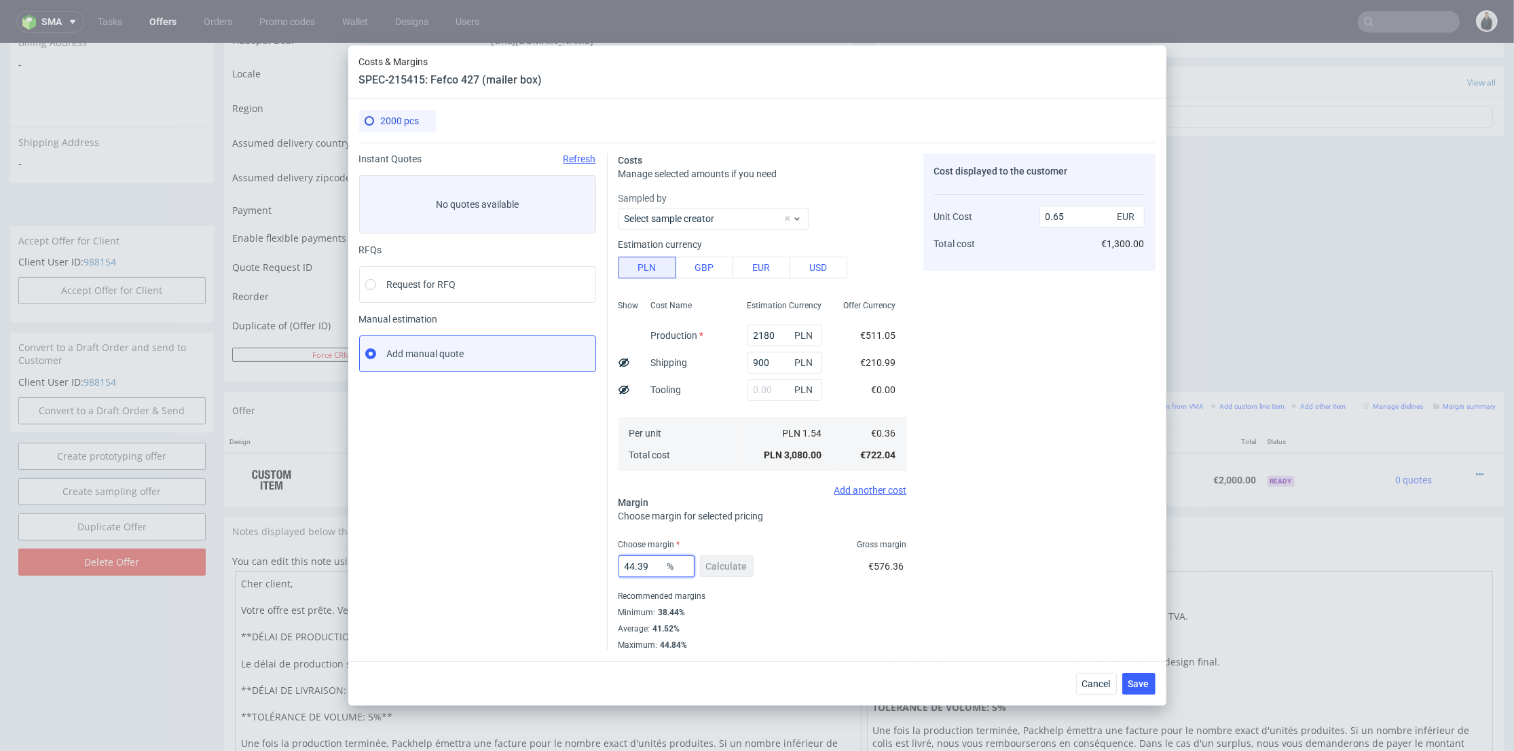
drag, startPoint x: 651, startPoint y: 564, endPoint x: 563, endPoint y: 563, distance: 88.3
click at [563, 563] on div "Instant Quotes Refresh No quotes available RFQs Request for RFQ Manual estimati…" at bounding box center [757, 397] width 796 height 508
type input "39"
drag, startPoint x: 991, startPoint y: 521, endPoint x: 998, endPoint y: 530, distance: 11.1
click at [991, 521] on div "Cost displayed to the customer Unit Cost Total cost 0.65 EUR €1,300.00" at bounding box center [1039, 401] width 232 height 497
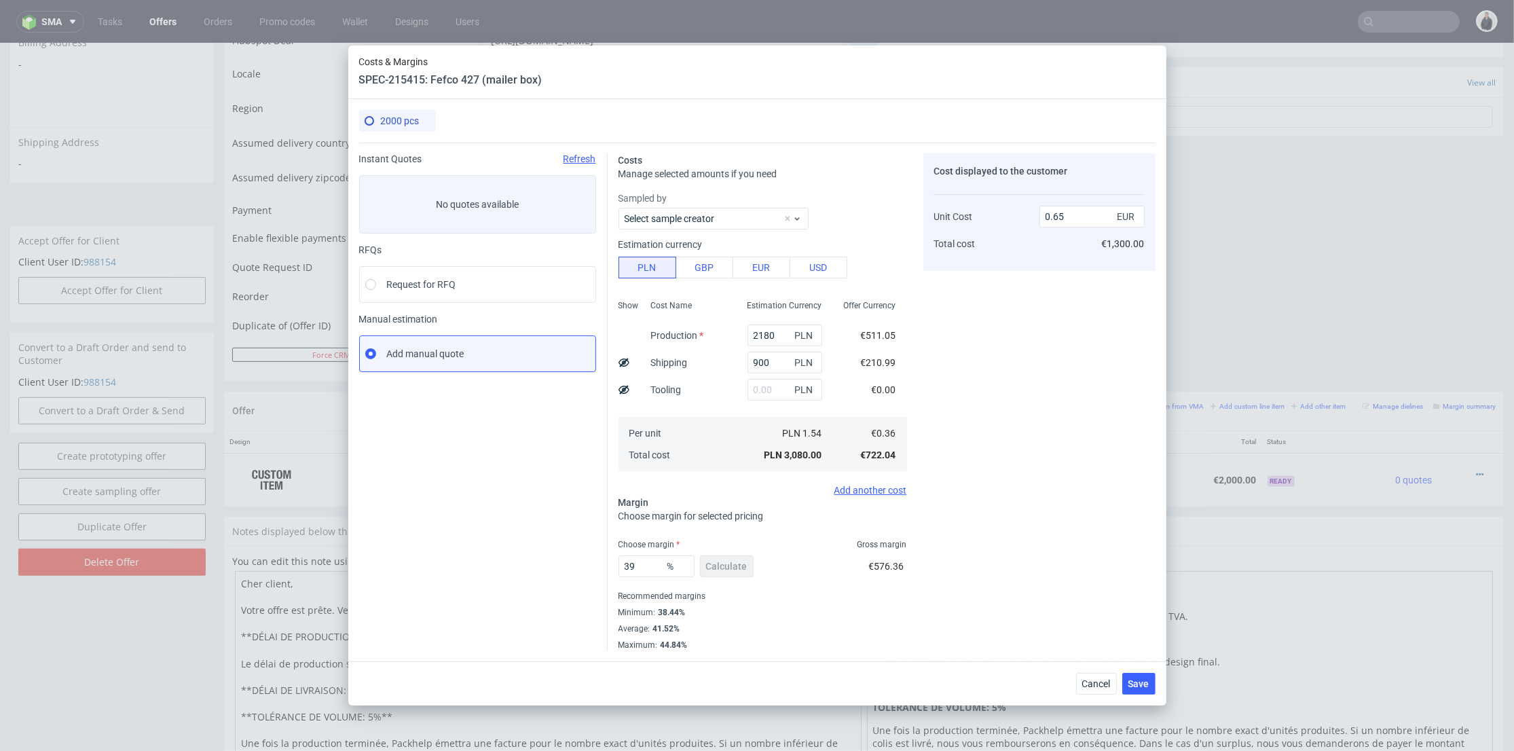
type input "0.6"
click at [1139, 686] on span "Save" at bounding box center [1138, 684] width 21 height 10
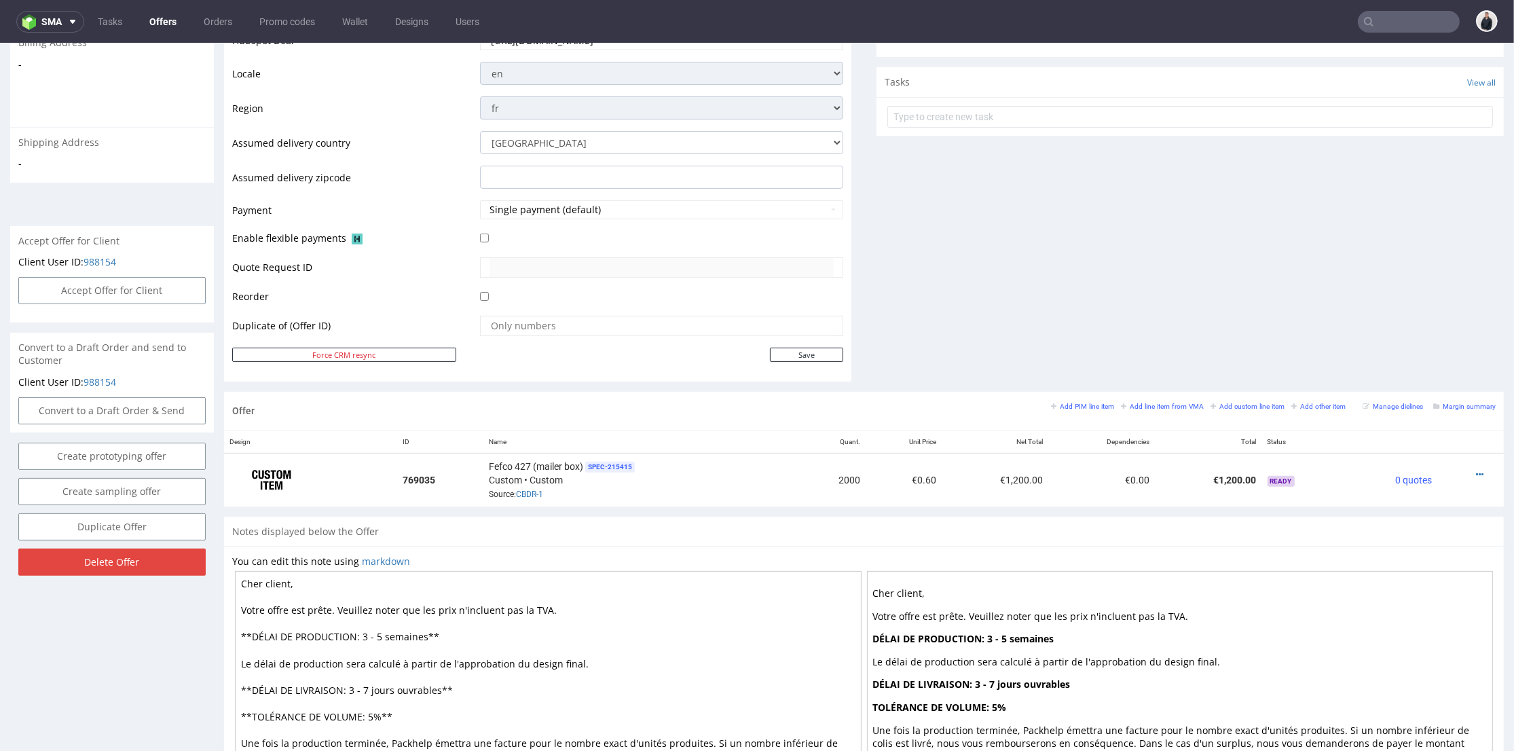
click at [993, 340] on div "Comments User (0) Automatic (0) Attachments (0) All (0) View all (0) Send Tasks…" at bounding box center [1189, 53] width 627 height 677
click at [1013, 224] on div "Comments User (0) Automatic (0) Attachments (0) All (0) View all (0) Send Tasks…" at bounding box center [1189, 53] width 627 height 677
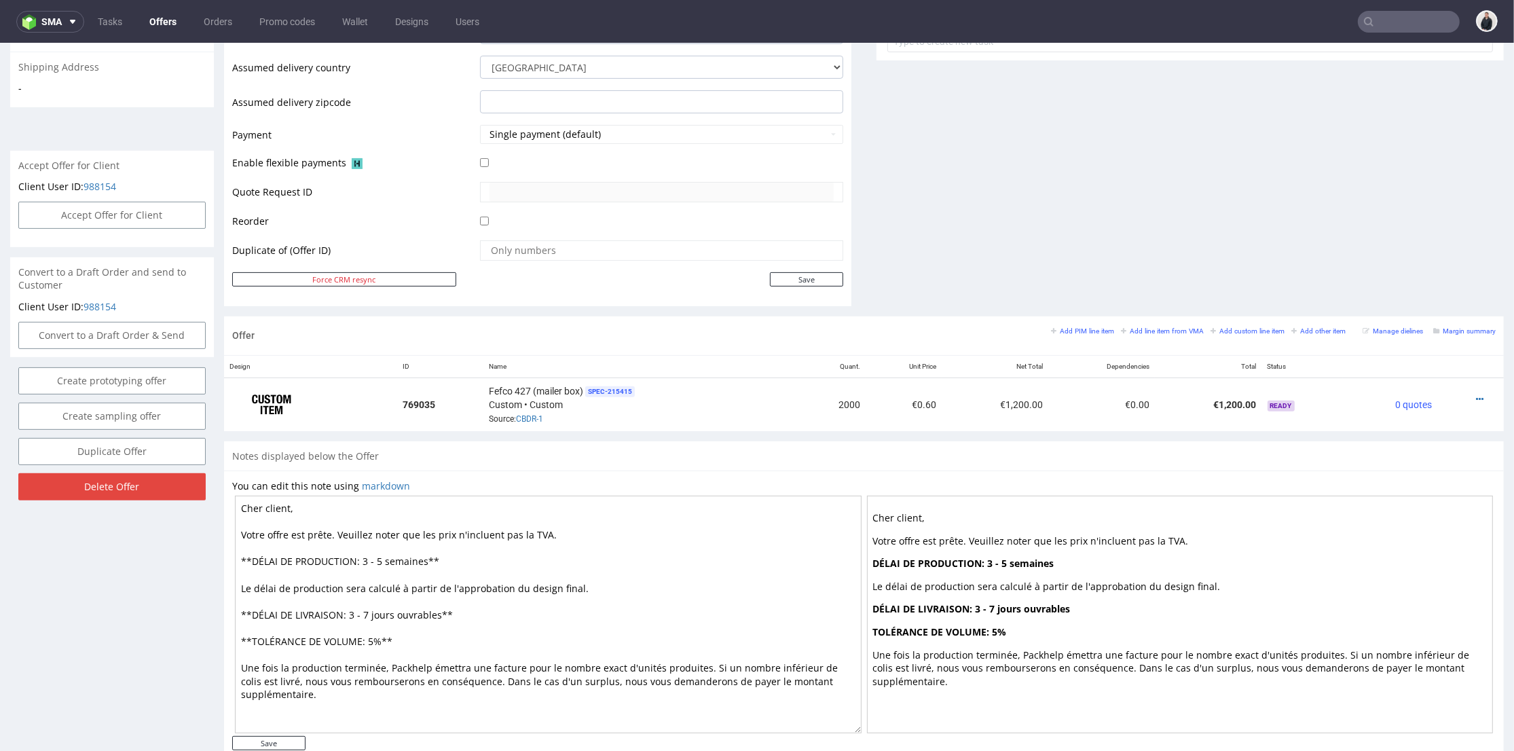
scroll to position [560, 0]
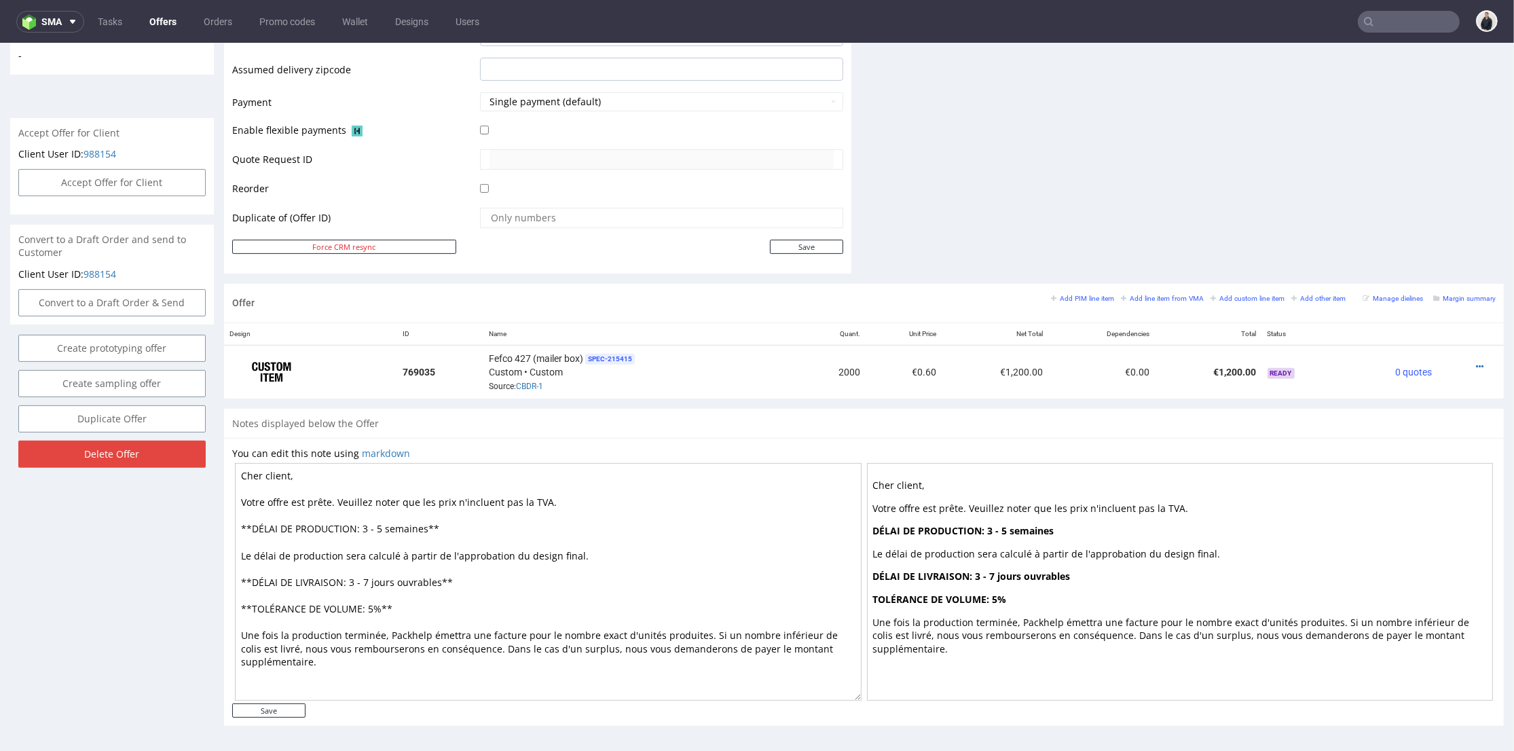
drag, startPoint x: 378, startPoint y: 525, endPoint x: 365, endPoint y: 525, distance: 13.6
click at [365, 525] on textarea "Cher client, Votre offre est prête. Veuillez noter que les prix n'incluent pas …" at bounding box center [548, 582] width 627 height 238
type textarea "Cher client, Votre offre est prête. Veuillez noter que les prix n'incluent pas …"
click at [259, 705] on input "Save" at bounding box center [268, 710] width 73 height 14
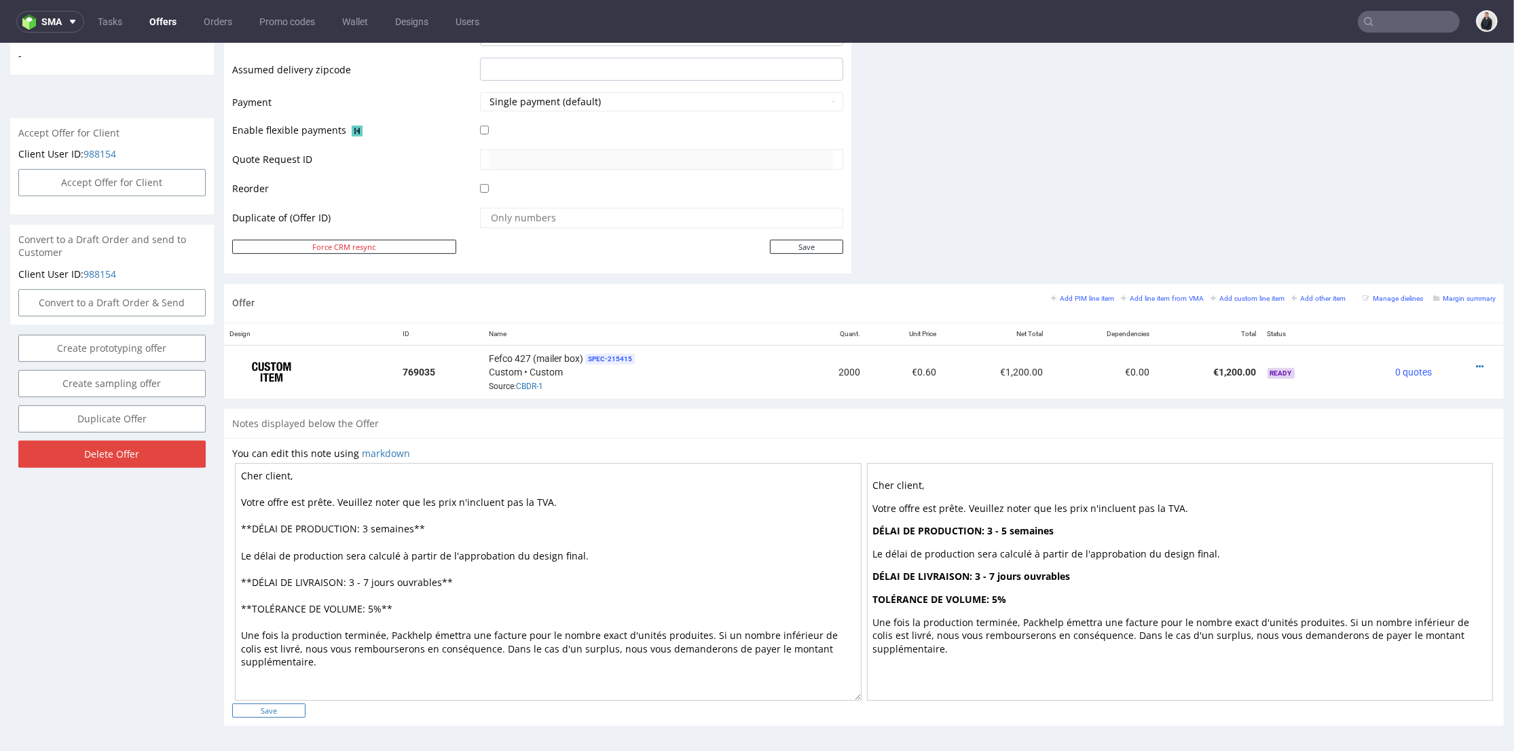
type input "In progress..."
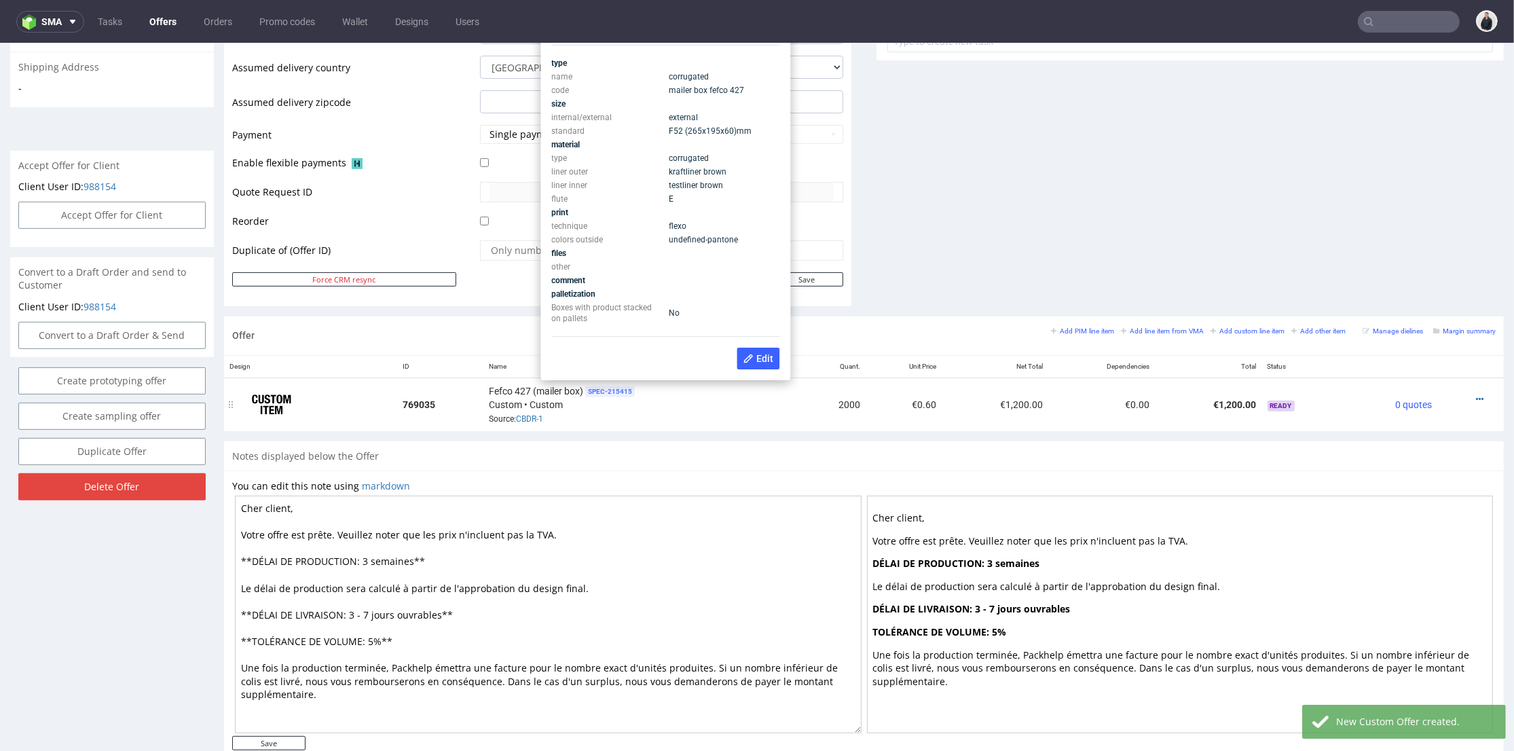
scroll to position [0, 0]
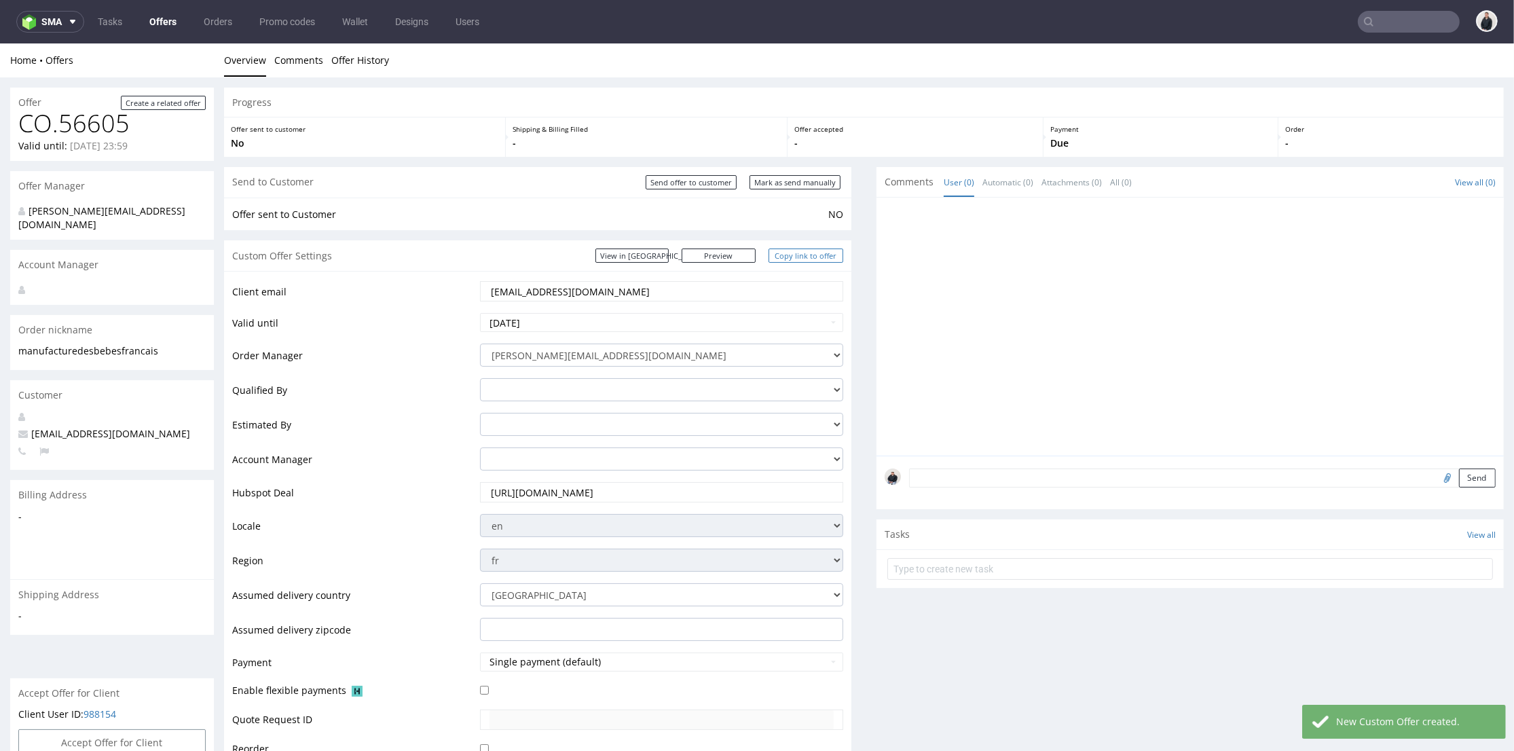
click at [802, 254] on link "Copy link to offer" at bounding box center [805, 255] width 75 height 14
click at [705, 190] on div "Send to Customer Send offer to customer Mark as send manually" at bounding box center [537, 182] width 627 height 31
click at [702, 183] on input "Send offer to customer" at bounding box center [691, 182] width 91 height 14
type input "In progress..."
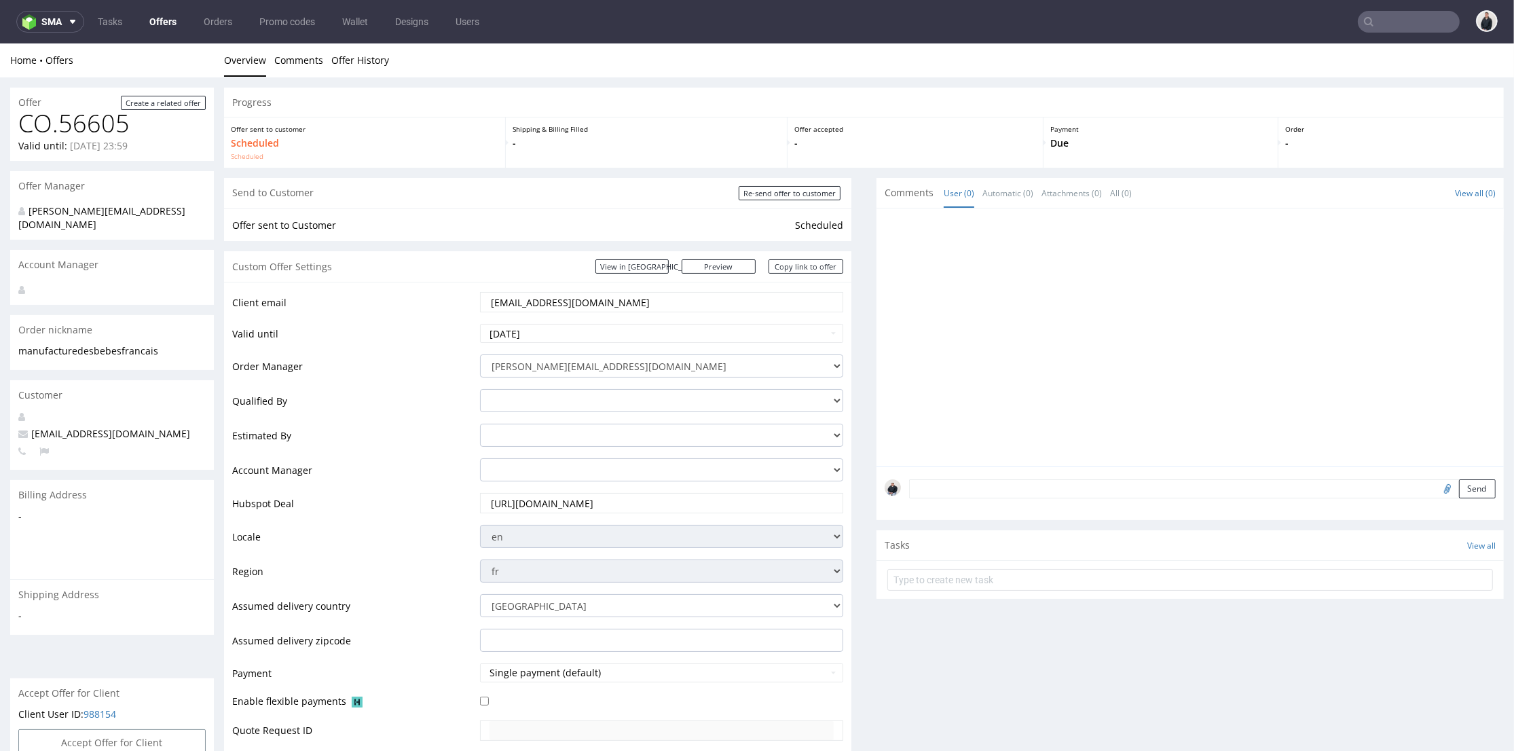
click at [166, 19] on link "Offers" at bounding box center [162, 22] width 43 height 22
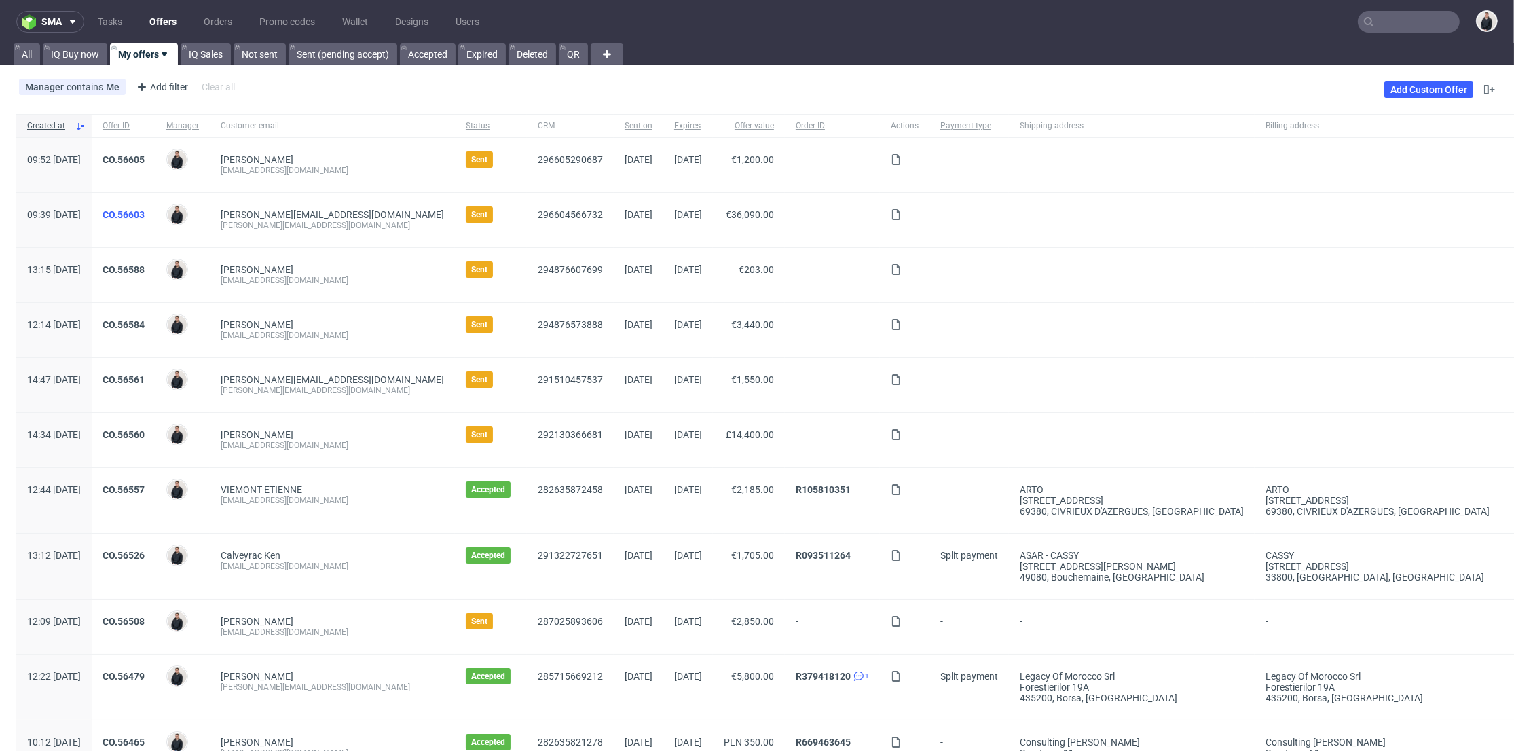
click at [145, 215] on link "CO.56603" at bounding box center [124, 214] width 42 height 11
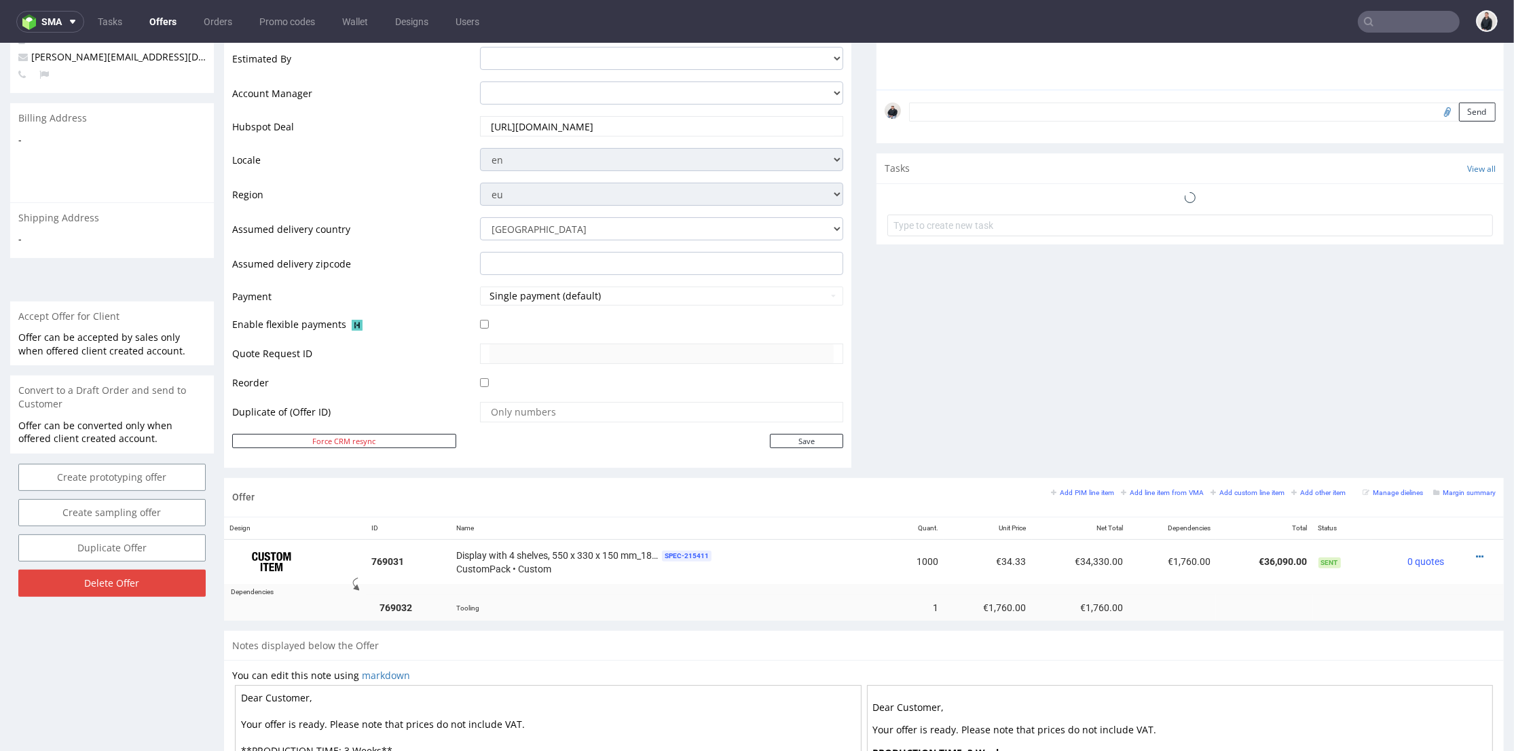
scroll to position [599, 0]
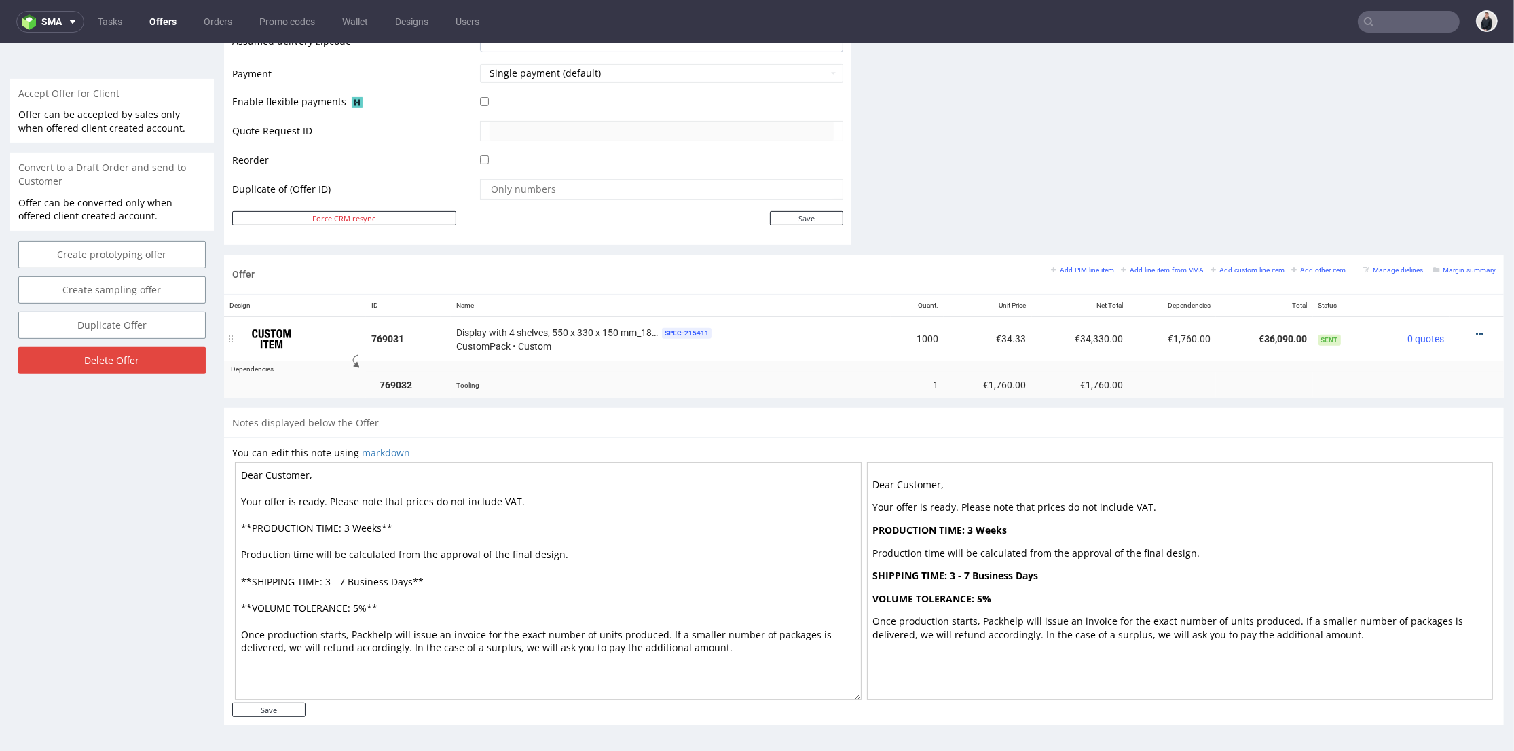
click at [1476, 329] on icon at bounding box center [1479, 334] width 7 height 10
click at [1412, 181] on span "Edit item price" at bounding box center [1418, 184] width 109 height 14
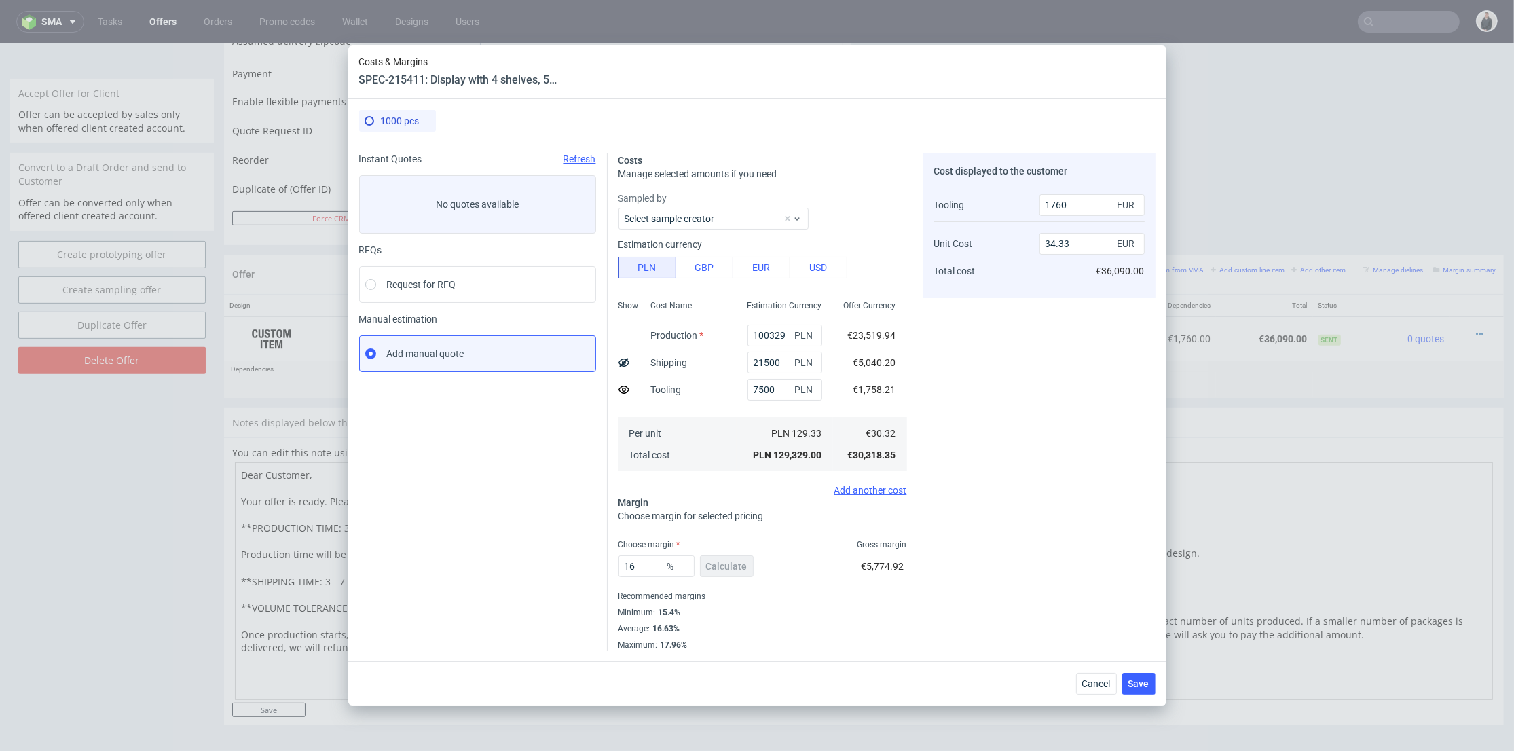
click at [619, 365] on icon at bounding box center [623, 362] width 11 height 11
click at [622, 392] on icon at bounding box center [623, 389] width 11 height 11
click at [621, 362] on icon at bounding box center [623, 362] width 11 height 11
type input "36.09"
drag, startPoint x: 632, startPoint y: 564, endPoint x: 606, endPoint y: 565, distance: 26.5
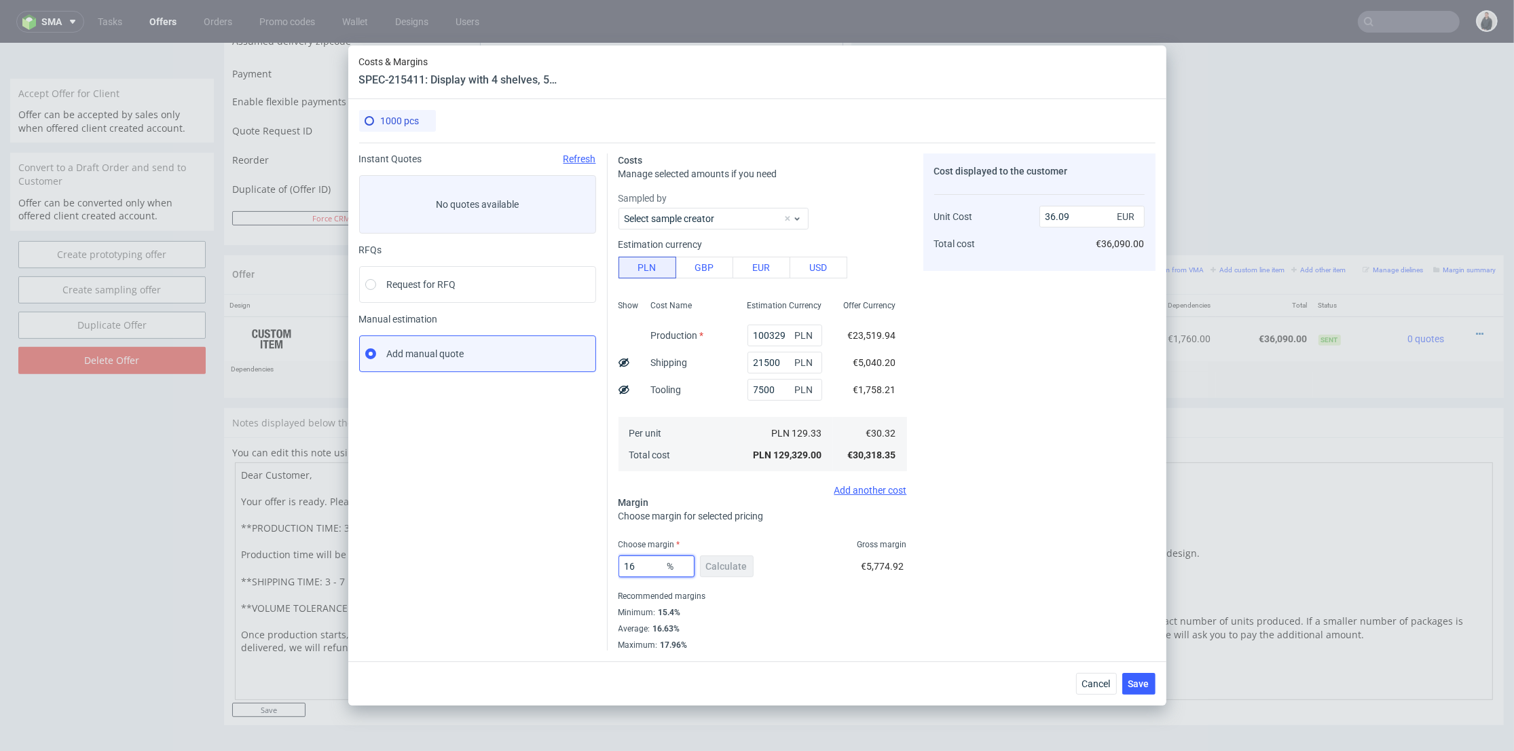
click at [606, 565] on div "Instant Quotes Refresh No quotes available RFQs Request for RFQ Manual estimati…" at bounding box center [757, 397] width 796 height 508
click at [631, 563] on input "16" at bounding box center [656, 566] width 76 height 22
drag, startPoint x: 644, startPoint y: 562, endPoint x: 618, endPoint y: 563, distance: 26.5
click at [613, 563] on div "Costs Manage selected amounts if you need Sampled by Select sample creator Esti…" at bounding box center [882, 397] width 548 height 508
type input "10"
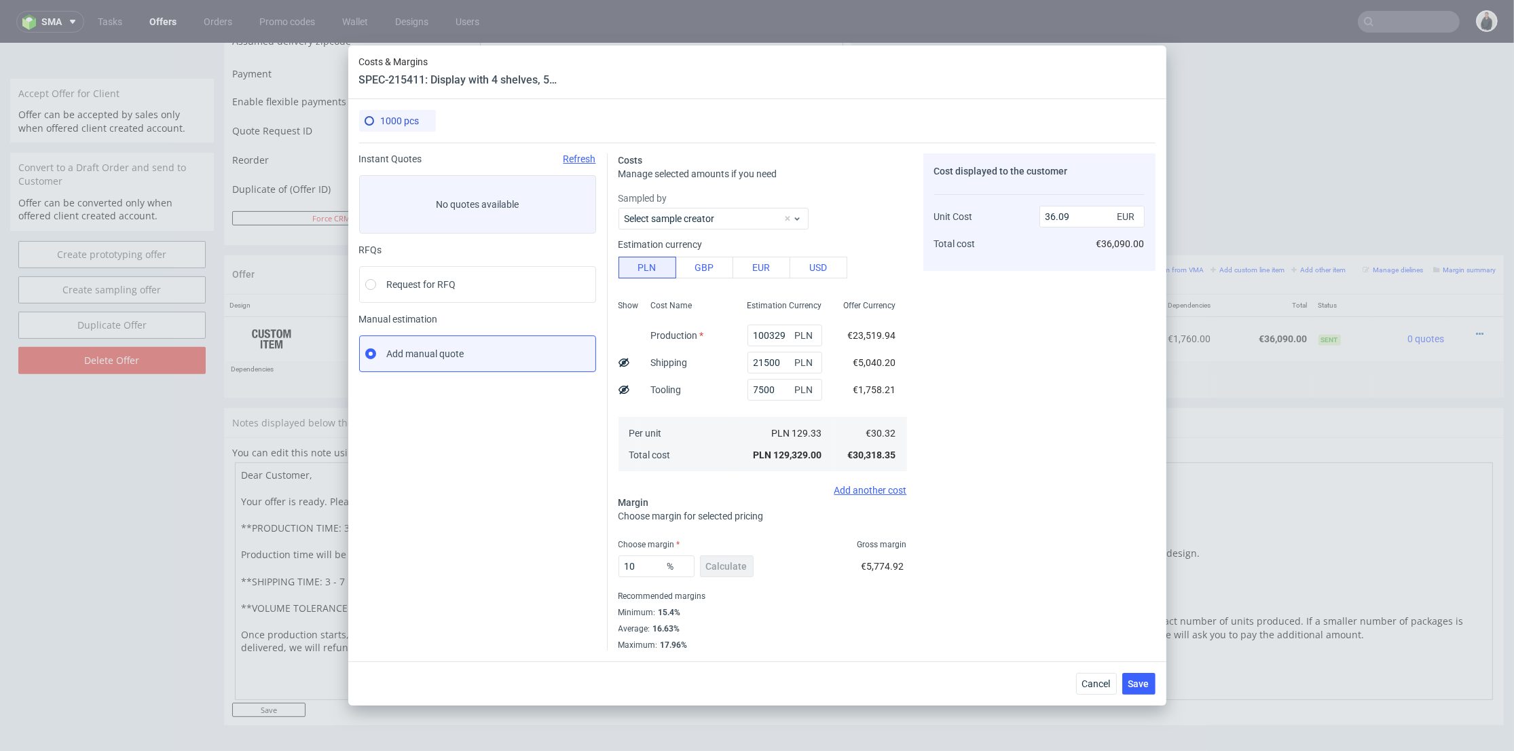
click at [1022, 516] on div "Cost displayed to the customer Unit Cost Total cost 36.09 EUR €36,090.00" at bounding box center [1039, 401] width 232 height 497
type input "33.69"
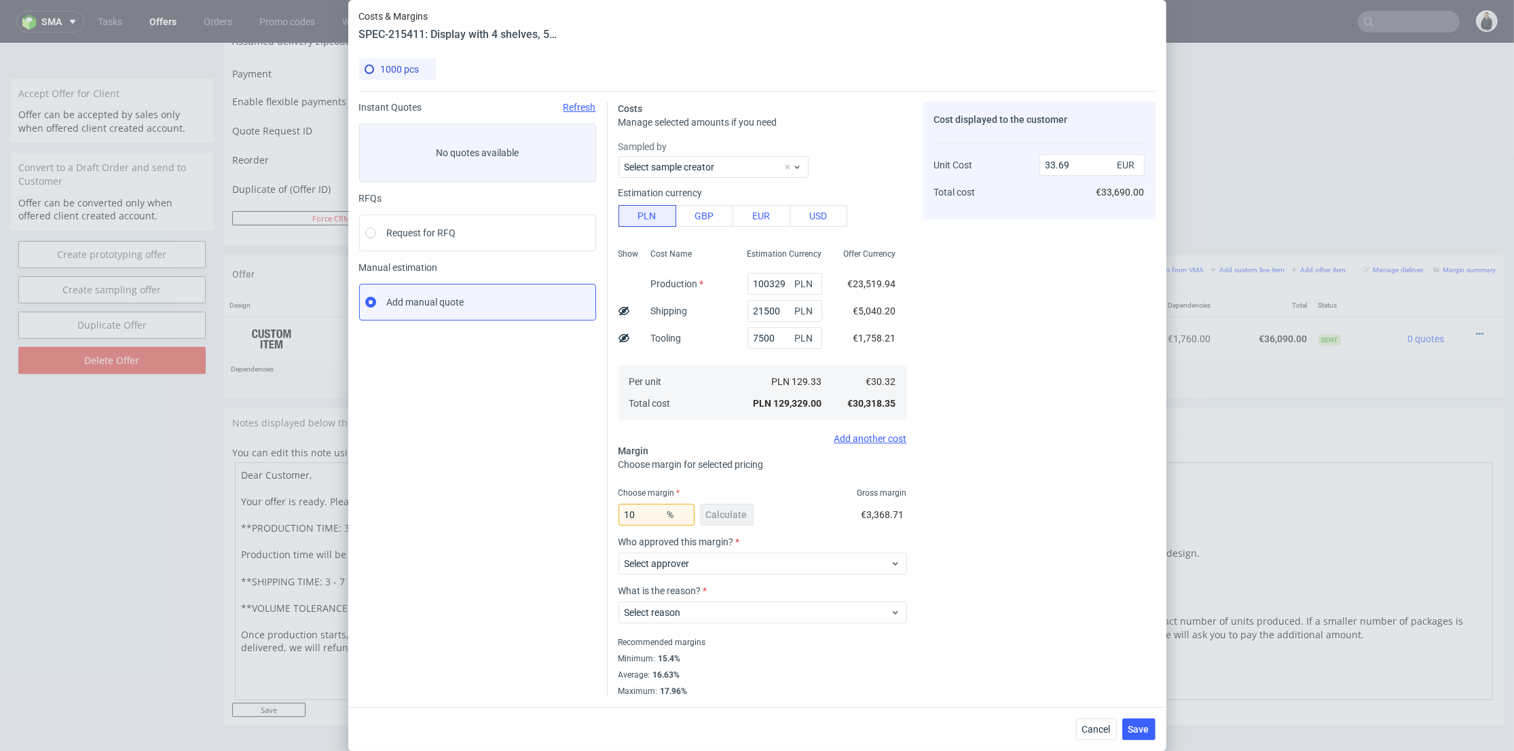
scroll to position [0, 0]
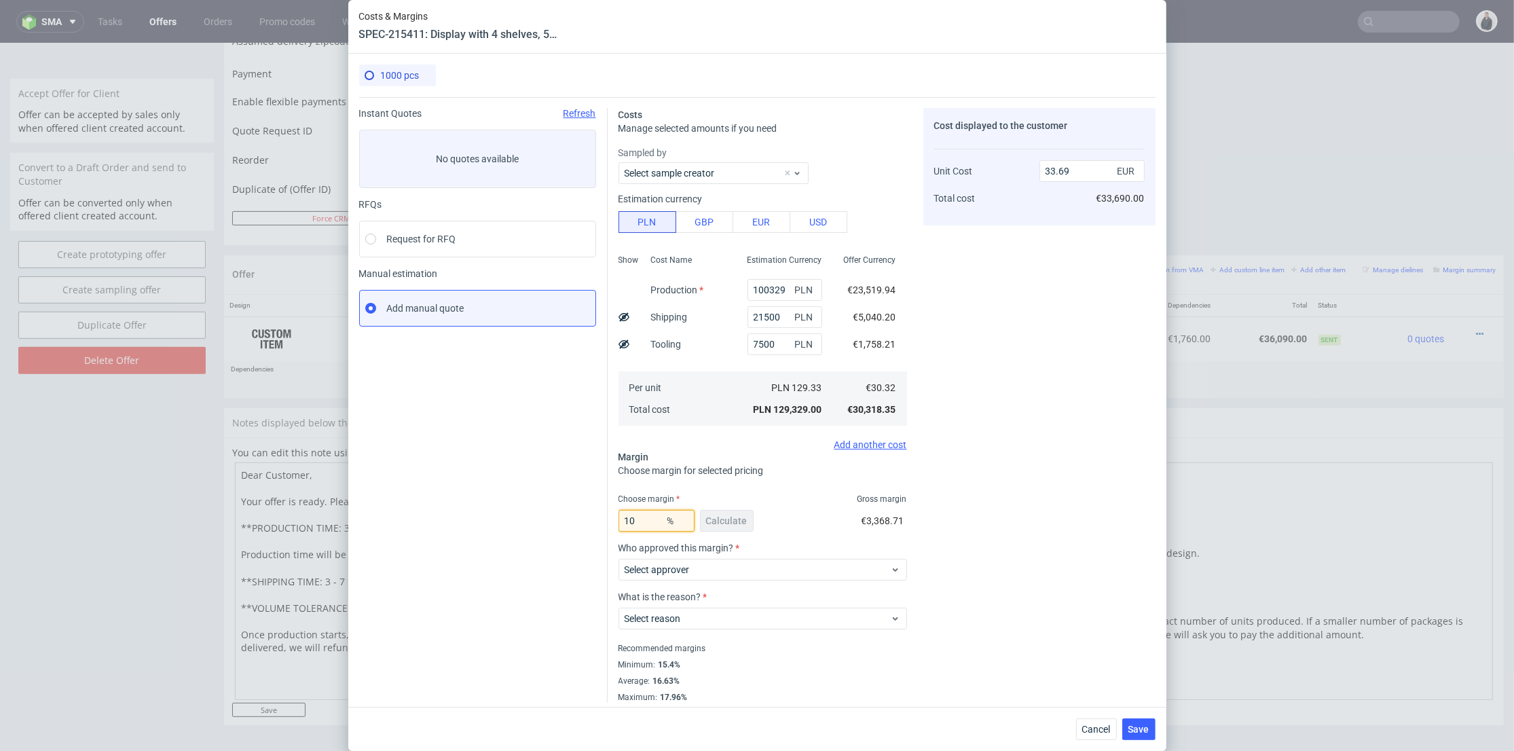
drag, startPoint x: 634, startPoint y: 521, endPoint x: 606, endPoint y: 523, distance: 27.9
click at [608, 523] on div "Costs Manage selected amounts if you need Sampled by Select sample creator Esti…" at bounding box center [882, 400] width 548 height 606
type input "13"
type input "34.85"
click at [969, 439] on div "Cost displayed to the customer Unit Cost Total cost 34.85 EUR €34,850.00" at bounding box center [1039, 405] width 232 height 595
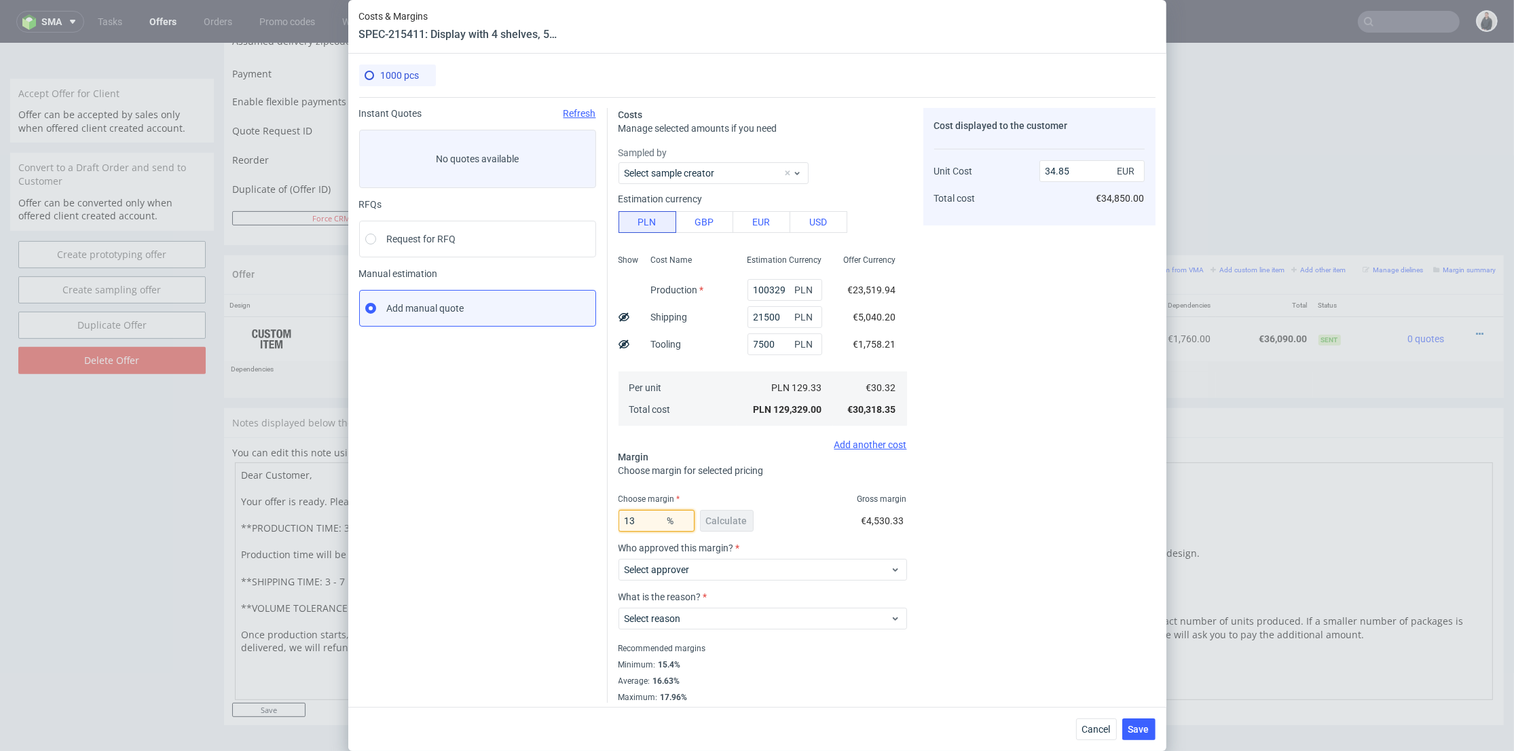
click at [608, 515] on div "Costs Manage selected amounts if you need Sampled by Select sample creator Esti…" at bounding box center [882, 400] width 548 height 606
type input "0"
click at [983, 449] on div "Cost displayed to the customer Unit Cost Total cost 34.85 EUR €34,850.00" at bounding box center [1039, 405] width 232 height 595
type input "30.32"
drag, startPoint x: 737, startPoint y: 291, endPoint x: 850, endPoint y: 293, distance: 113.4
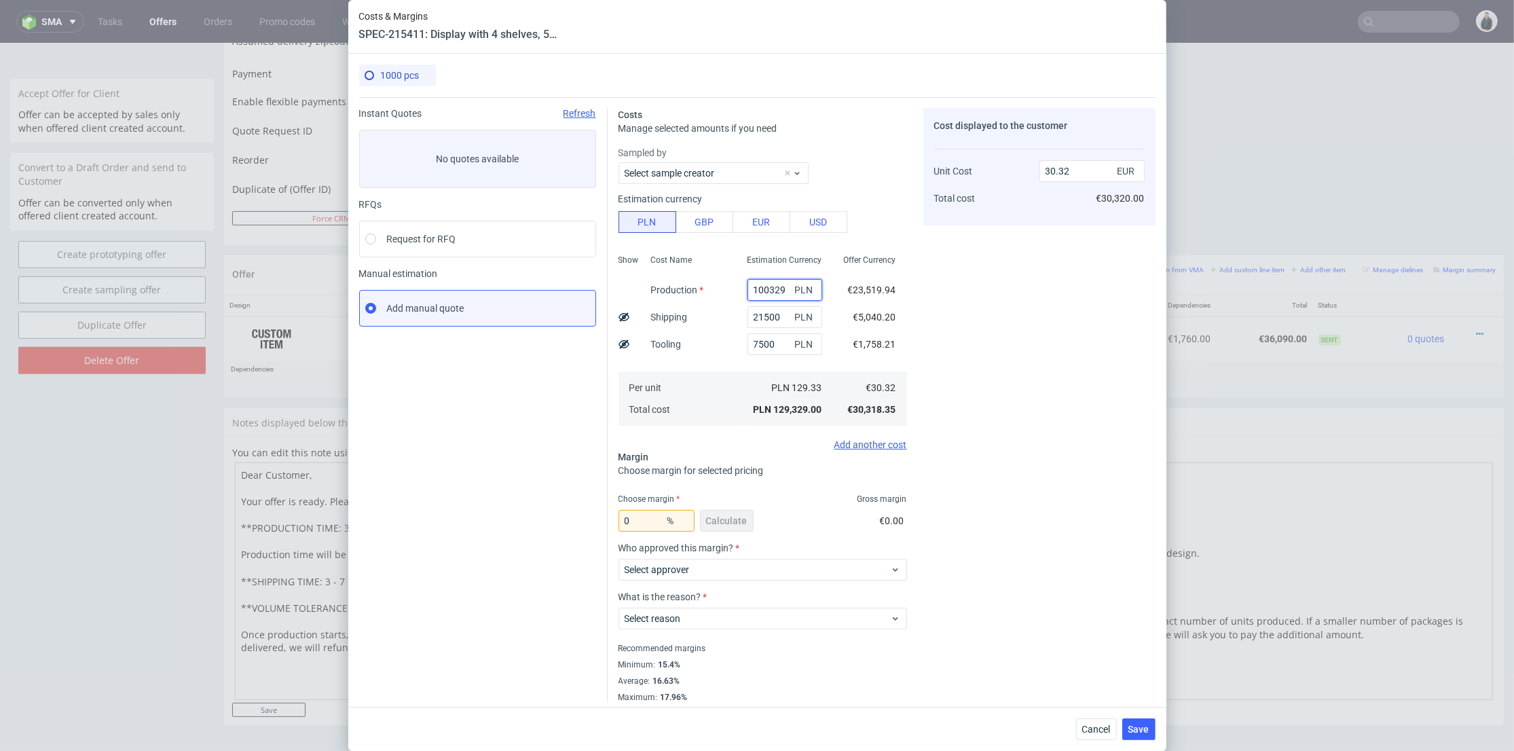
click at [849, 293] on div "Show Cost Name Production Shipping Tooling Per unit Total cost Estimation Curre…" at bounding box center [762, 338] width 289 height 179
type input "80000"
type input "25.55"
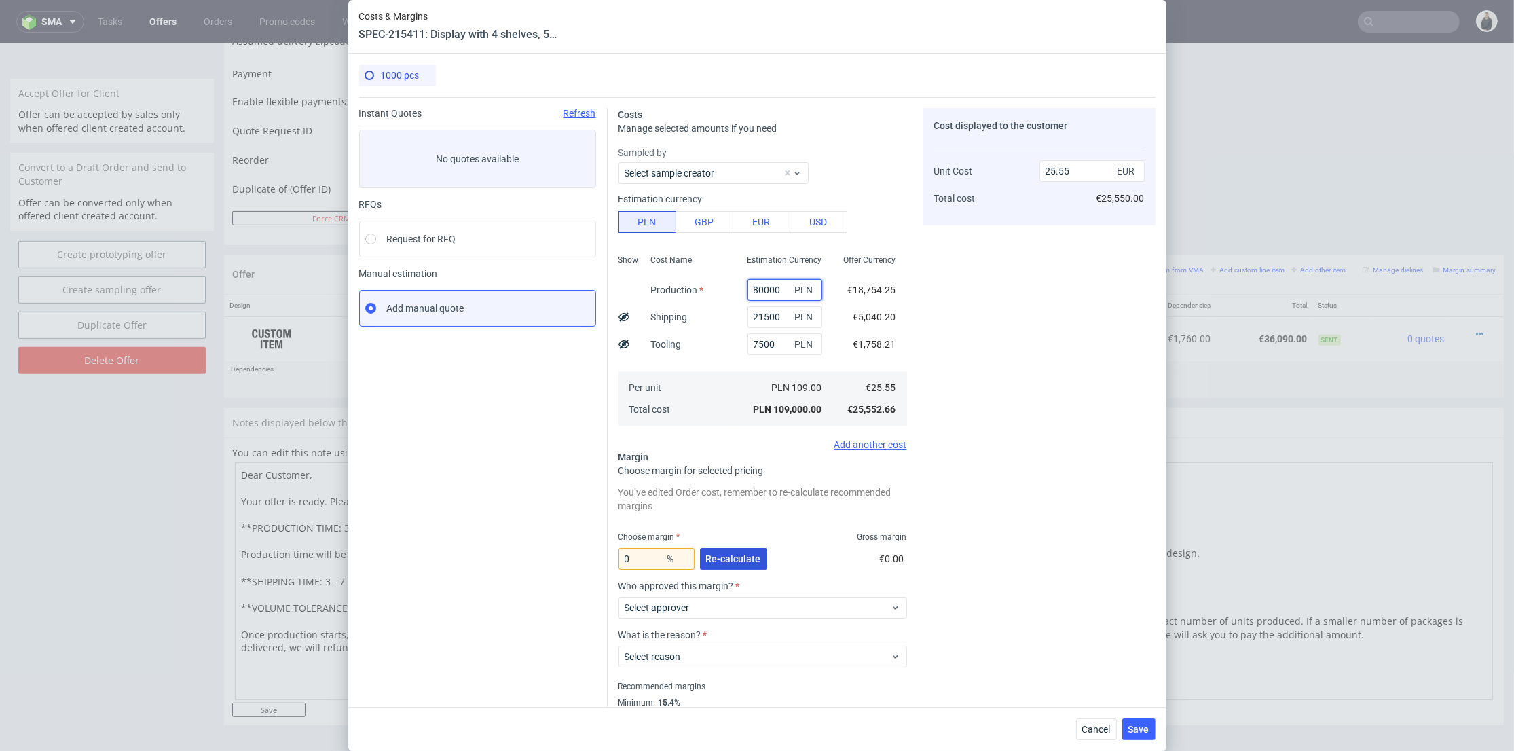
type input "80000"
click at [728, 548] on div "0 % Re-calculate" at bounding box center [693, 561] width 151 height 38
drag, startPoint x: 637, startPoint y: 553, endPoint x: 683, endPoint y: 548, distance: 46.5
click at [599, 559] on div "Instant Quotes Refresh No quotes available RFQs Request for RFQ Manual estimati…" at bounding box center [757, 419] width 796 height 644
type input "15"
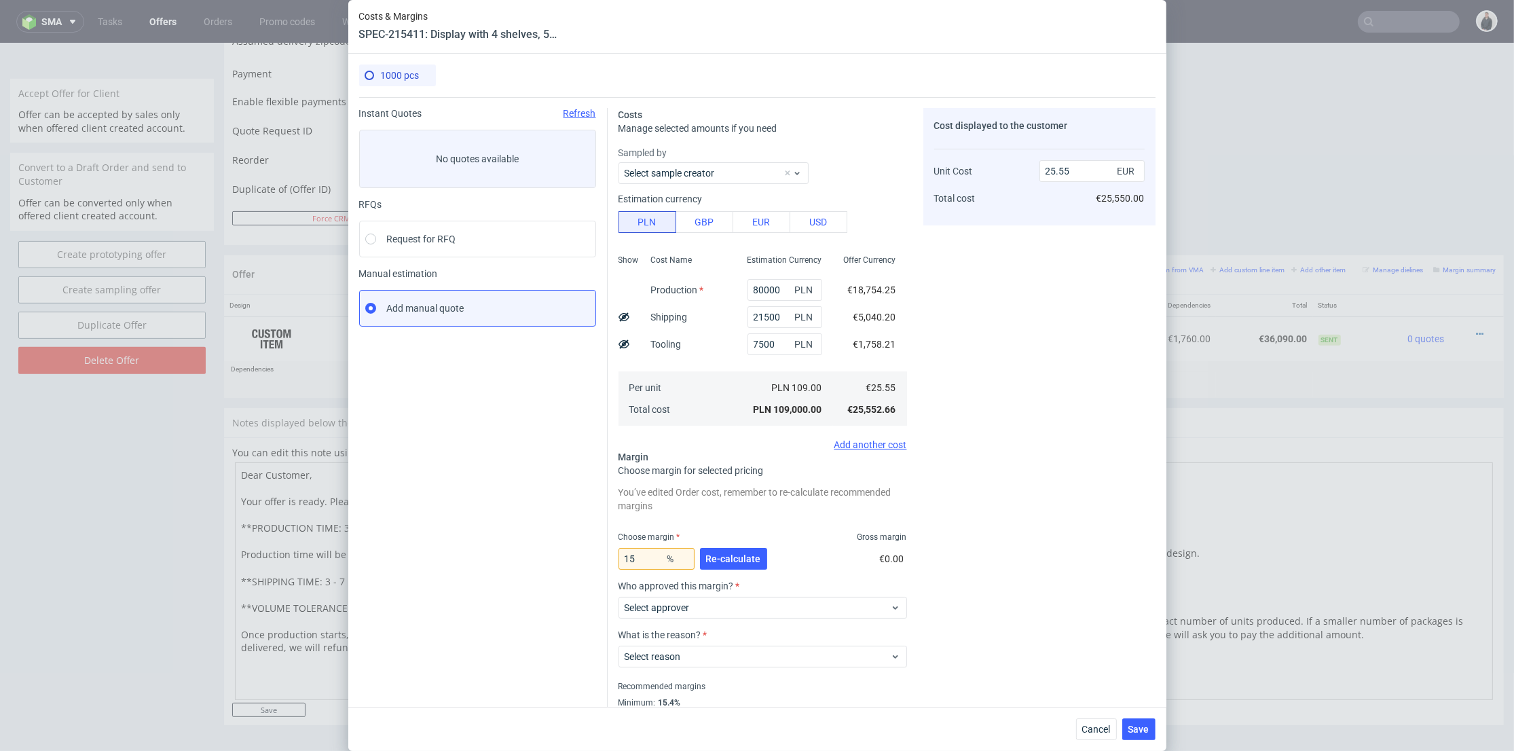
drag, startPoint x: 999, startPoint y: 504, endPoint x: 990, endPoint y: 504, distance: 9.5
click at [999, 504] on div "Cost displayed to the customer Unit Cost Total cost 25.55 EUR €25,550.00" at bounding box center [1039, 424] width 232 height 633
type input "30.06"
click at [734, 560] on span "Re-calculate" at bounding box center [733, 559] width 55 height 10
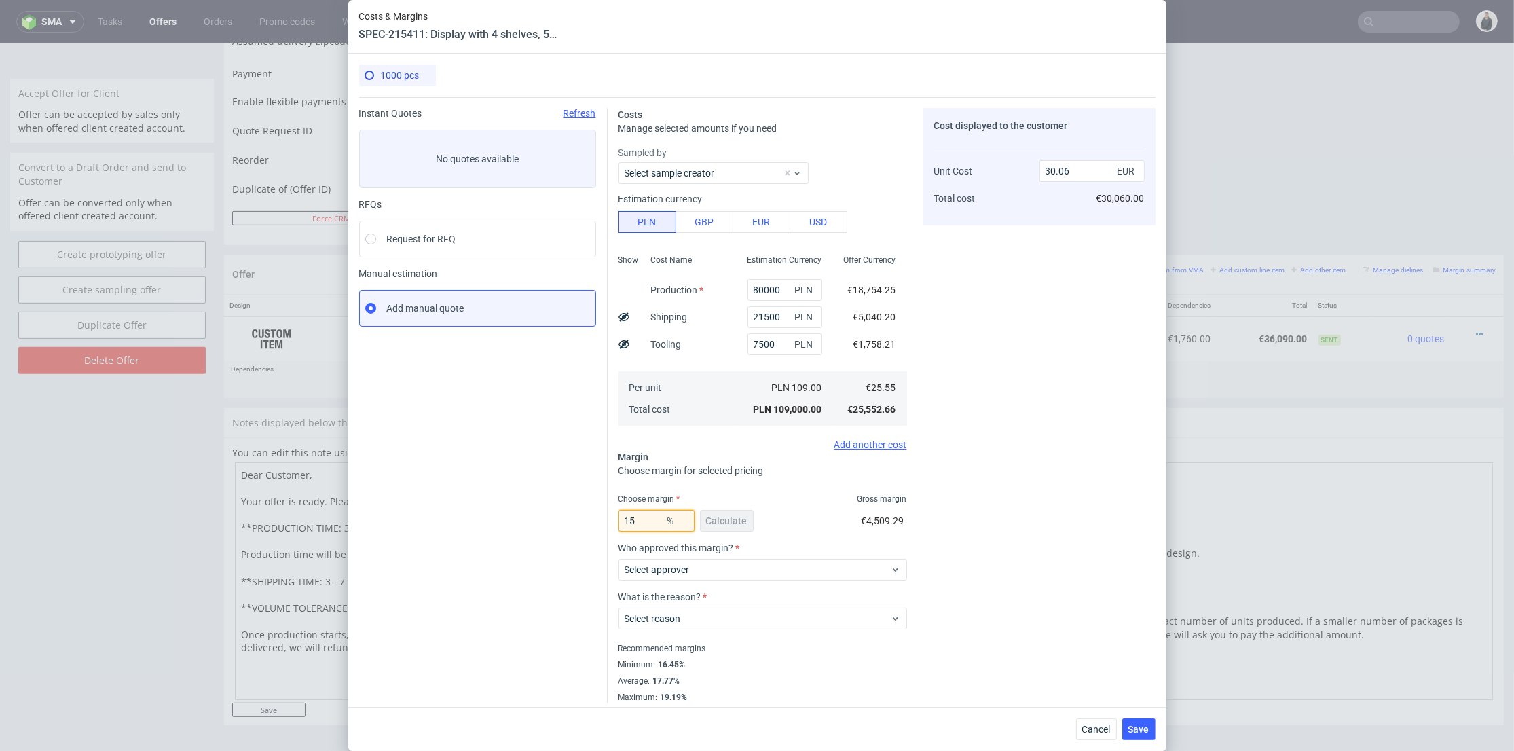
drag, startPoint x: 607, startPoint y: 517, endPoint x: 622, endPoint y: 516, distance: 15.0
click at [596, 516] on div "Instant Quotes Refresh No quotes available RFQs Request for RFQ Manual estimati…" at bounding box center [757, 400] width 796 height 606
type input "1"
type input "25.81"
type input "10"
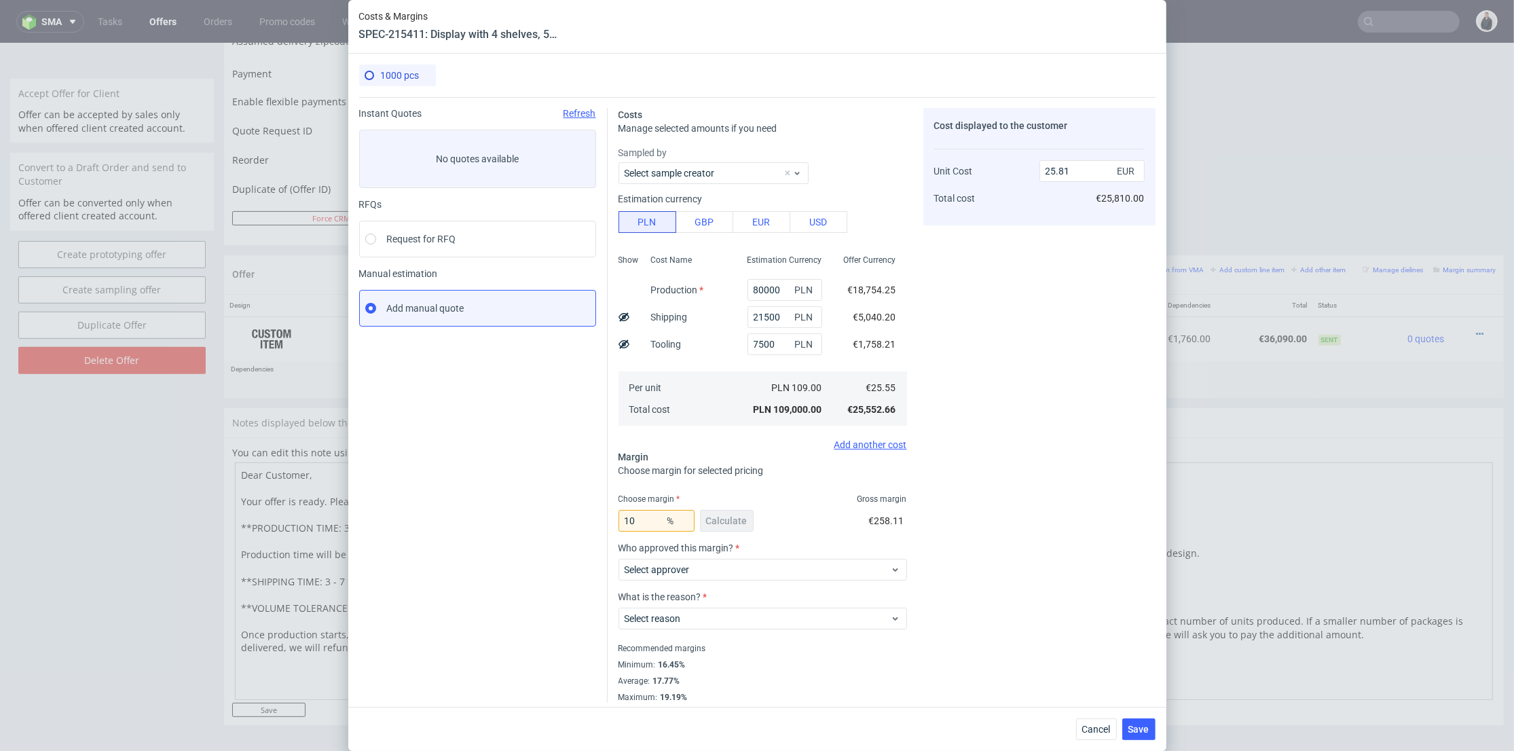
click at [987, 481] on div "Cost displayed to the customer Unit Cost Total cost 25.81 EUR €25,810.00" at bounding box center [1039, 405] width 232 height 595
type input "28.39"
click at [1107, 727] on span "Cancel" at bounding box center [1096, 729] width 29 height 10
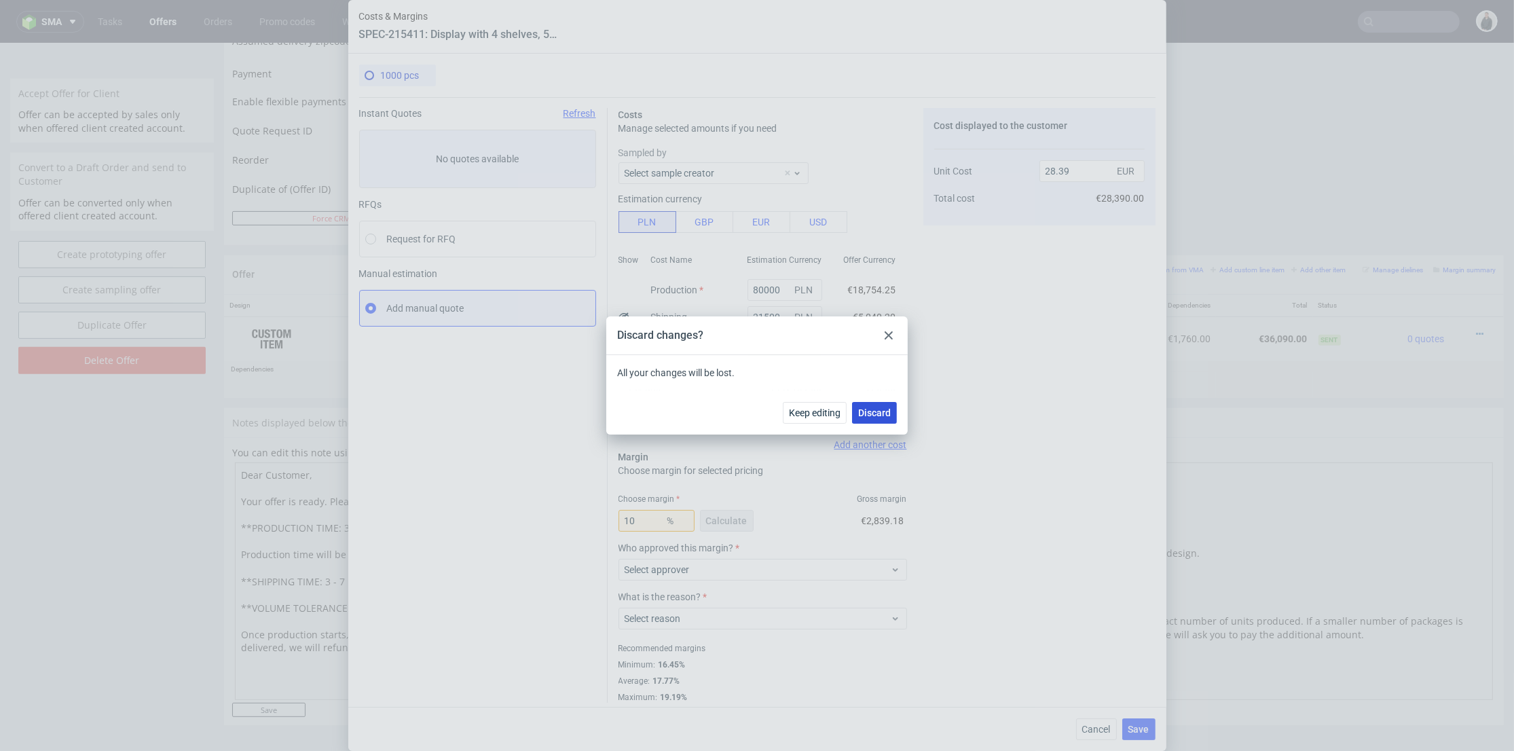
click at [892, 418] on button "Discard" at bounding box center [874, 413] width 45 height 22
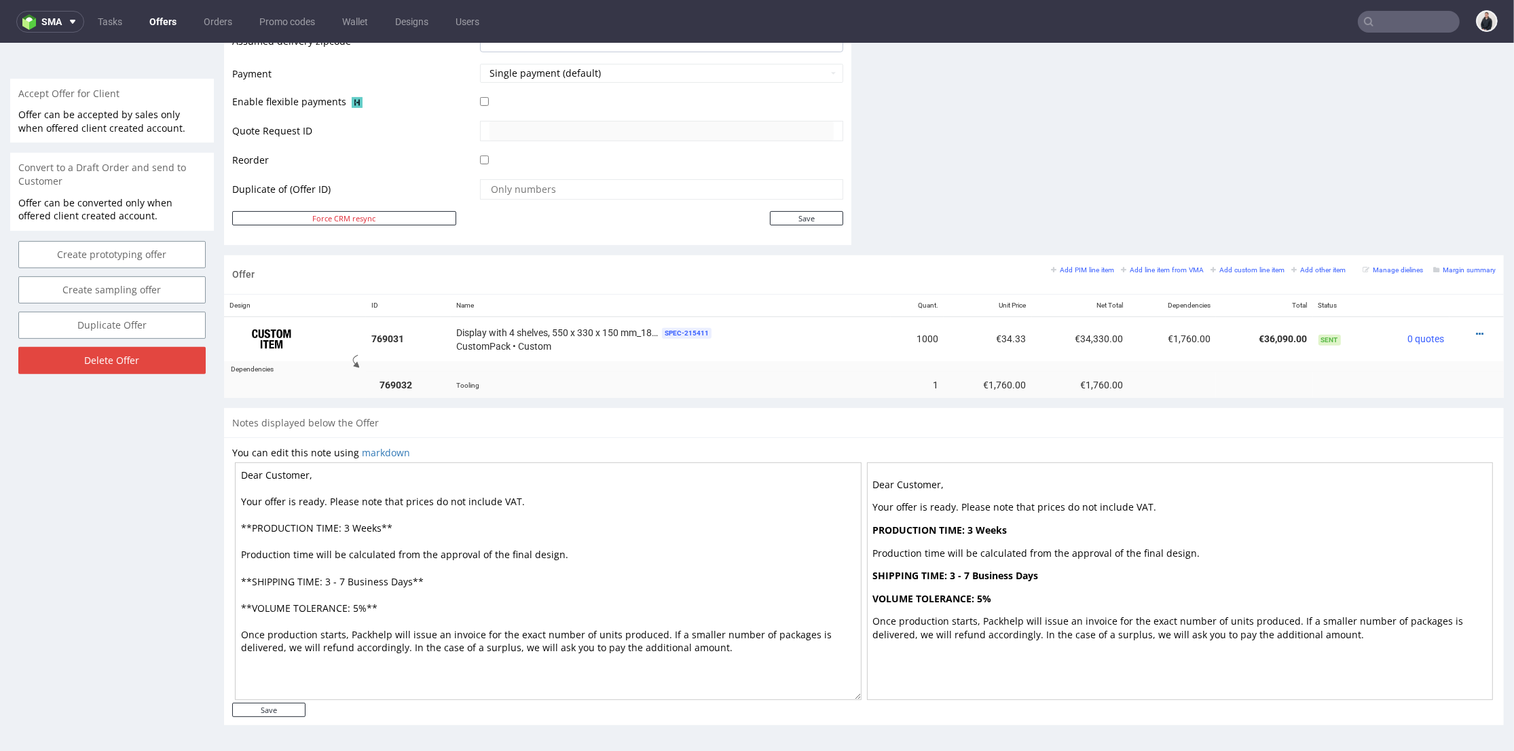
click at [878, 418] on div "Notes displayed below the Offer" at bounding box center [864, 423] width 1280 height 30
click at [1462, 329] on div at bounding box center [1472, 334] width 35 height 14
drag, startPoint x: 1459, startPoint y: 333, endPoint x: 1455, endPoint y: 325, distance: 8.5
click at [1476, 332] on icon at bounding box center [1479, 334] width 7 height 10
click at [1409, 185] on span "Edit item price" at bounding box center [1418, 184] width 109 height 14
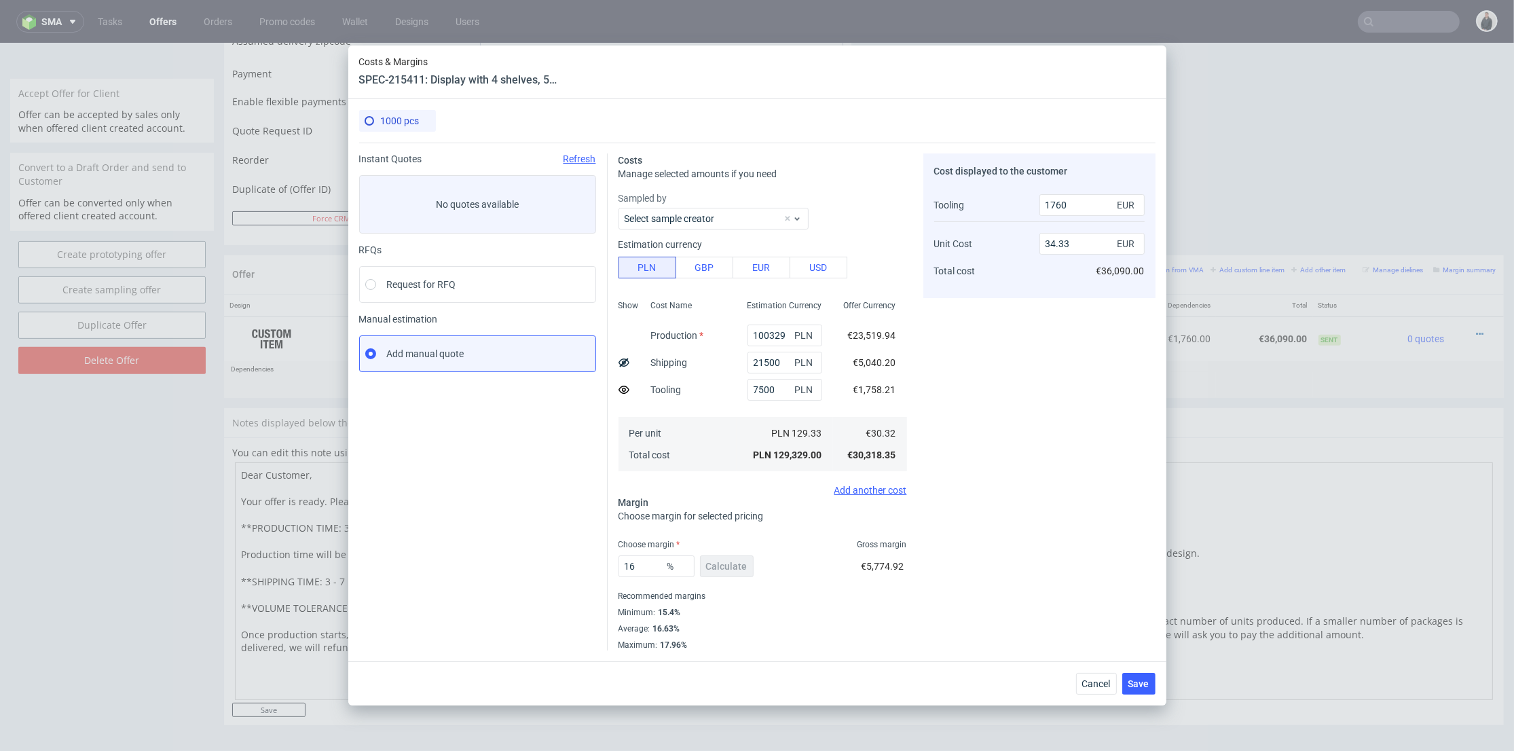
click at [625, 363] on use at bounding box center [623, 362] width 11 height 9
click at [620, 363] on icon at bounding box center [623, 362] width 11 height 11
type input "34.33"
drag, startPoint x: 742, startPoint y: 334, endPoint x: 846, endPoint y: 332, distance: 103.9
click at [842, 331] on div "Show Cost Name Production Shipping Tooling Per unit Total cost Estimation Curre…" at bounding box center [762, 384] width 289 height 179
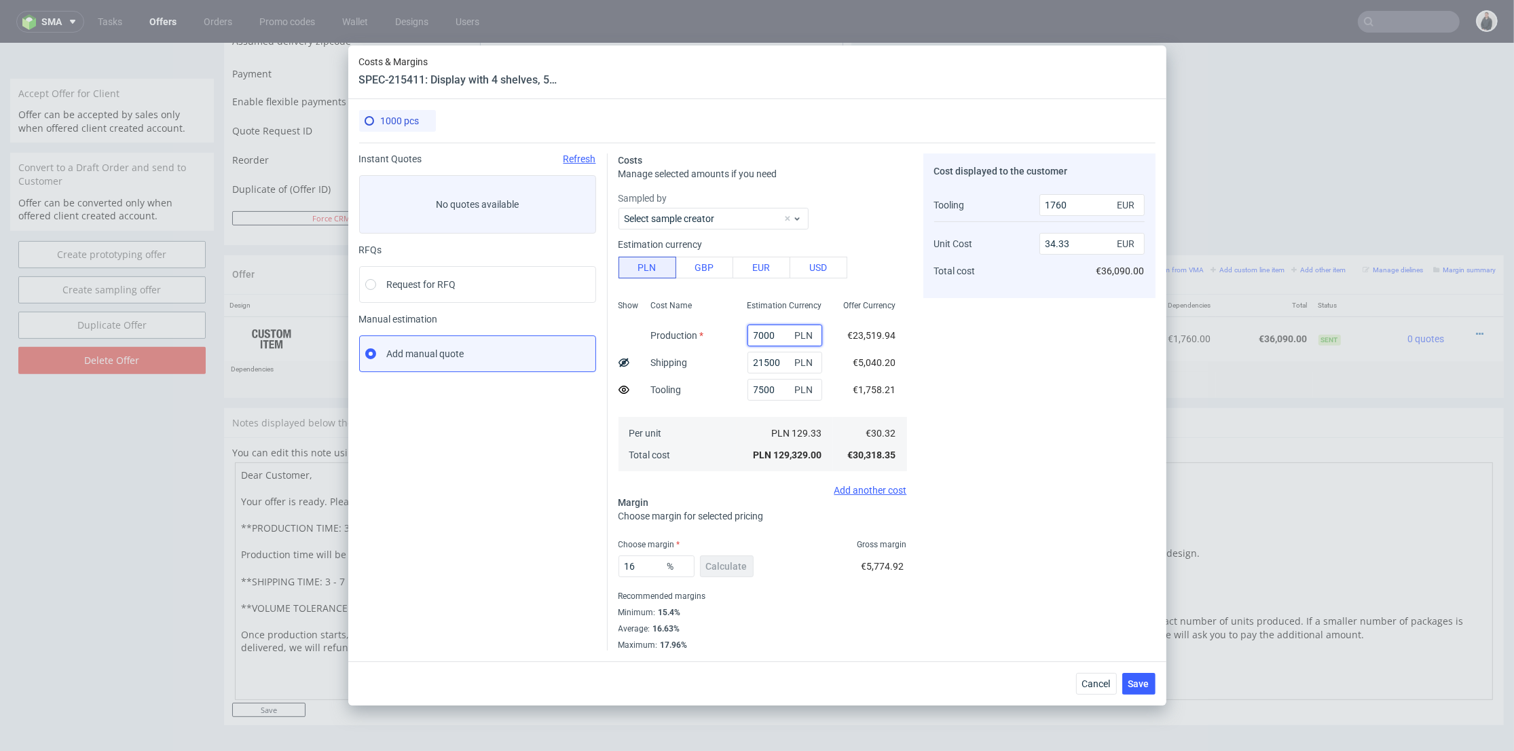
type input "70000"
type input "25.87"
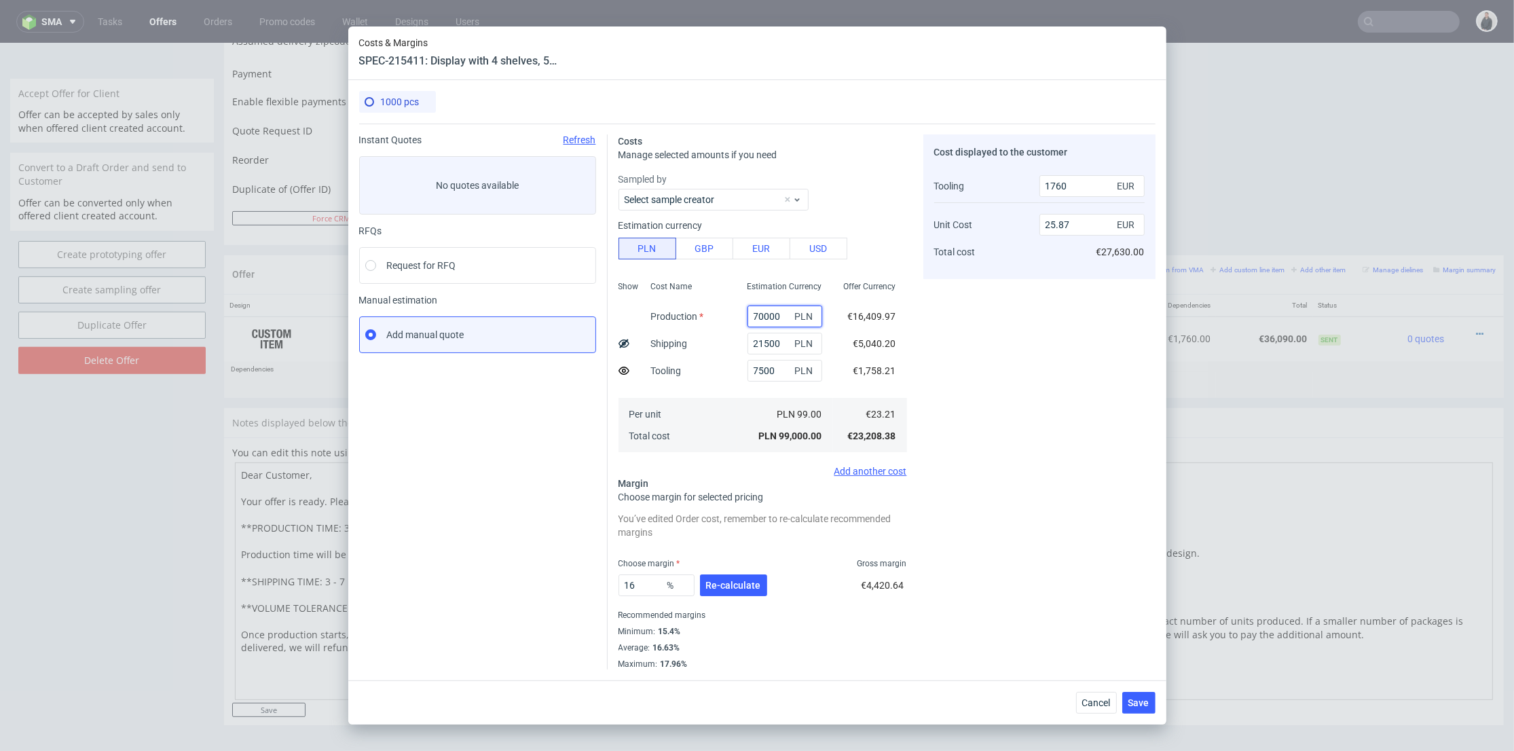
type input "70000"
click at [1052, 370] on div "Cost displayed to the customer Tooling Unit Cost Total cost 1760 EUR 25.87 EUR …" at bounding box center [1039, 401] width 232 height 535
click at [732, 591] on button "Re-calculate" at bounding box center [733, 585] width 67 height 22
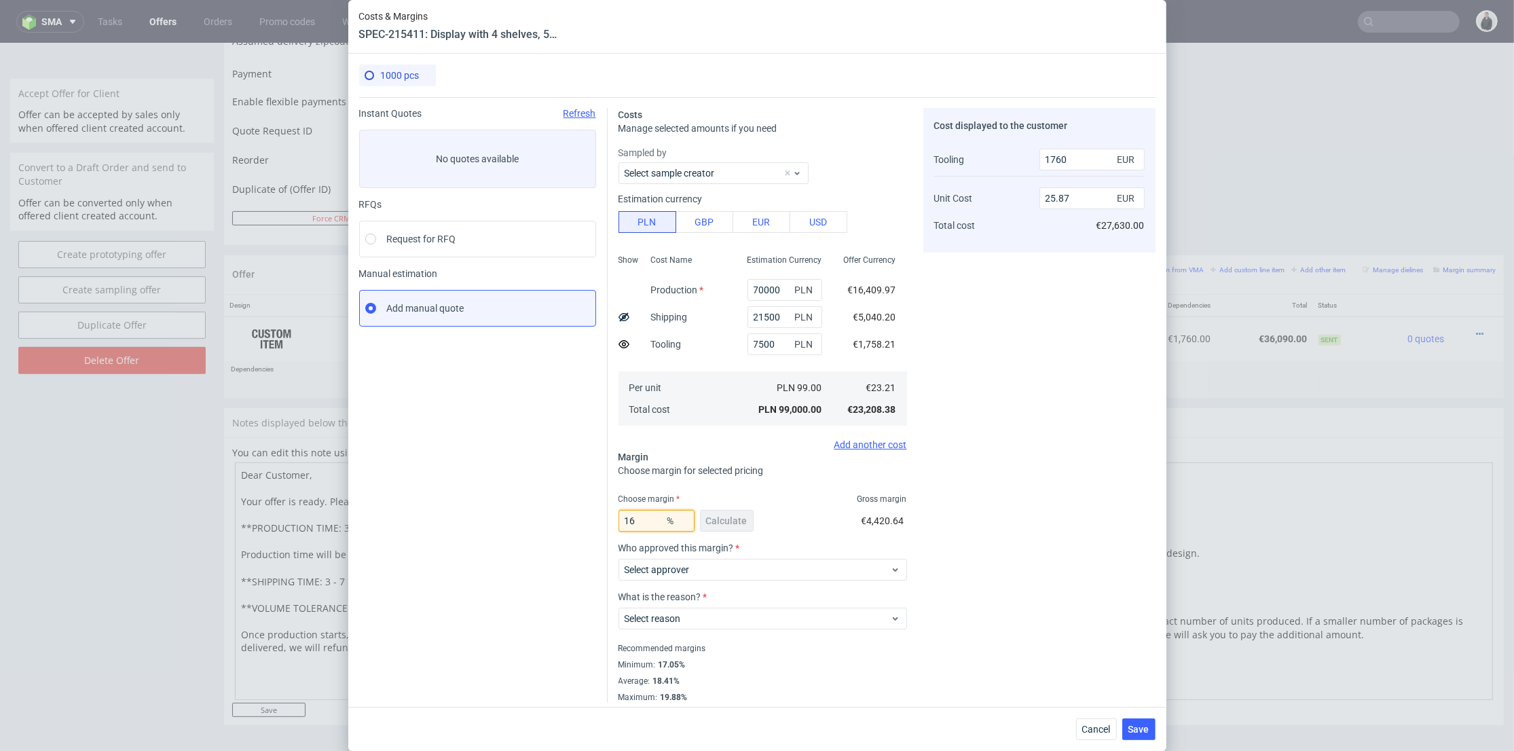
click at [631, 520] on input "16" at bounding box center [656, 521] width 76 height 22
click at [647, 514] on input "16" at bounding box center [656, 521] width 76 height 22
drag, startPoint x: 642, startPoint y: 520, endPoint x: 601, endPoint y: 518, distance: 40.1
click at [608, 518] on div "Costs Manage selected amounts if you need Sampled by Select sample creator Esti…" at bounding box center [882, 400] width 548 height 606
type input "12"
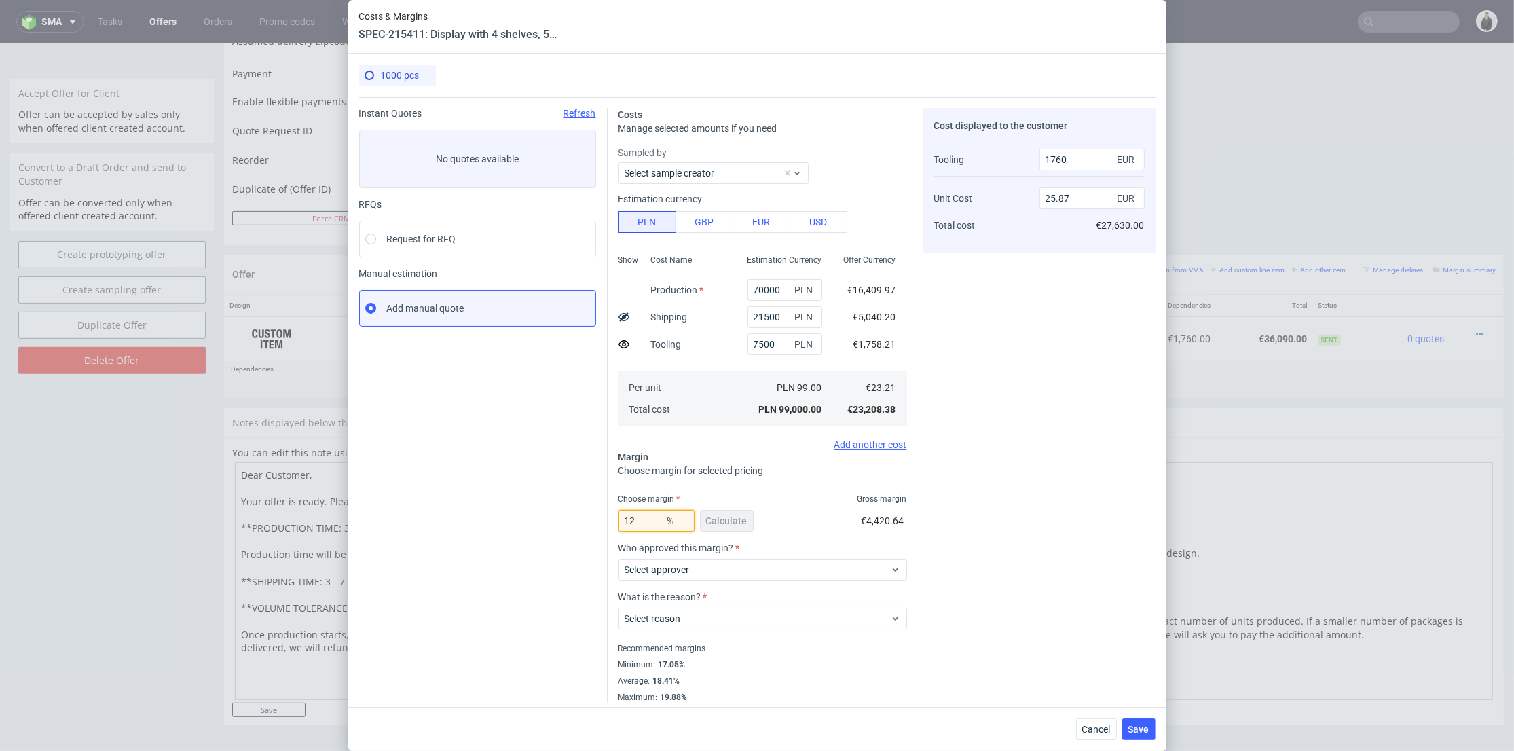
type input "24.61"
drag, startPoint x: 635, startPoint y: 520, endPoint x: 599, endPoint y: 524, distance: 36.2
click at [599, 523] on div "Instant Quotes Refresh No quotes available RFQs Request for RFQ Manual estimati…" at bounding box center [757, 400] width 796 height 606
type input "10"
type input "24.03"
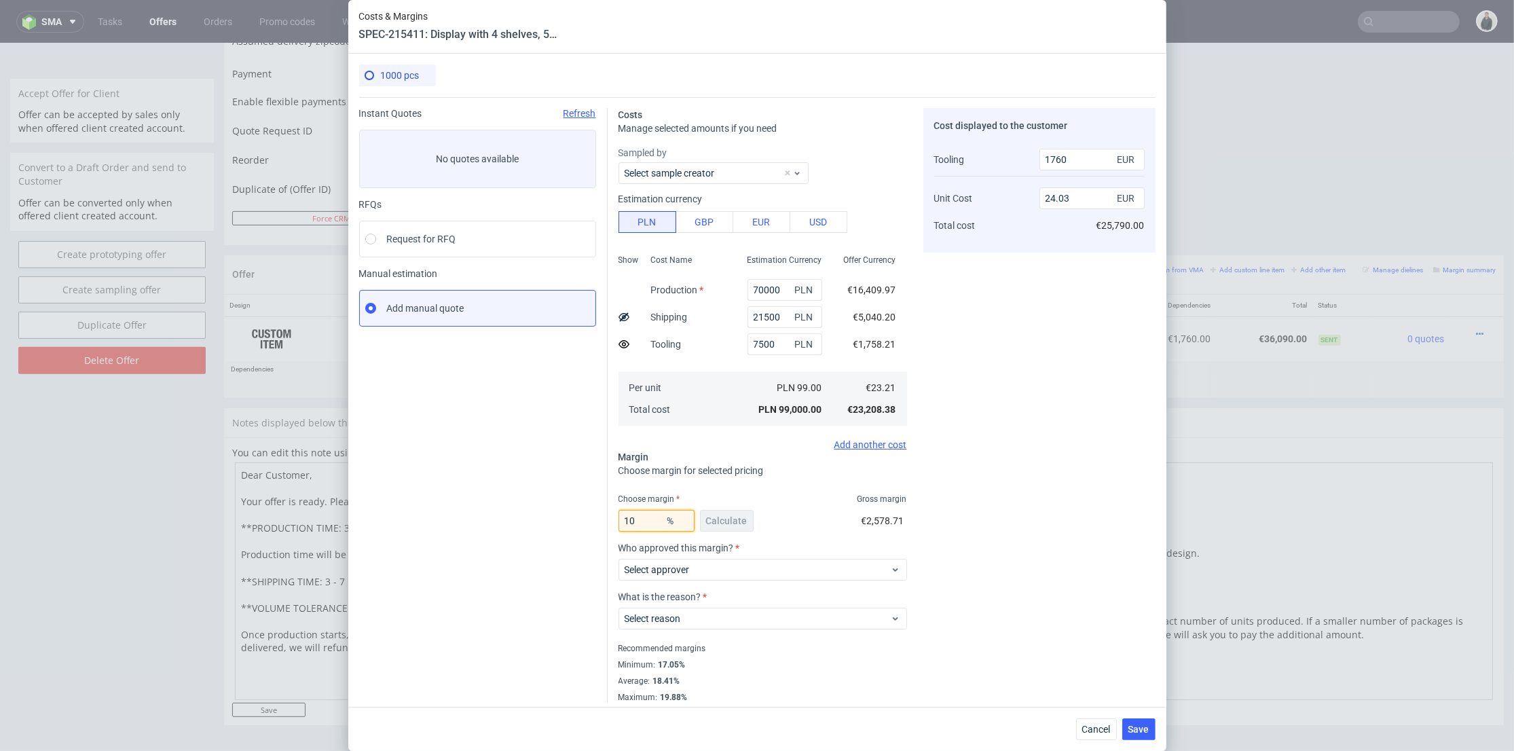
type input "10"
click at [1062, 462] on div "Cost displayed to the customer Tooling Unit Cost Total cost 1760 EUR 24.03 EUR …" at bounding box center [1039, 405] width 232 height 595
click at [618, 341] on icon at bounding box center [623, 344] width 11 height 11
type input "25.79"
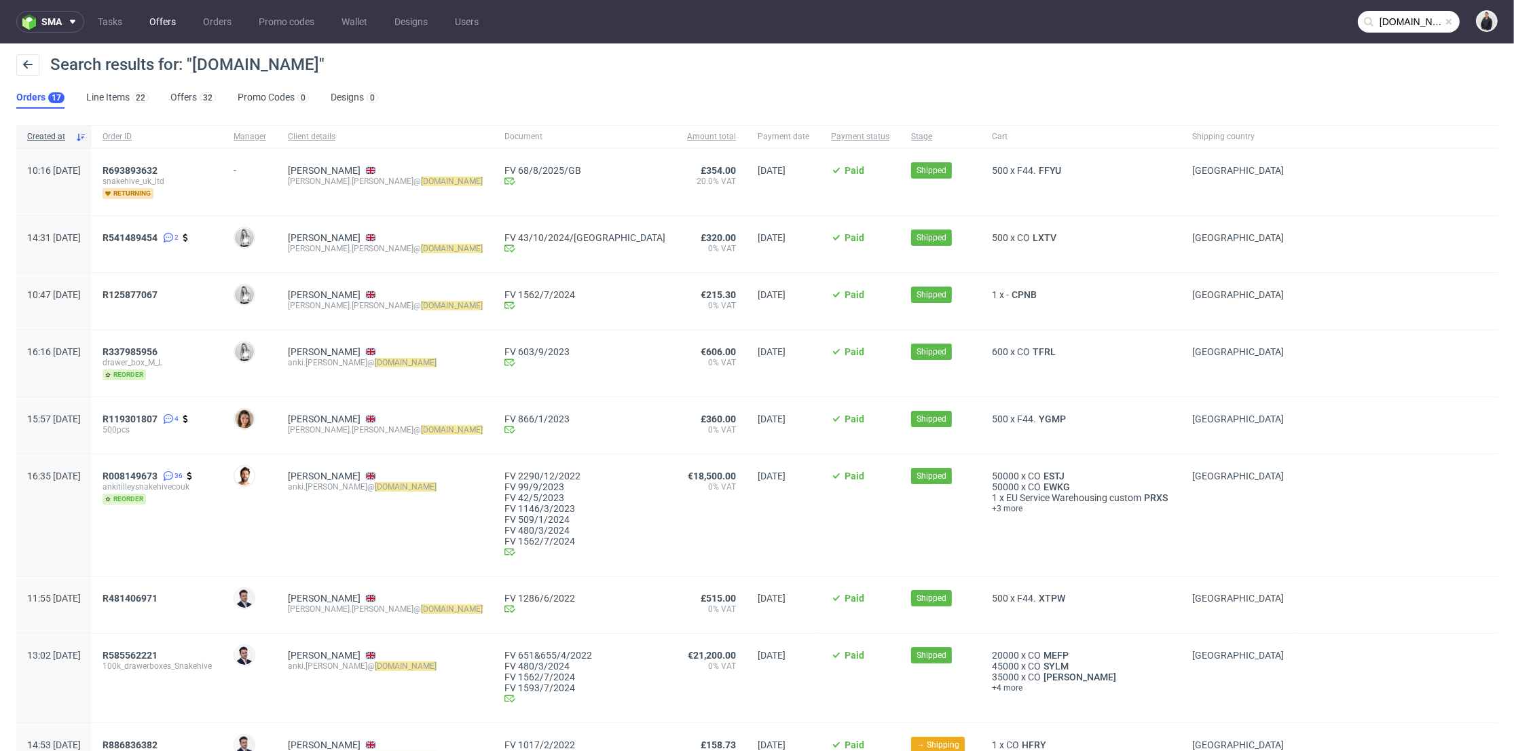
click at [165, 20] on link "Offers" at bounding box center [162, 22] width 43 height 22
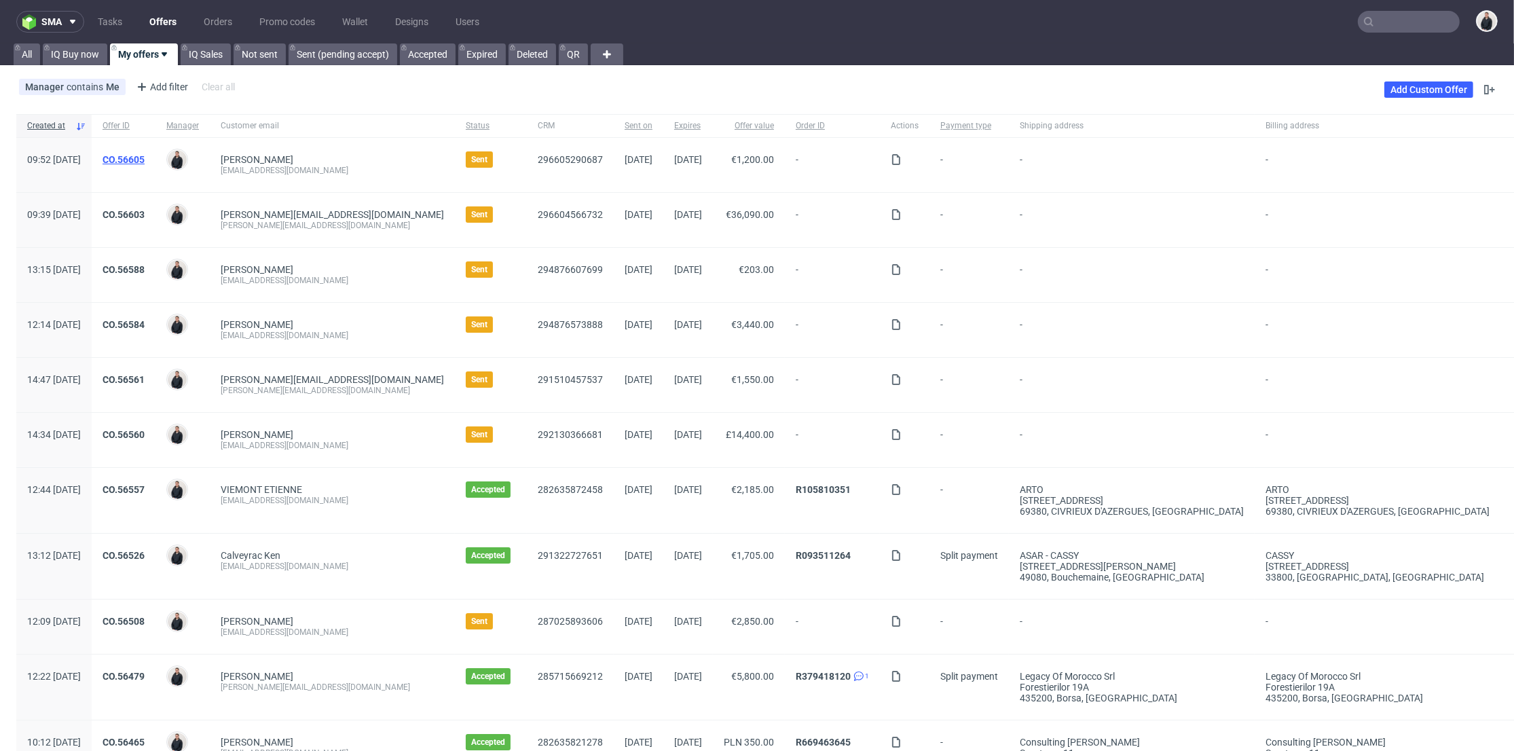
click at [145, 156] on link "CO.56605" at bounding box center [124, 159] width 42 height 11
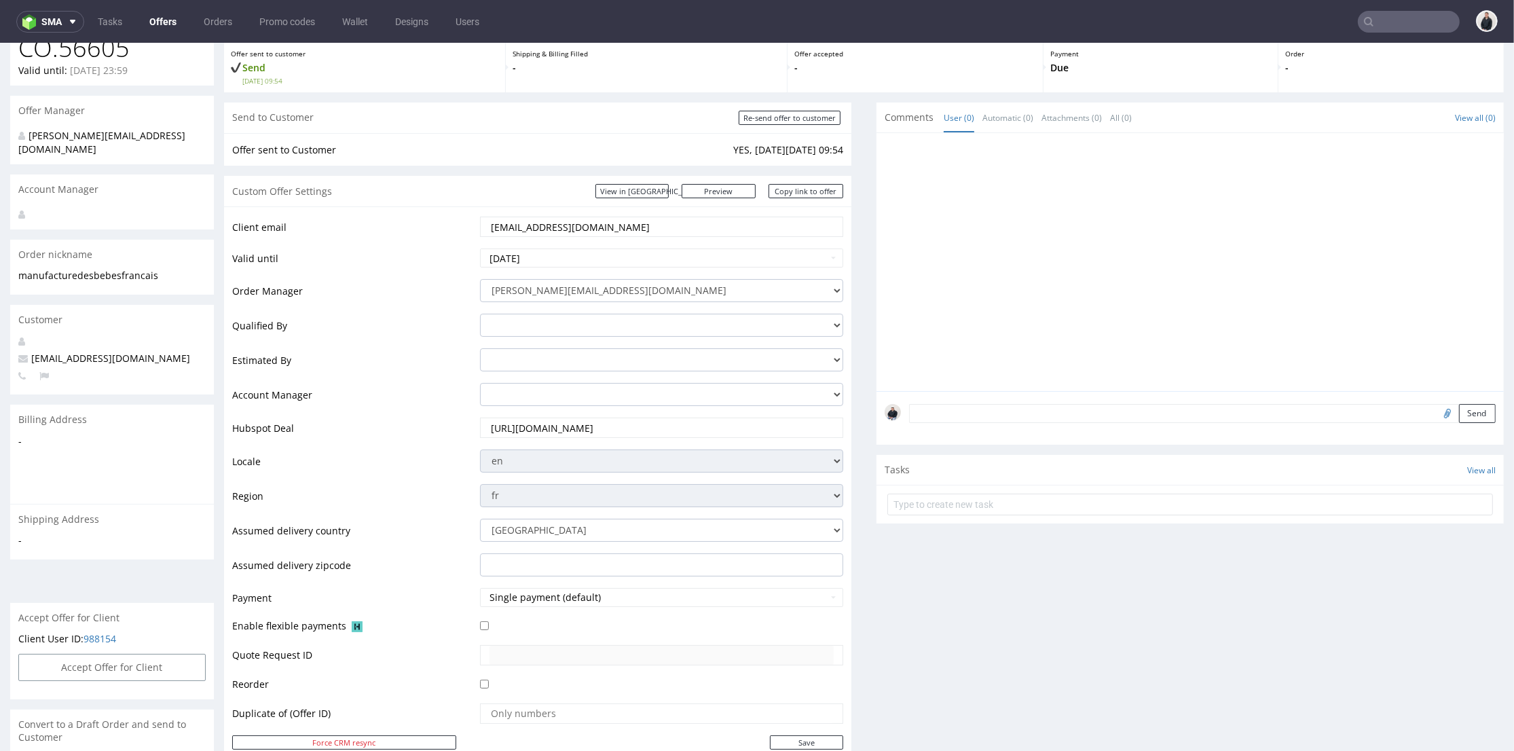
scroll to position [452, 0]
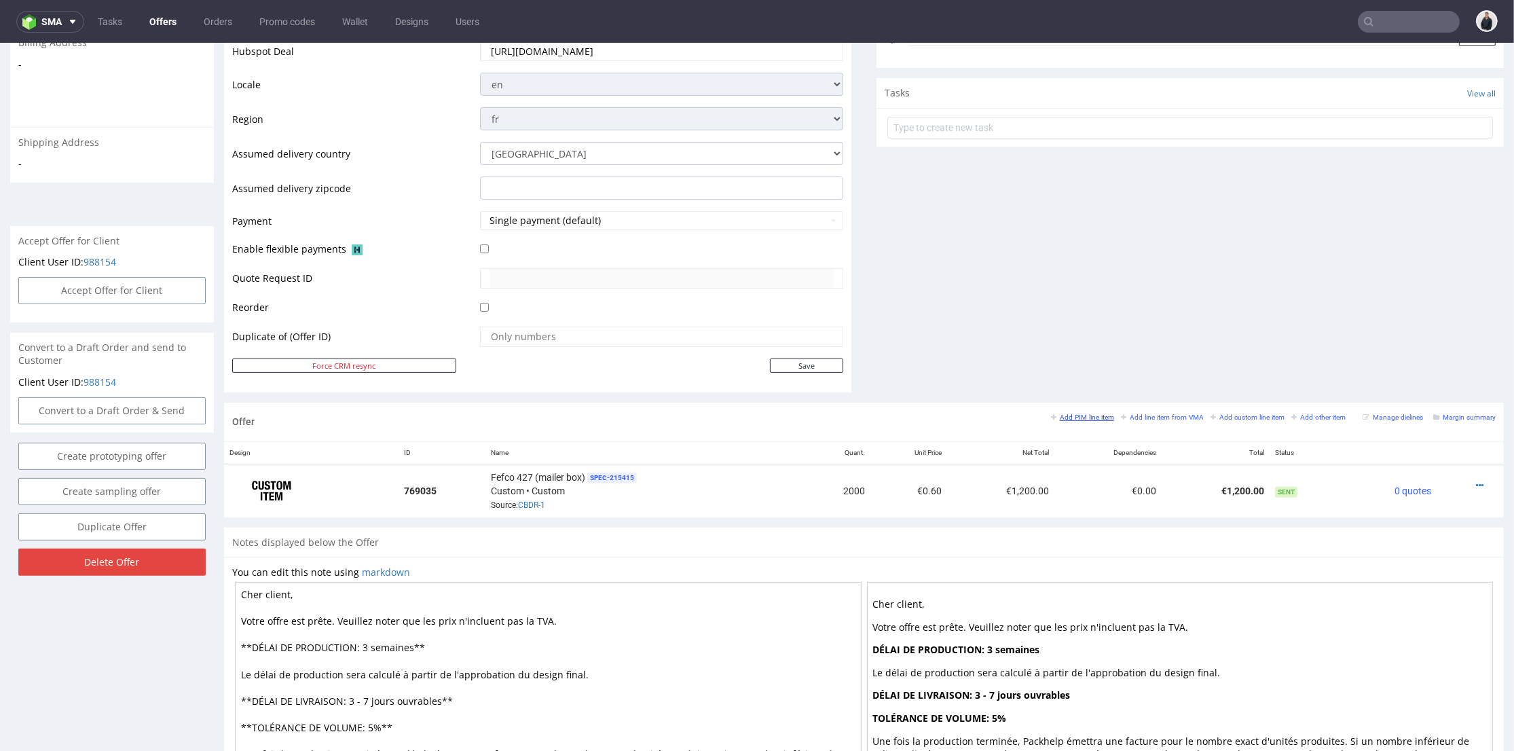
click at [1064, 412] on link "Add PIM line item" at bounding box center [1082, 417] width 63 height 10
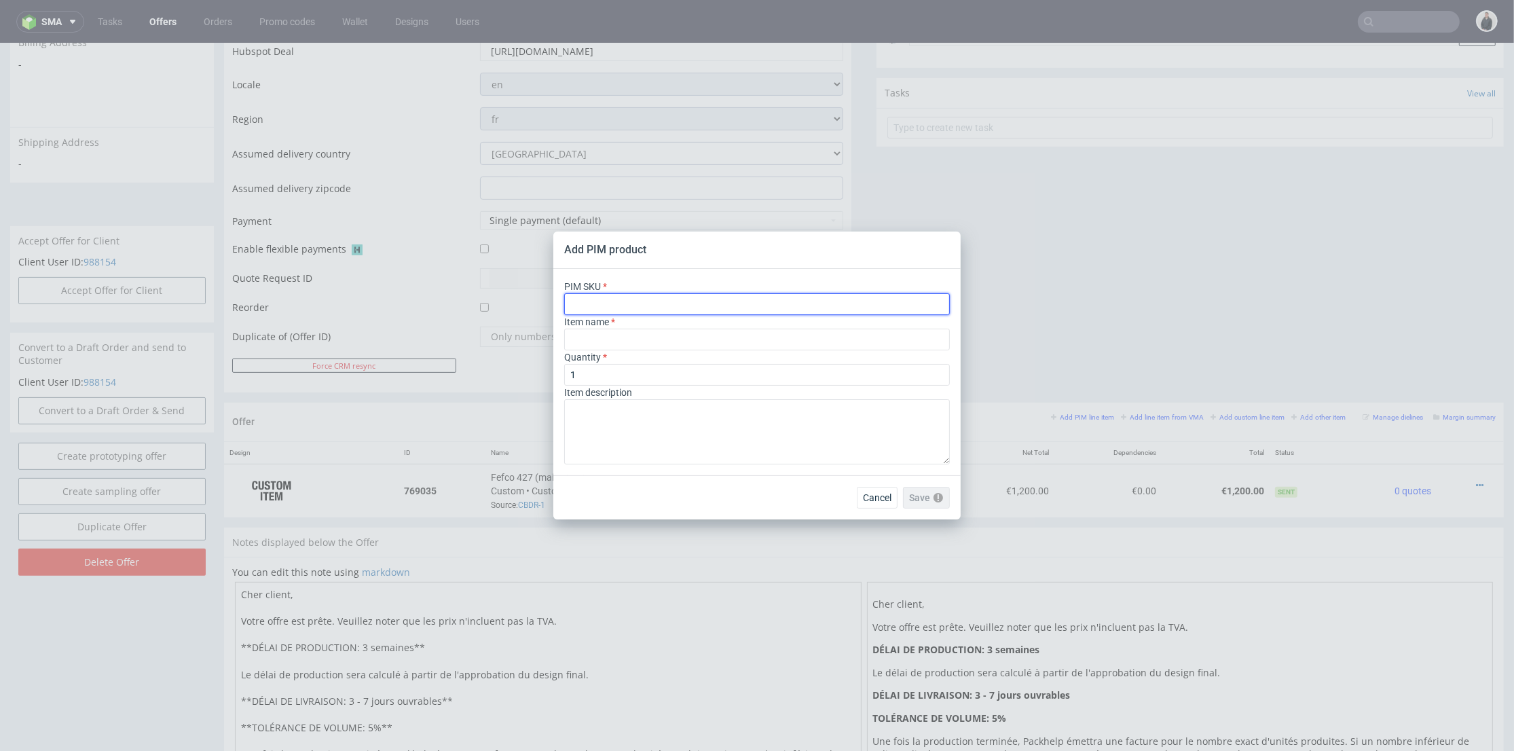
click at [746, 296] on input "text" at bounding box center [757, 304] width 386 height 22
paste input "box--mailer-box--71--cardboard-natural--print-monochrome--foil-none"
type input "box--mailer-box--71--cardboard-natural--print-monochrome--foil-none"
type input "Versandschachtel"
type input "box--mailer-box--71--cardboard-natural--print-monochrome--foil-none"
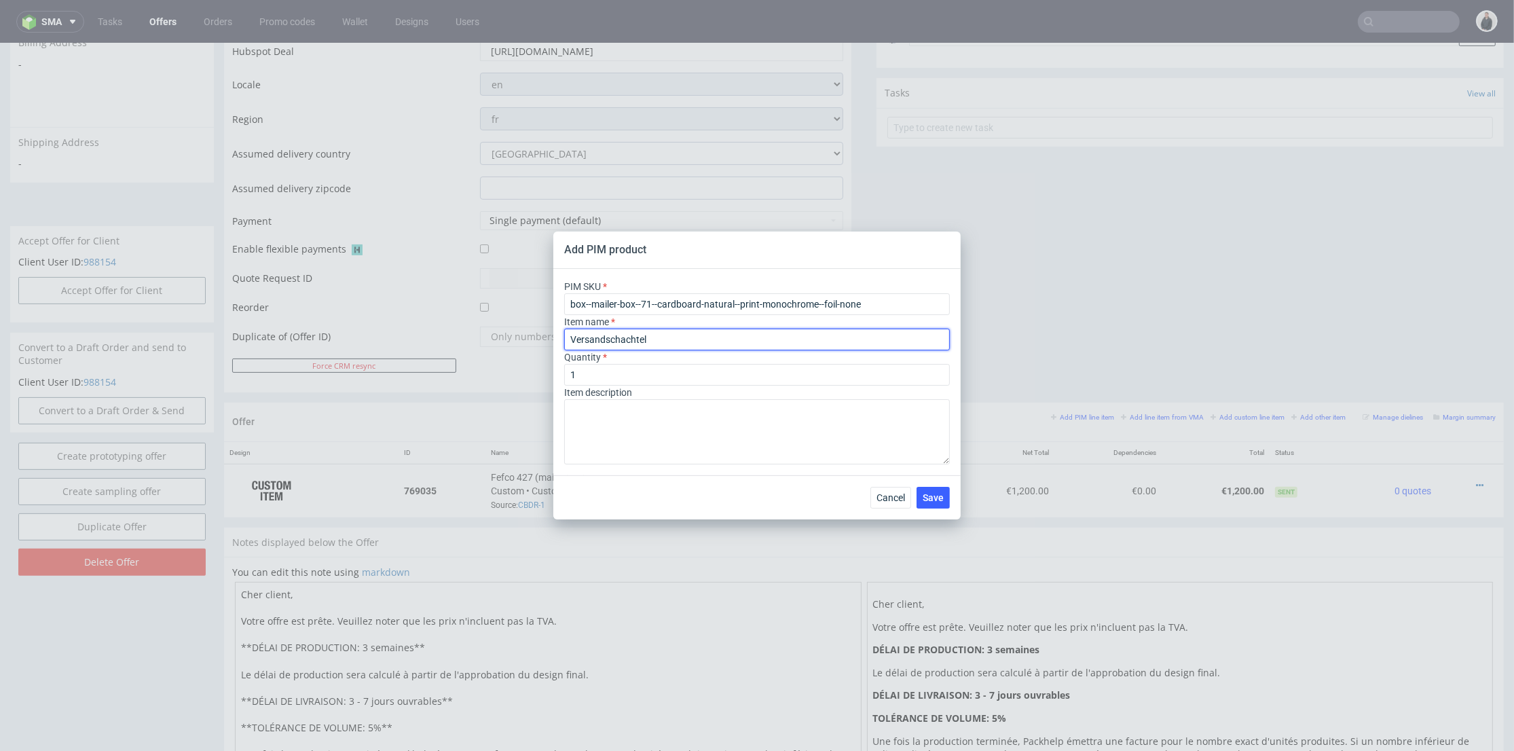
click at [635, 348] on input "Versandschachtel" at bounding box center [757, 340] width 386 height 22
drag, startPoint x: 666, startPoint y: 339, endPoint x: 520, endPoint y: 337, distance: 146.0
click at [520, 337] on div "Add PIM product PIM SKU box--mailer-box--71--cardboard-natural--print-monochrom…" at bounding box center [757, 375] width 1514 height 751
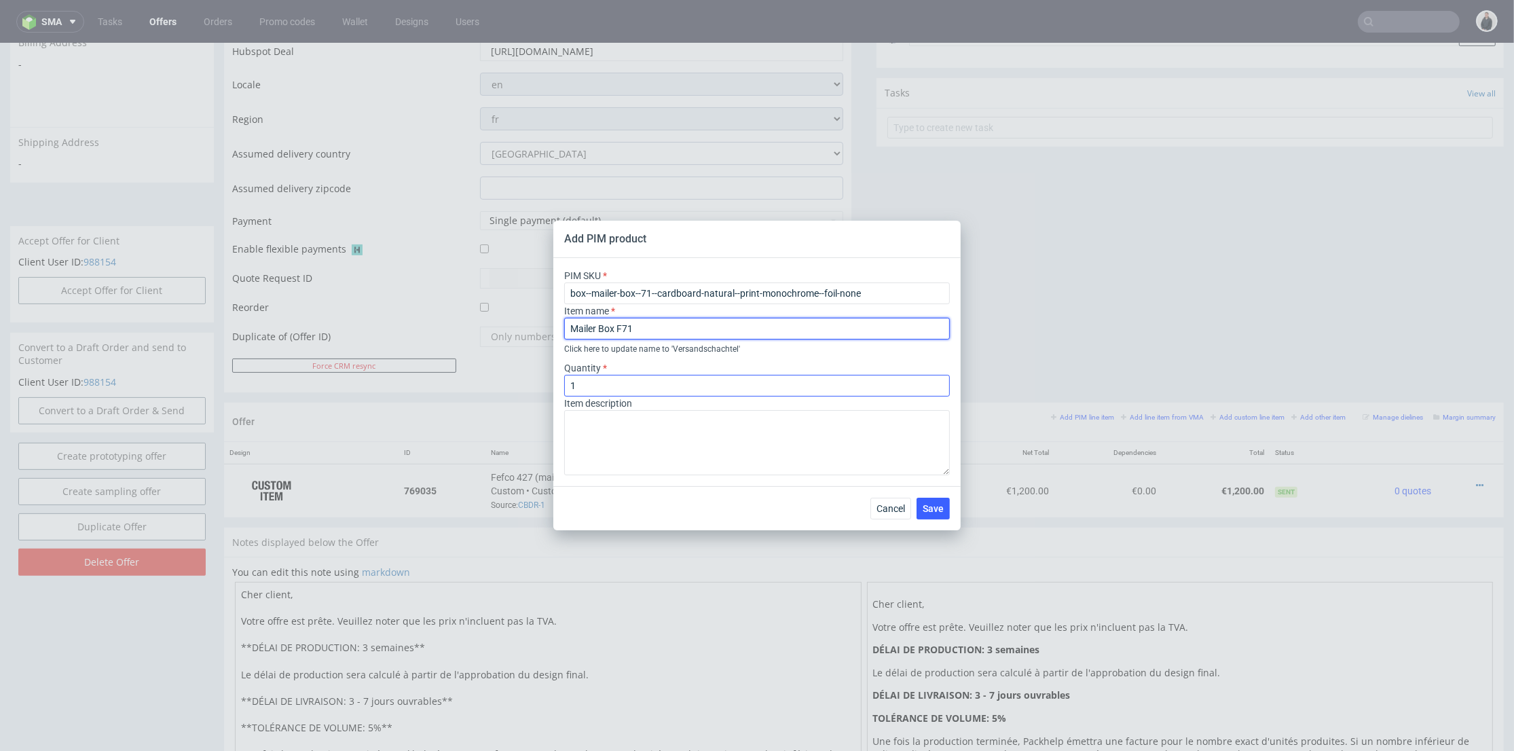
type input "Mailer Box F71"
drag, startPoint x: 621, startPoint y: 379, endPoint x: 496, endPoint y: 371, distance: 124.5
click at [493, 369] on div "Add PIM product PIM SKU box--mailer-box--71--cardboard-natural--print-monochrom…" at bounding box center [757, 375] width 1514 height 751
type input "2000"
click at [931, 498] on button "Save" at bounding box center [932, 509] width 33 height 22
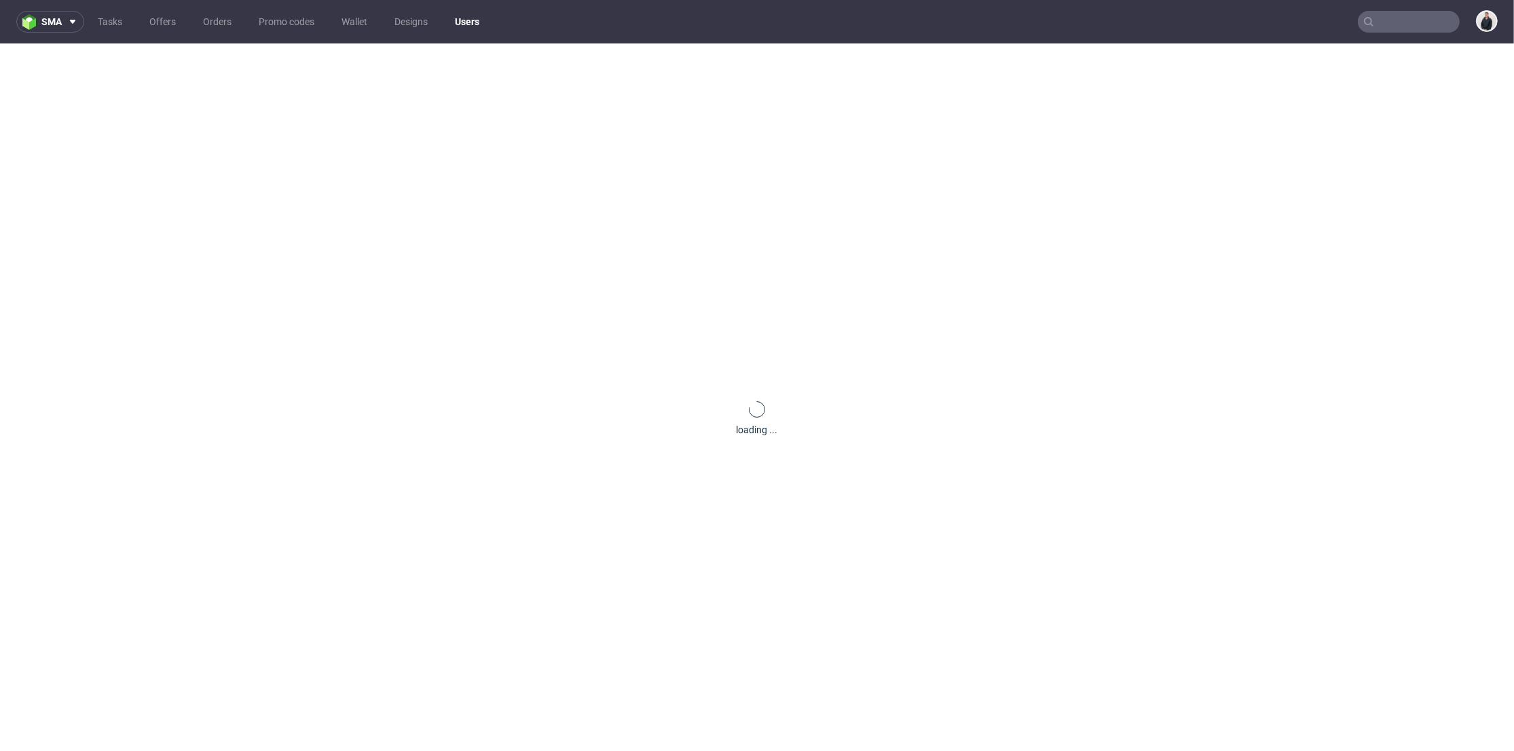
click at [1393, 18] on input "text" at bounding box center [1409, 22] width 102 height 22
paste input "JCUF"
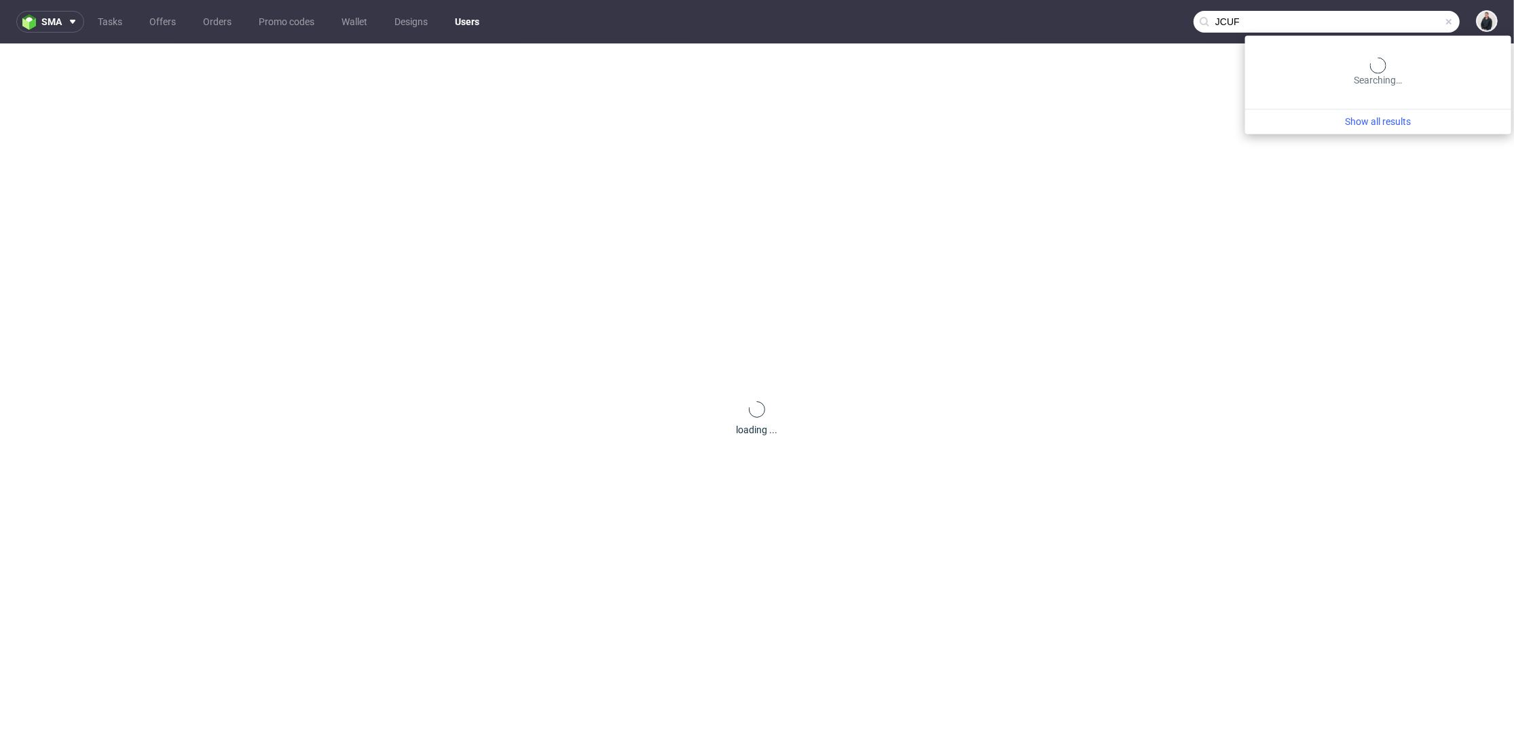
type input "JCUF"
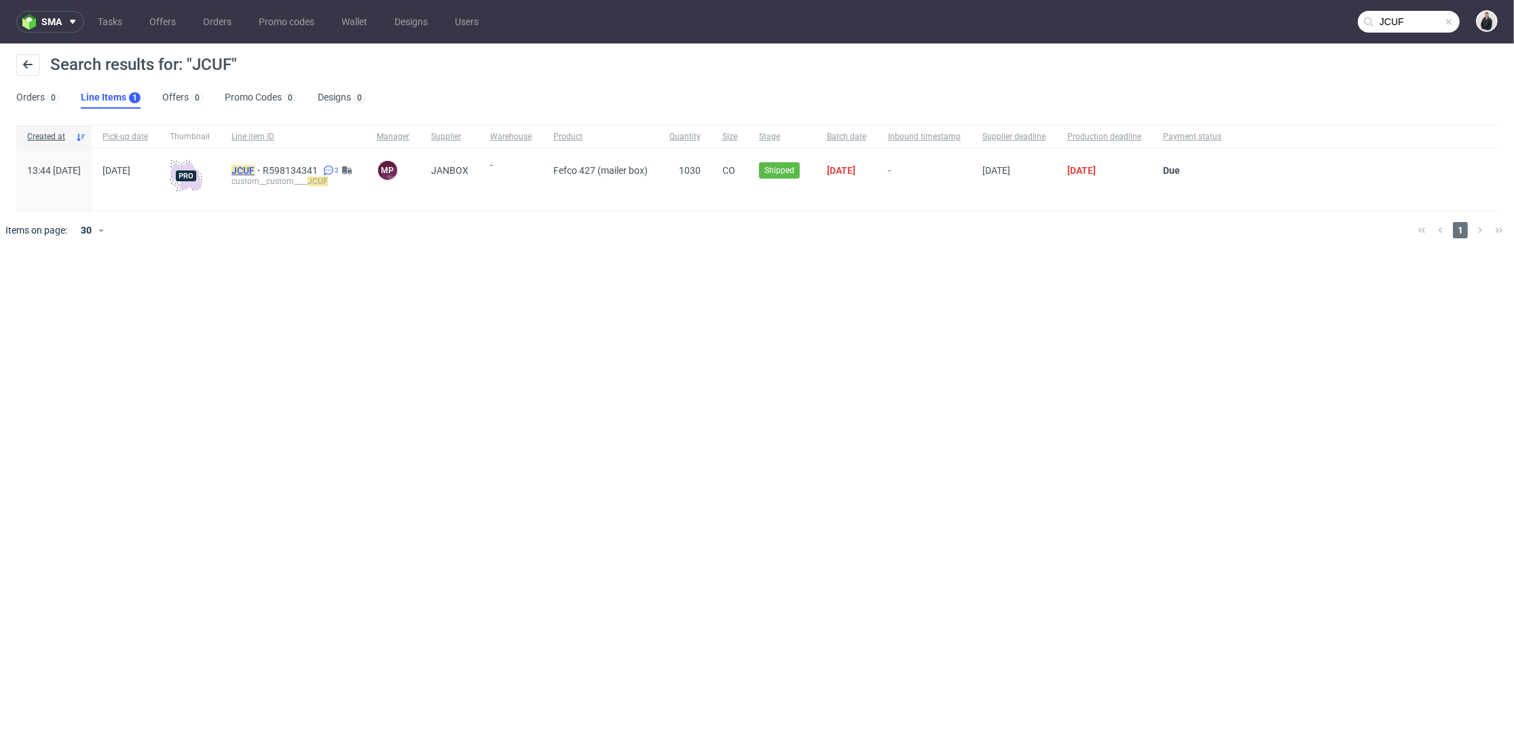
click at [255, 172] on mark "JCUF" at bounding box center [243, 170] width 23 height 11
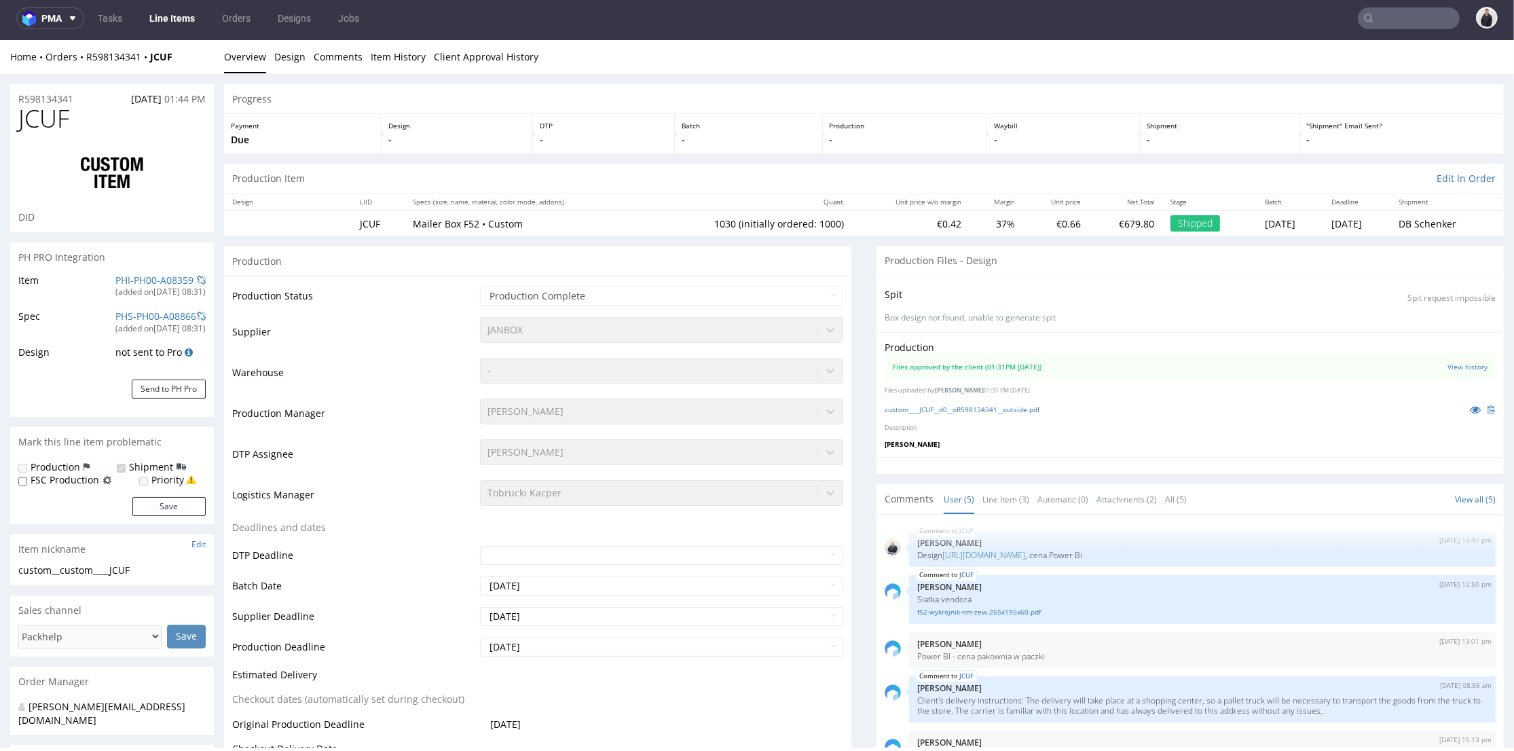
scroll to position [65, 0]
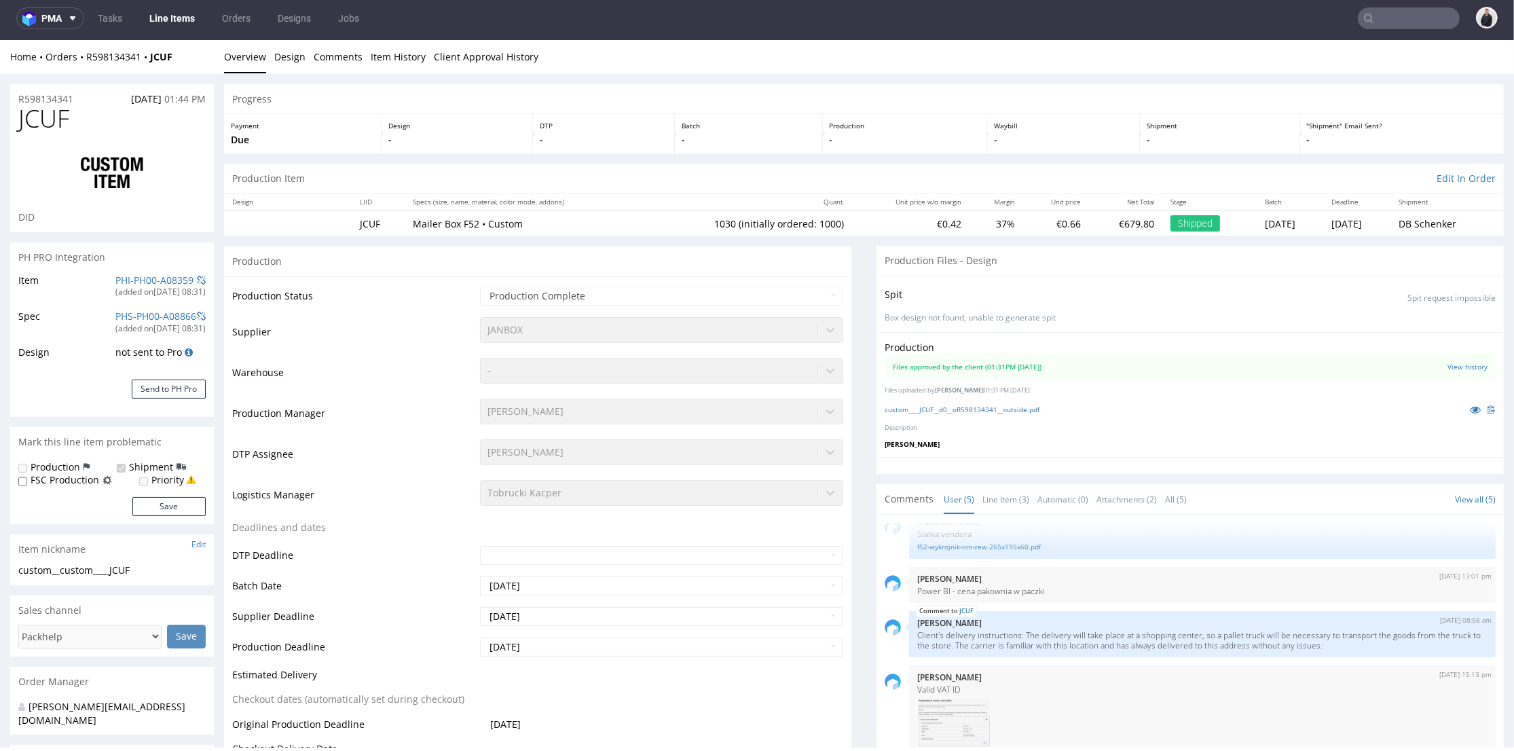
select select "in_progress"
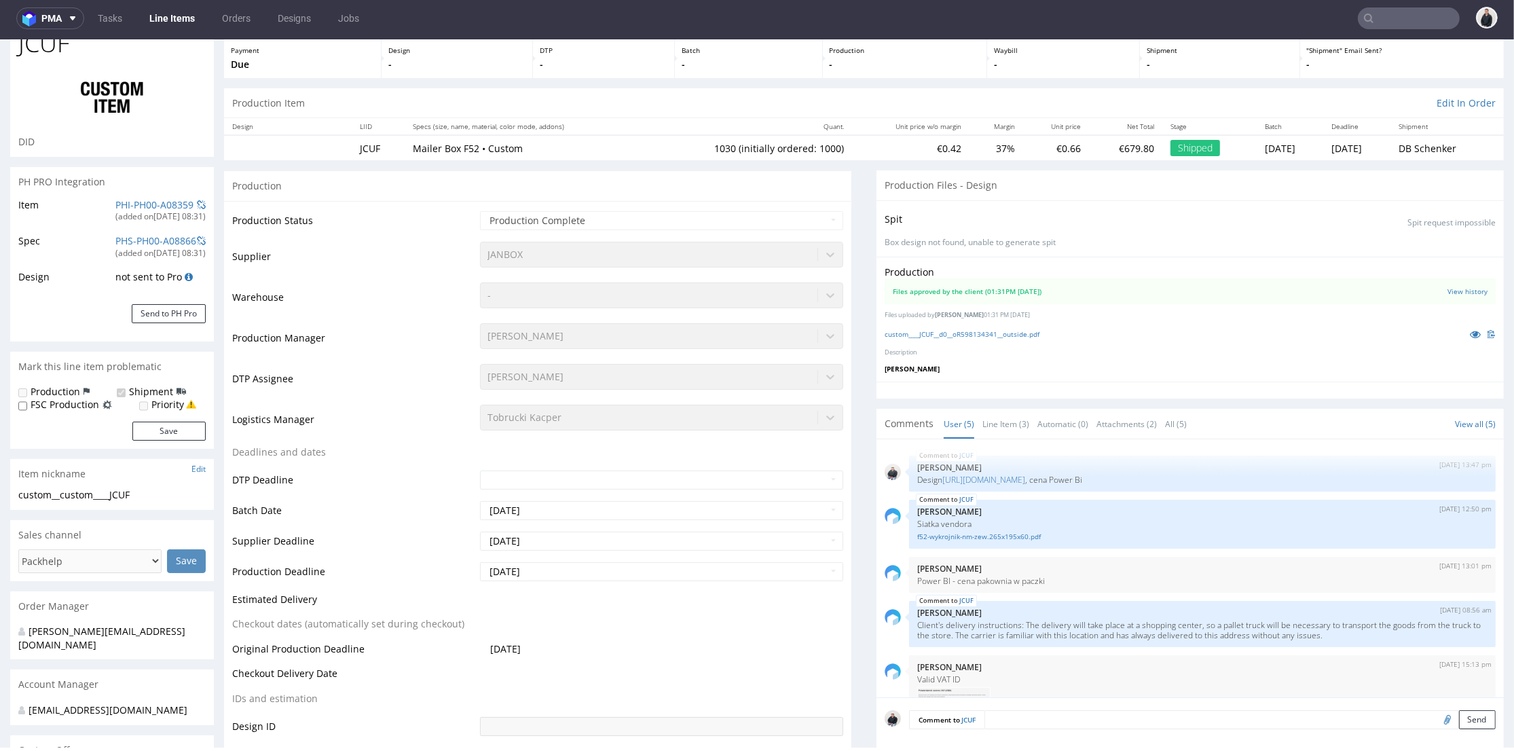
scroll to position [0, 0]
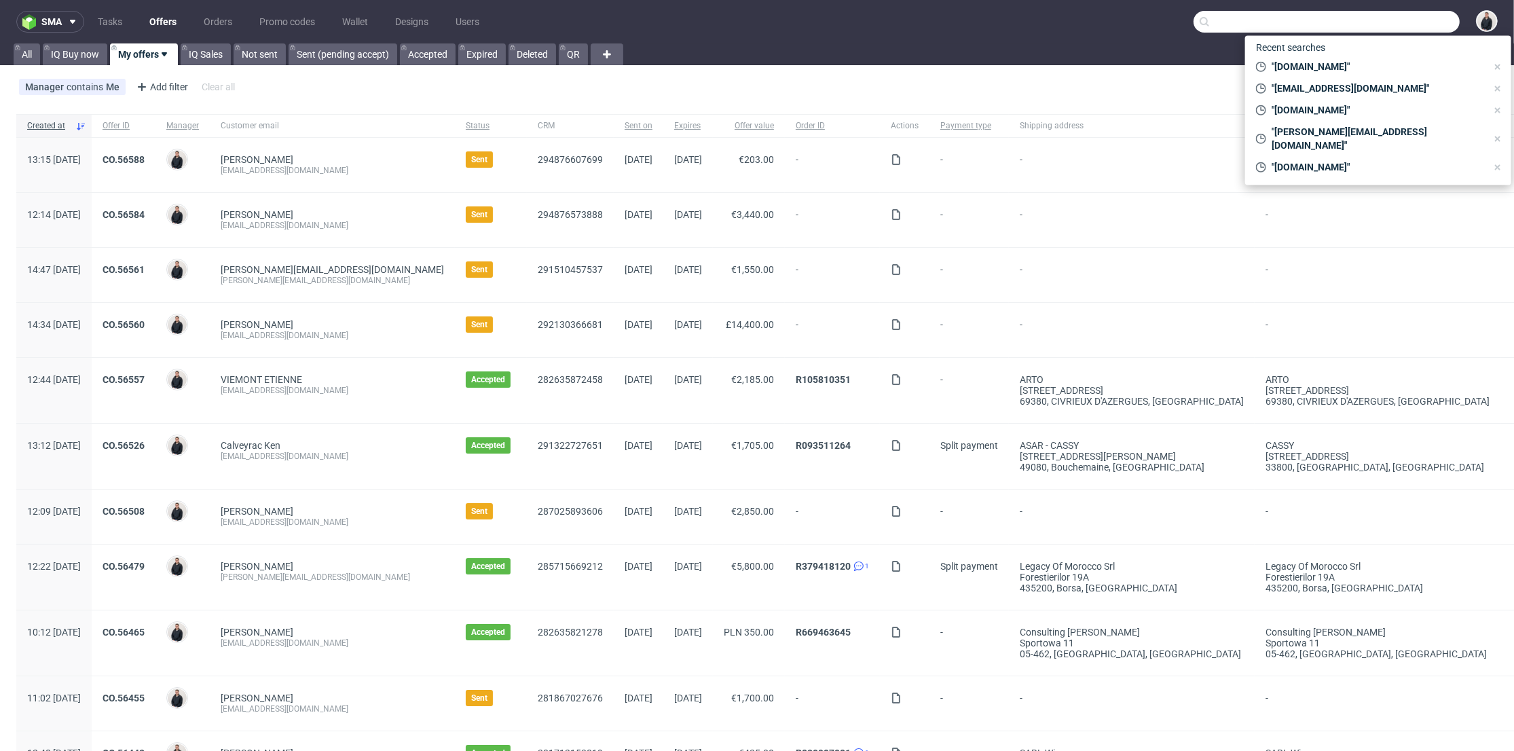
click at [1366, 18] on input "text" at bounding box center [1326, 22] width 266 height 22
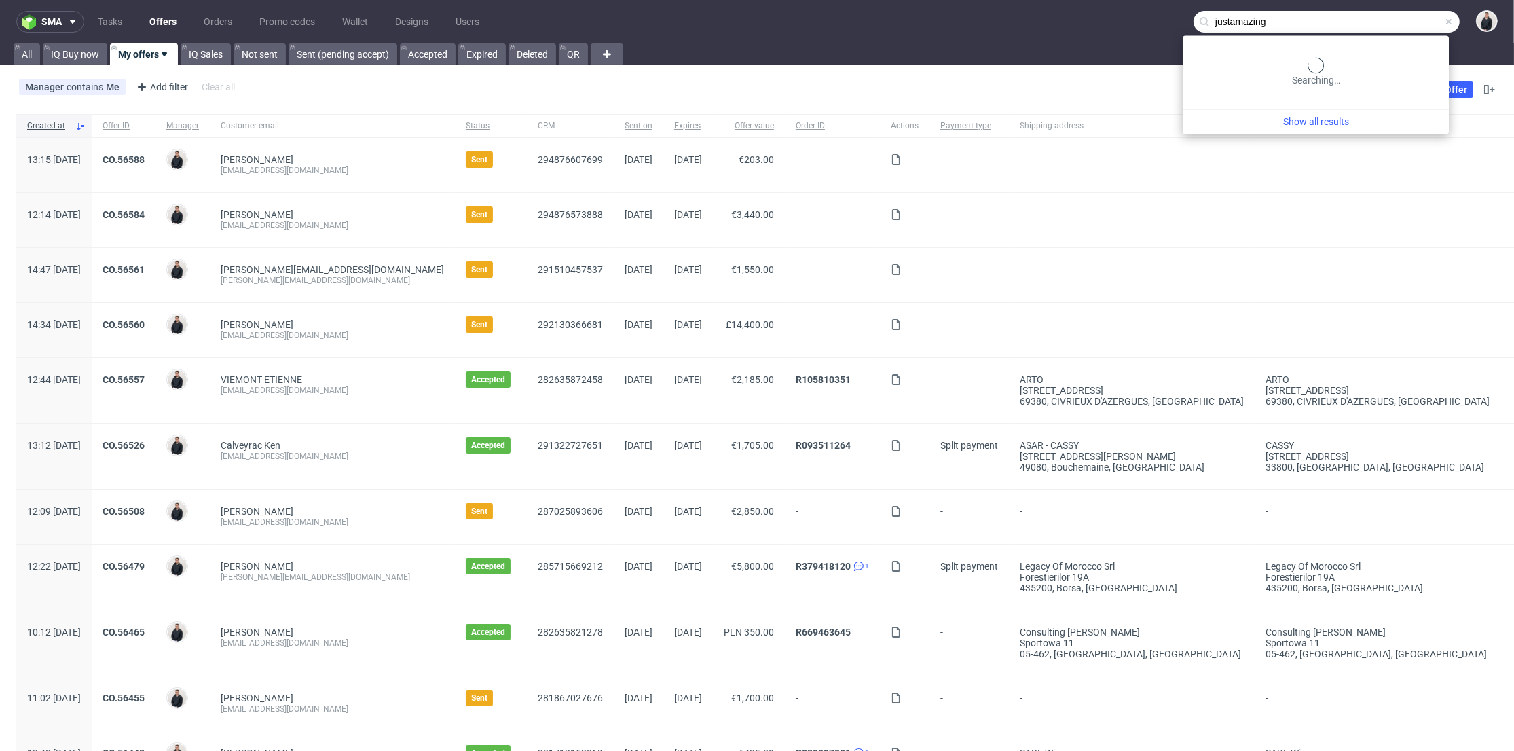
type input "justamazing"
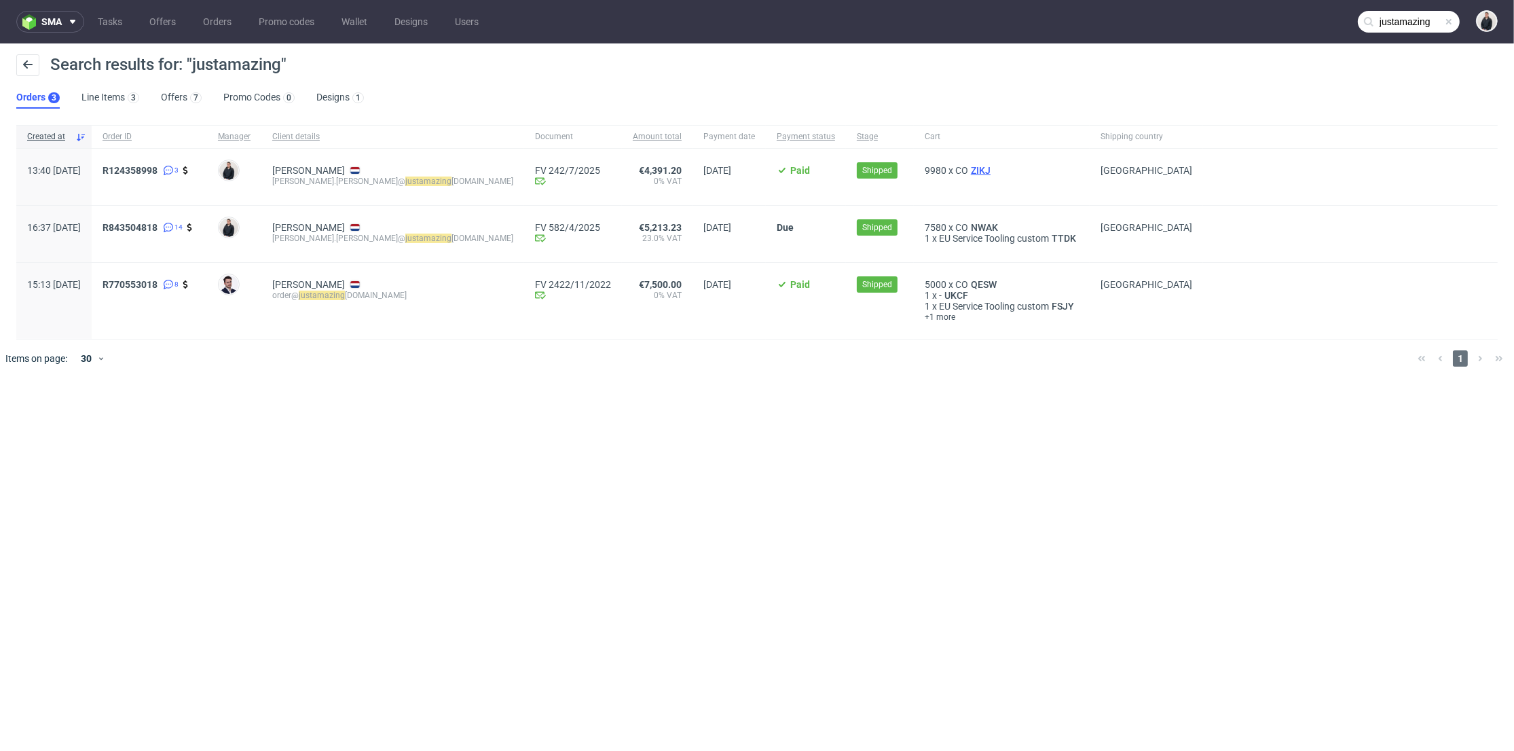
click at [968, 166] on span "ZIKJ" at bounding box center [980, 170] width 25 height 11
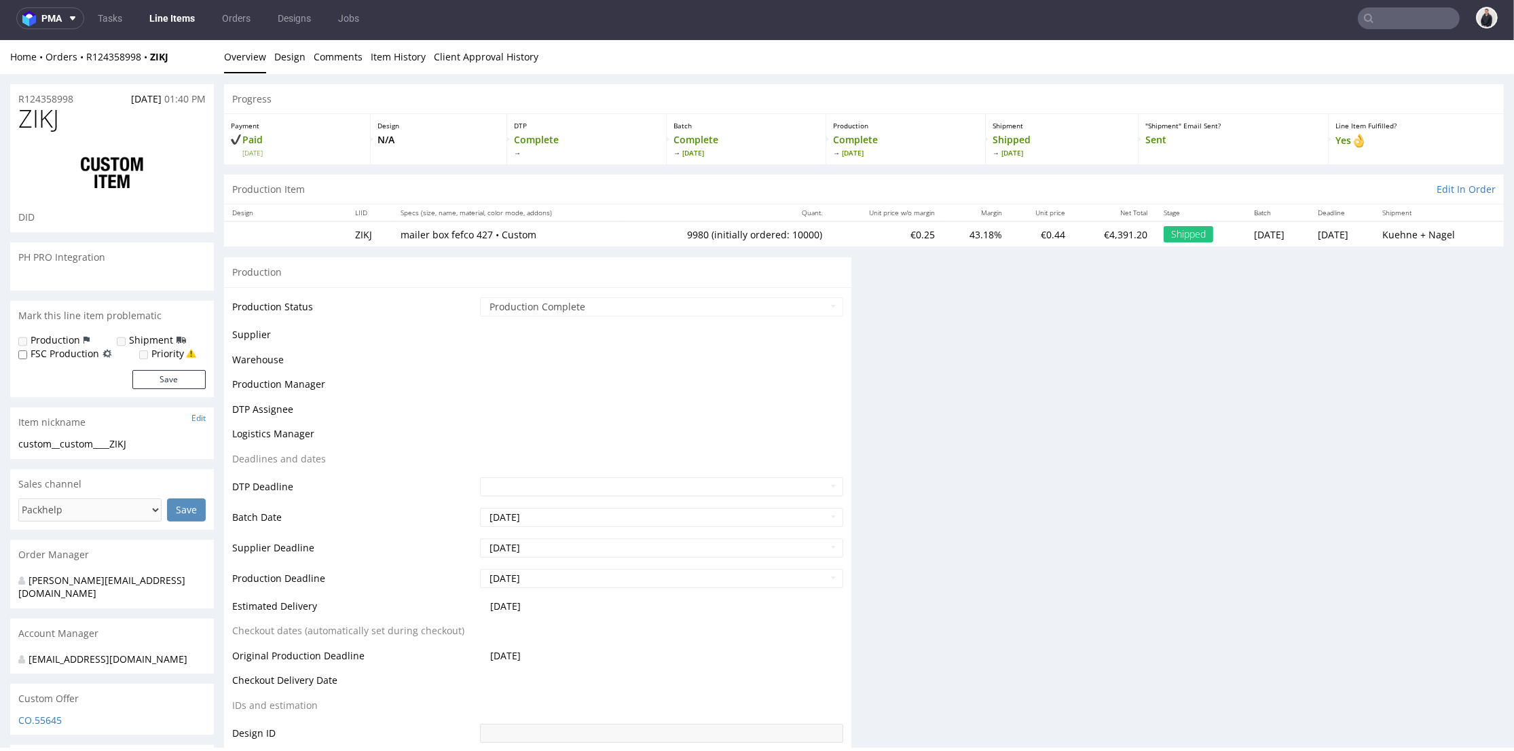
scroll to position [4, 0]
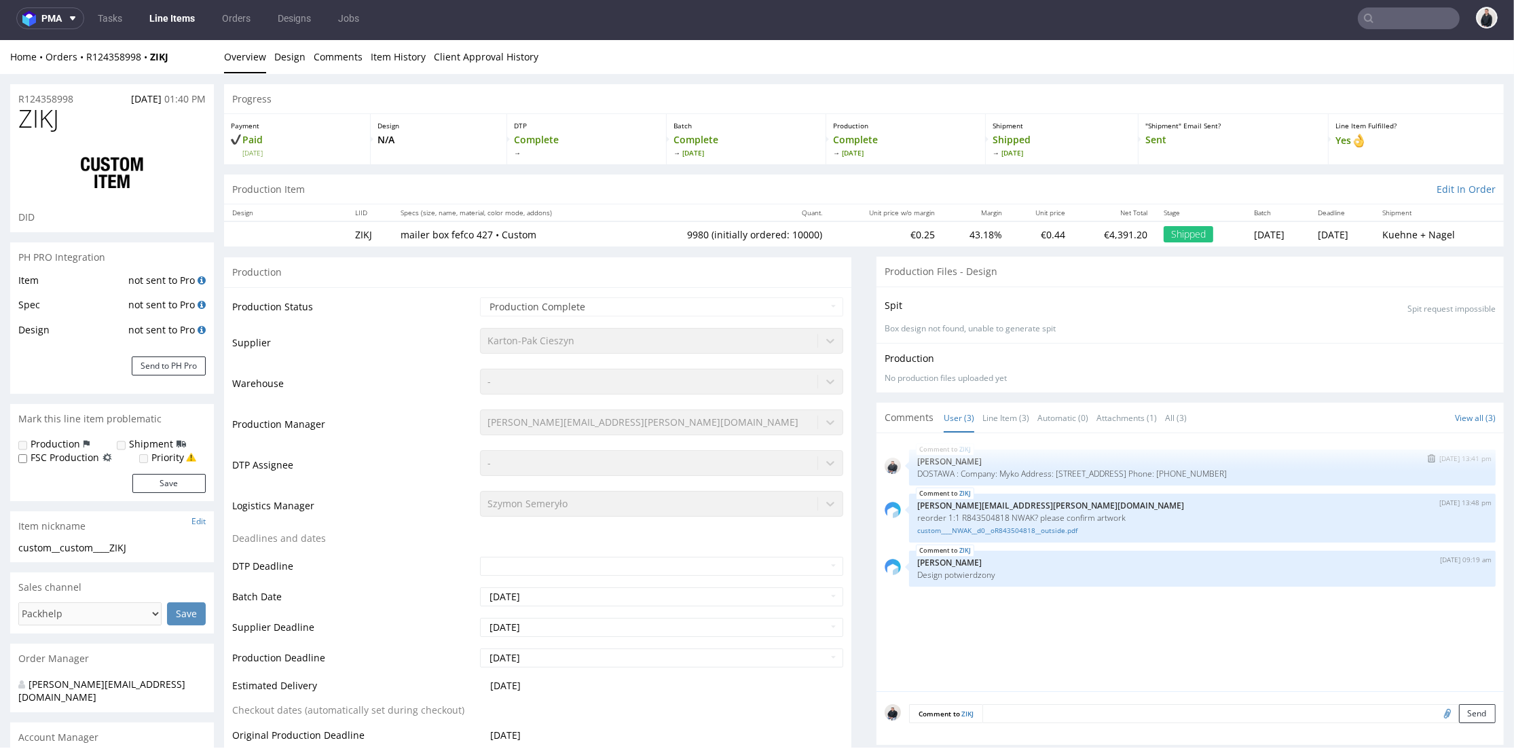
select select "in_progress"
drag, startPoint x: 950, startPoint y: 473, endPoint x: 1171, endPoint y: 478, distance: 220.7
click at [1171, 478] on div "ZIKJ 10th Jun 25 | 13:41 pm Adrian Margula DOSTAWA : Company: Myko Address: Mok…" at bounding box center [1202, 467] width 587 height 36
copy p "Company: Myko Address: Mokra 41a, Kiełpin 05-092, Poland"
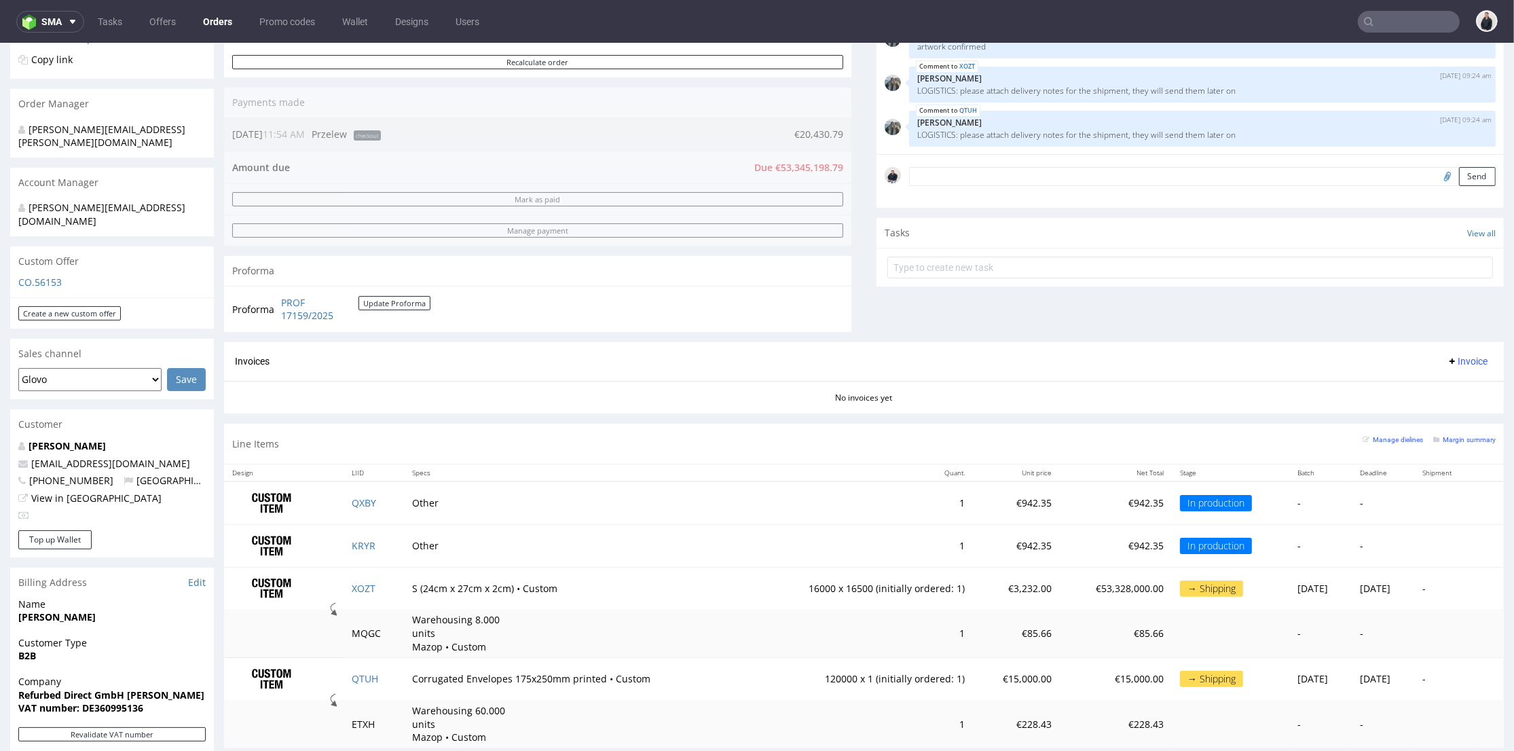
scroll to position [377, 0]
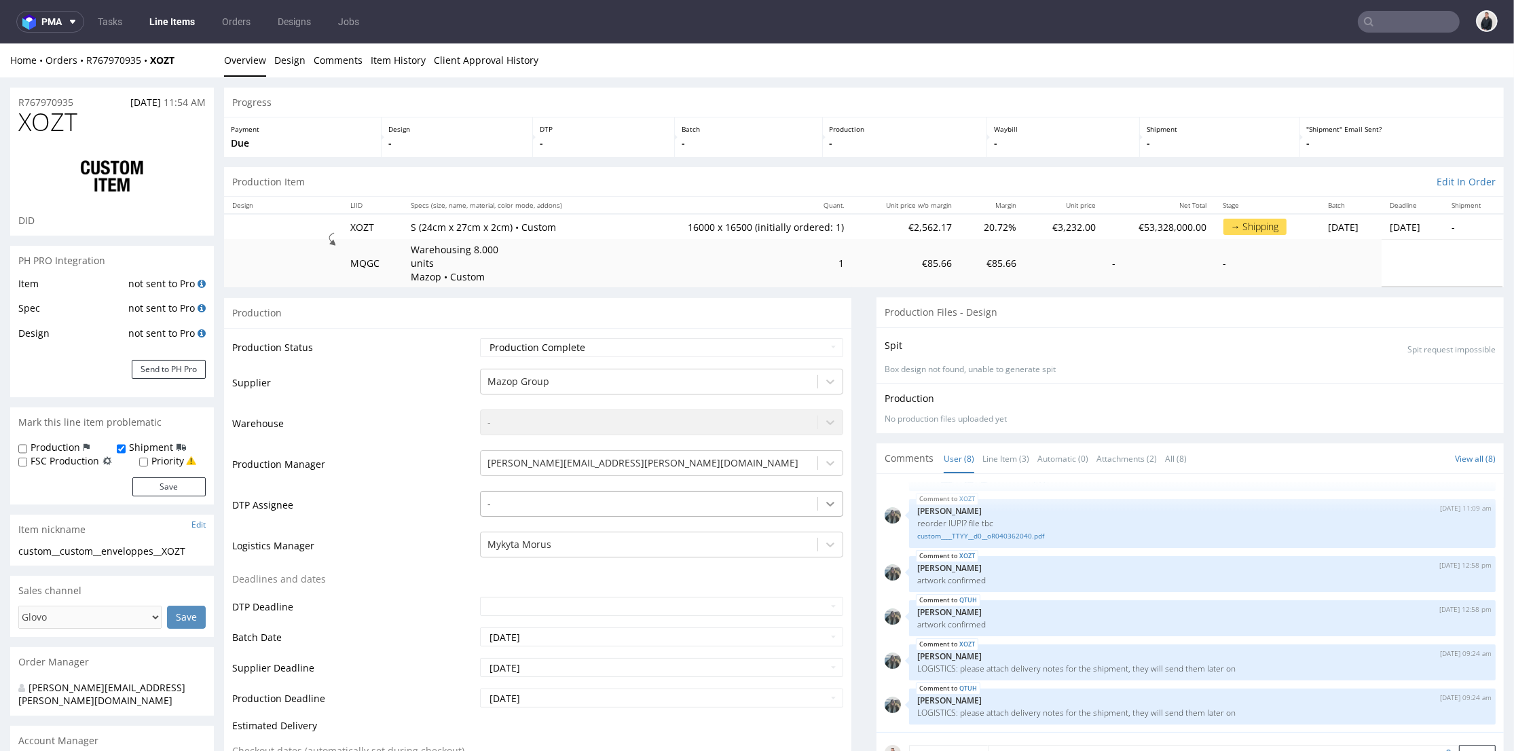
scroll to position [75, 0]
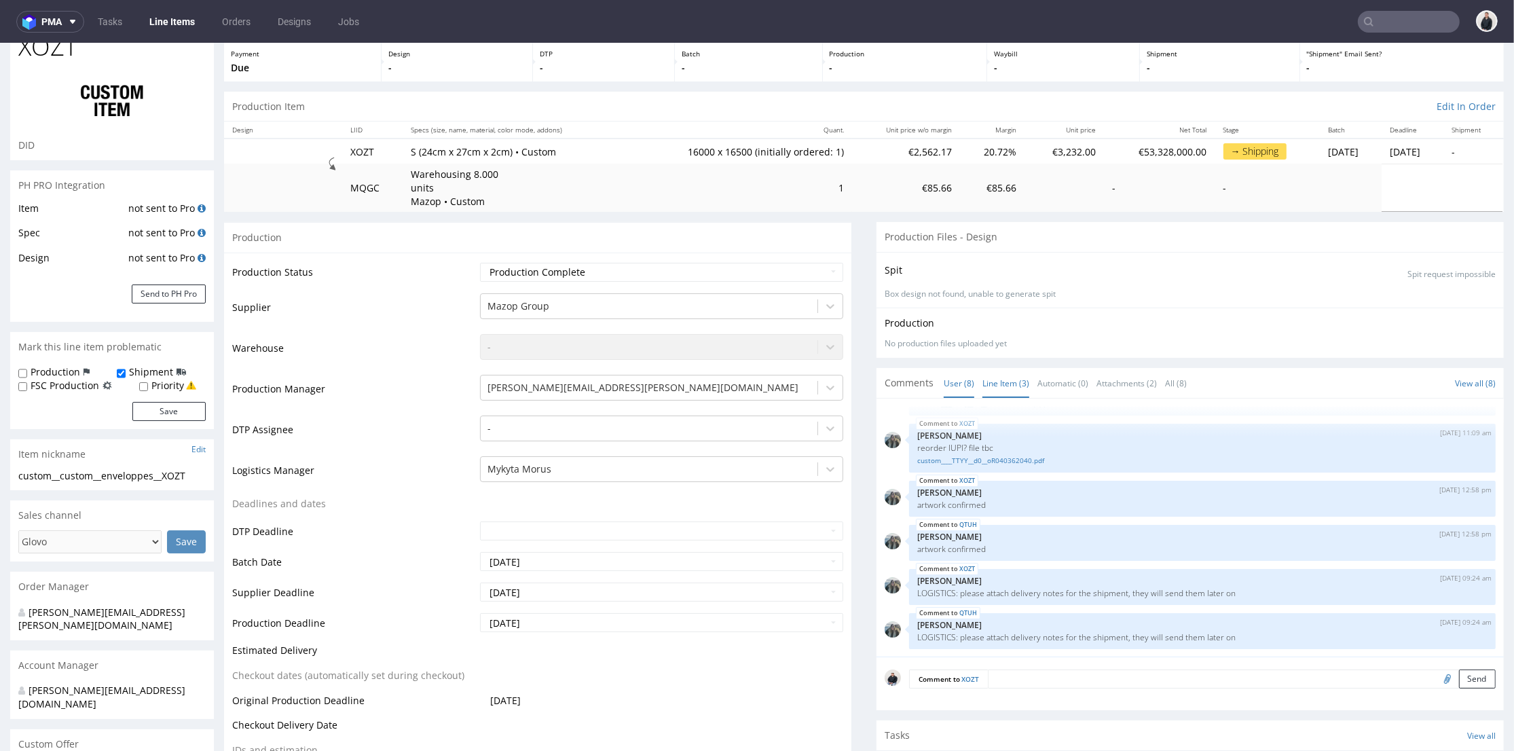
click at [1008, 376] on link "Line Item (3)" at bounding box center [1005, 383] width 47 height 29
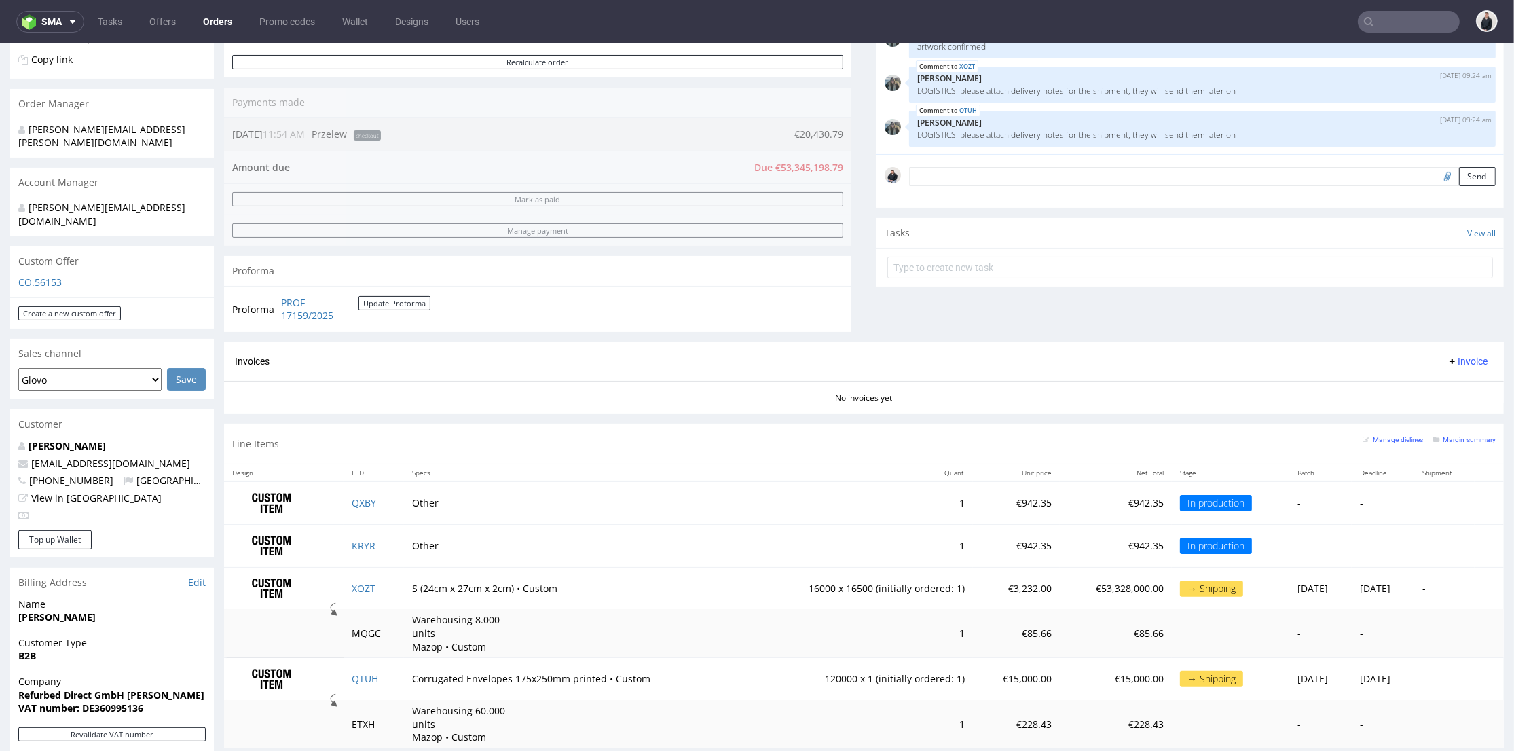
scroll to position [226, 0]
